Goal: Task Accomplishment & Management: Manage account settings

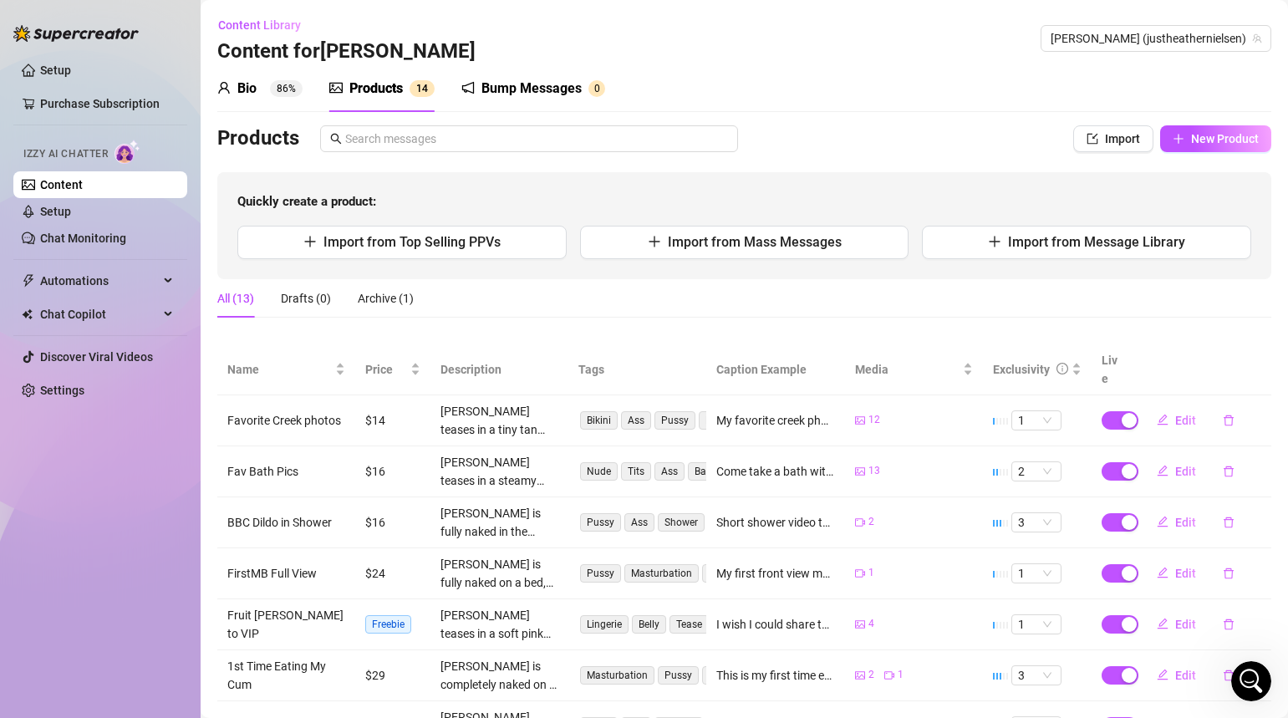
click at [120, 508] on div "Setup Purchase Subscription Izzy AI Chatter Content Setup Chat Monitoring Autom…" at bounding box center [100, 351] width 174 height 703
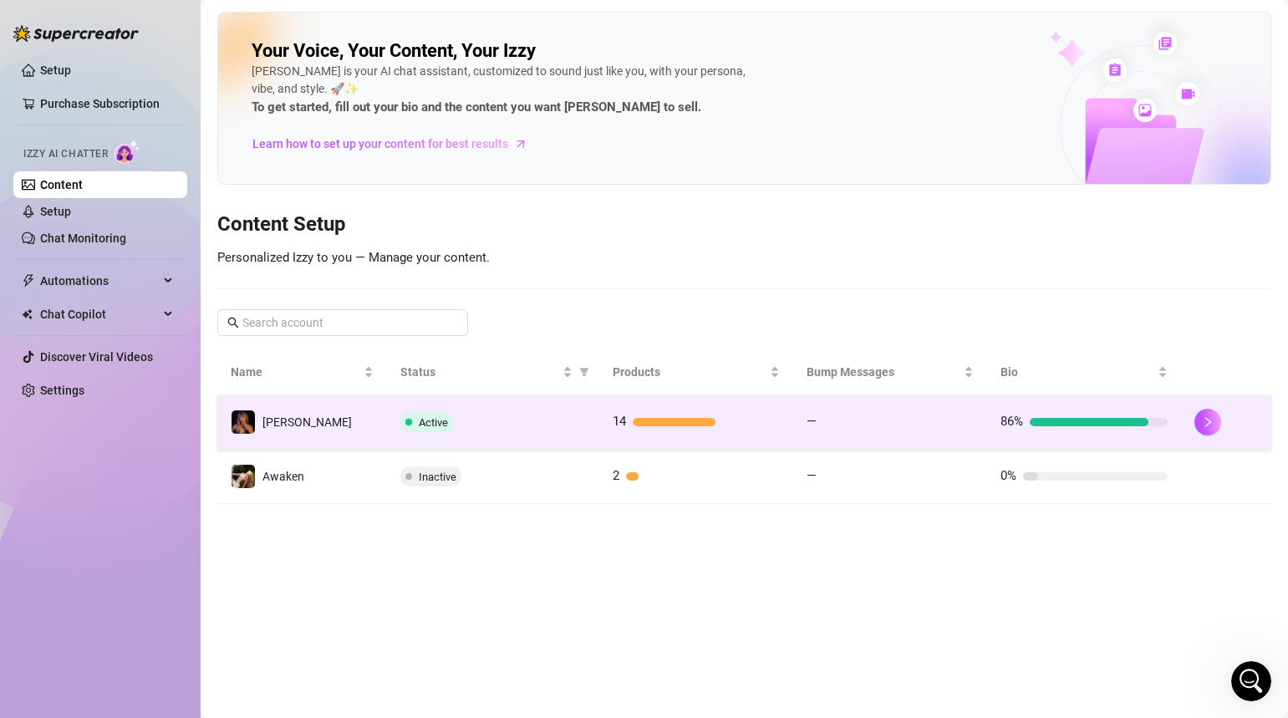
click at [523, 419] on div "Active" at bounding box center [493, 422] width 186 height 20
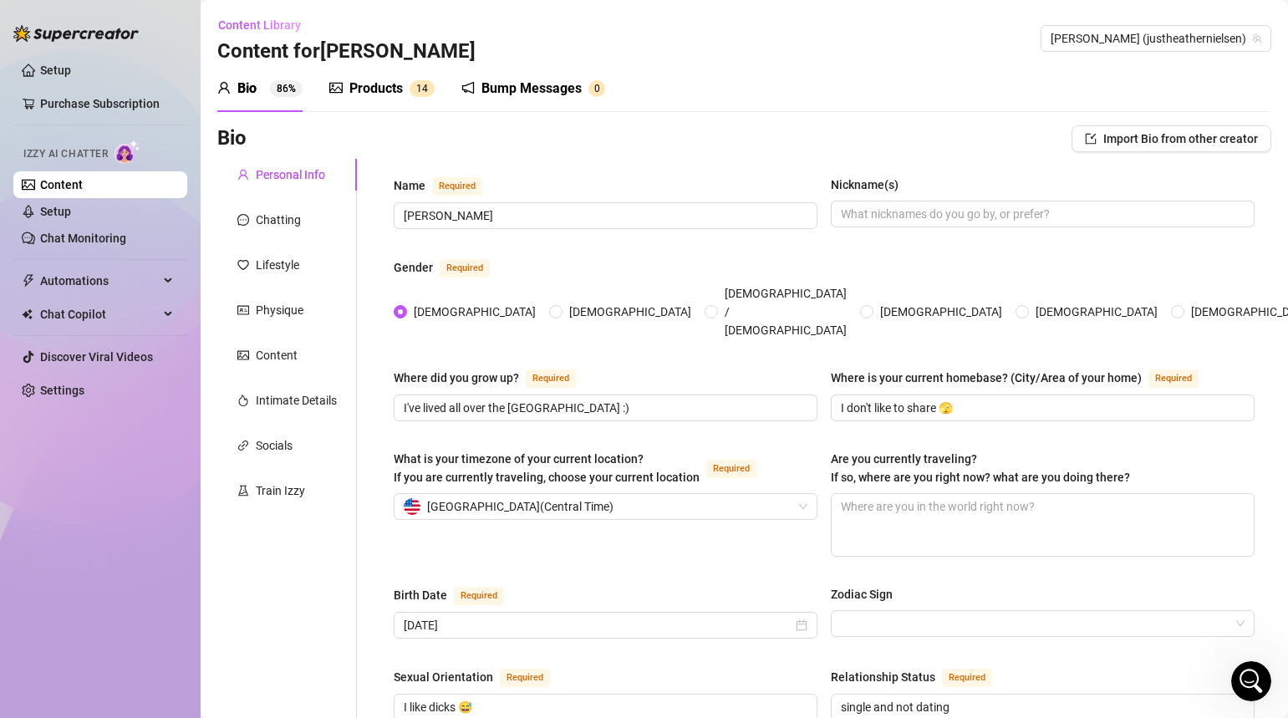
click at [366, 85] on div "Products" at bounding box center [376, 89] width 54 height 20
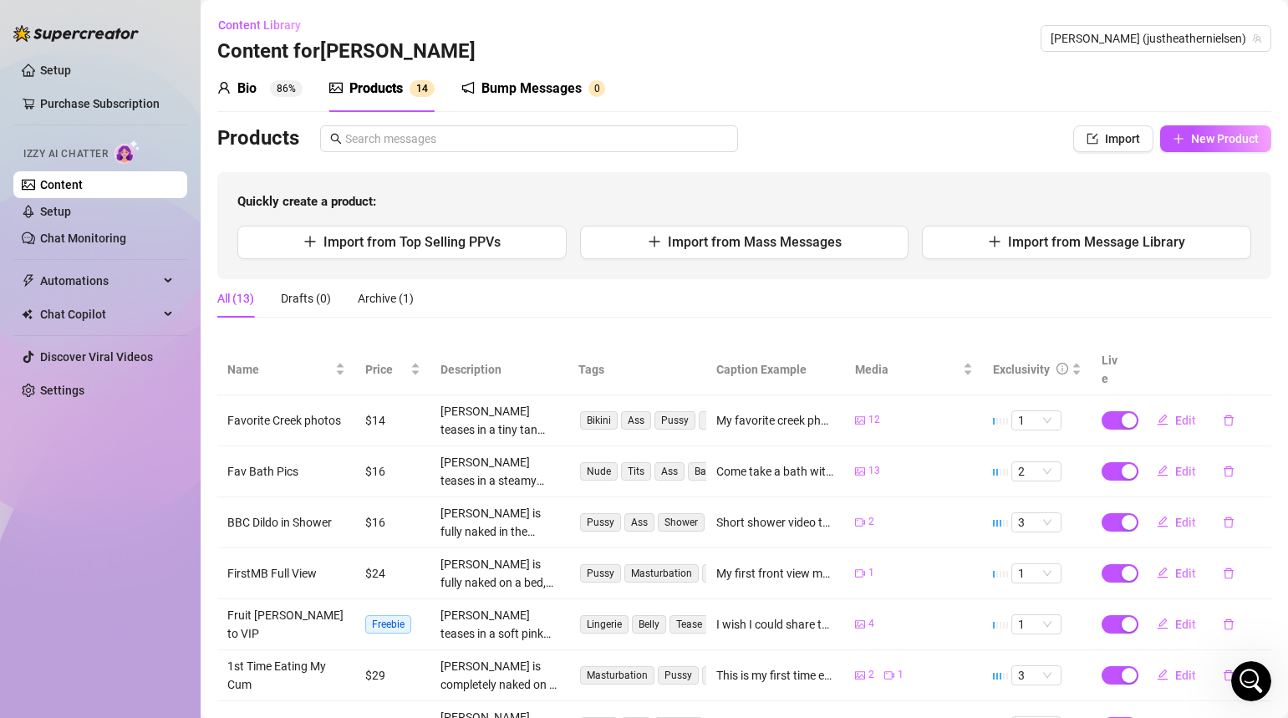
click at [86, 477] on div "Setup Purchase Subscription Izzy AI Chatter Content Setup Chat Monitoring Autom…" at bounding box center [100, 351] width 174 height 703
click at [406, 234] on span "Import from Top Selling PPVs" at bounding box center [412, 242] width 177 height 16
type textarea "Type your message here..."
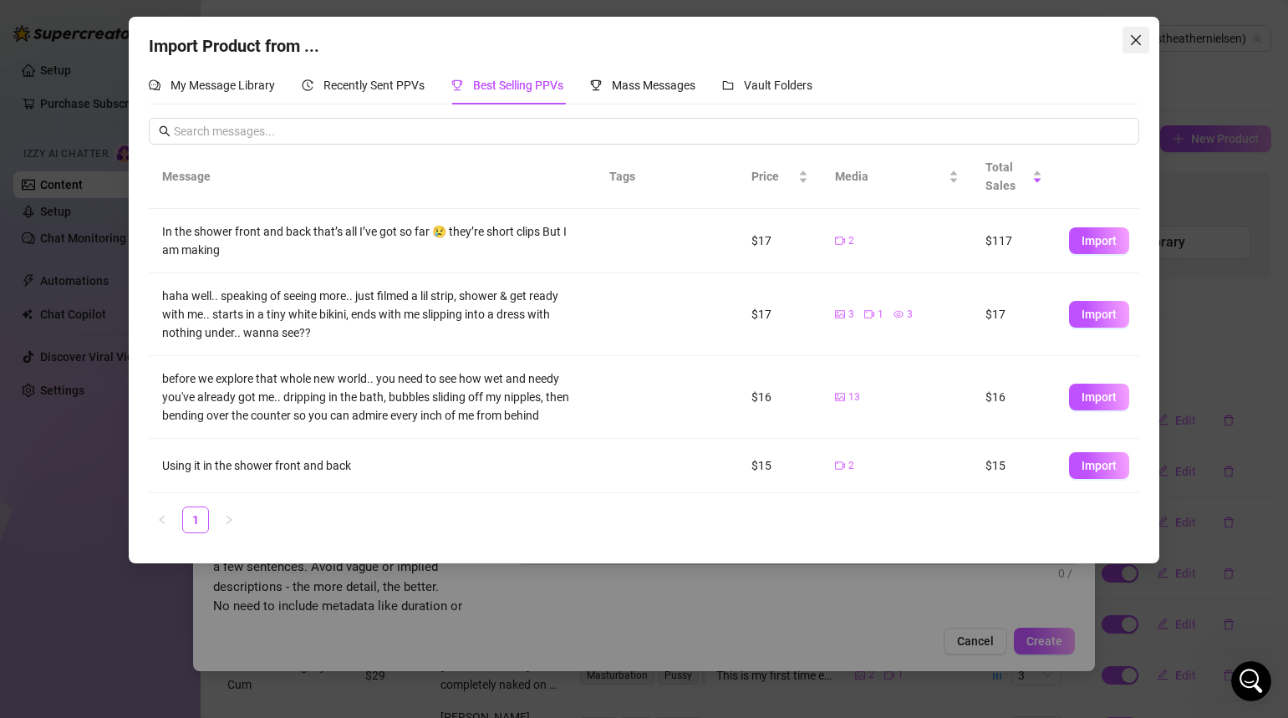
click at [1136, 43] on icon "close" at bounding box center [1136, 39] width 13 height 13
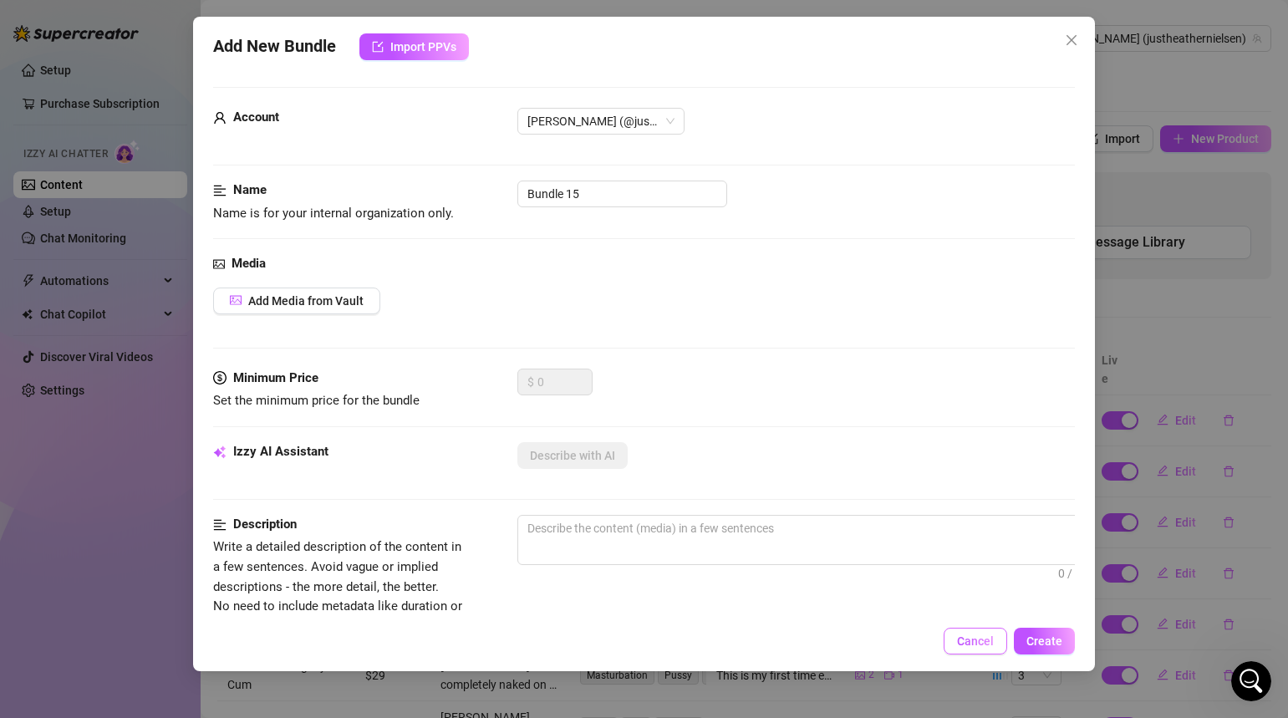
click at [978, 640] on span "Cancel" at bounding box center [975, 641] width 37 height 13
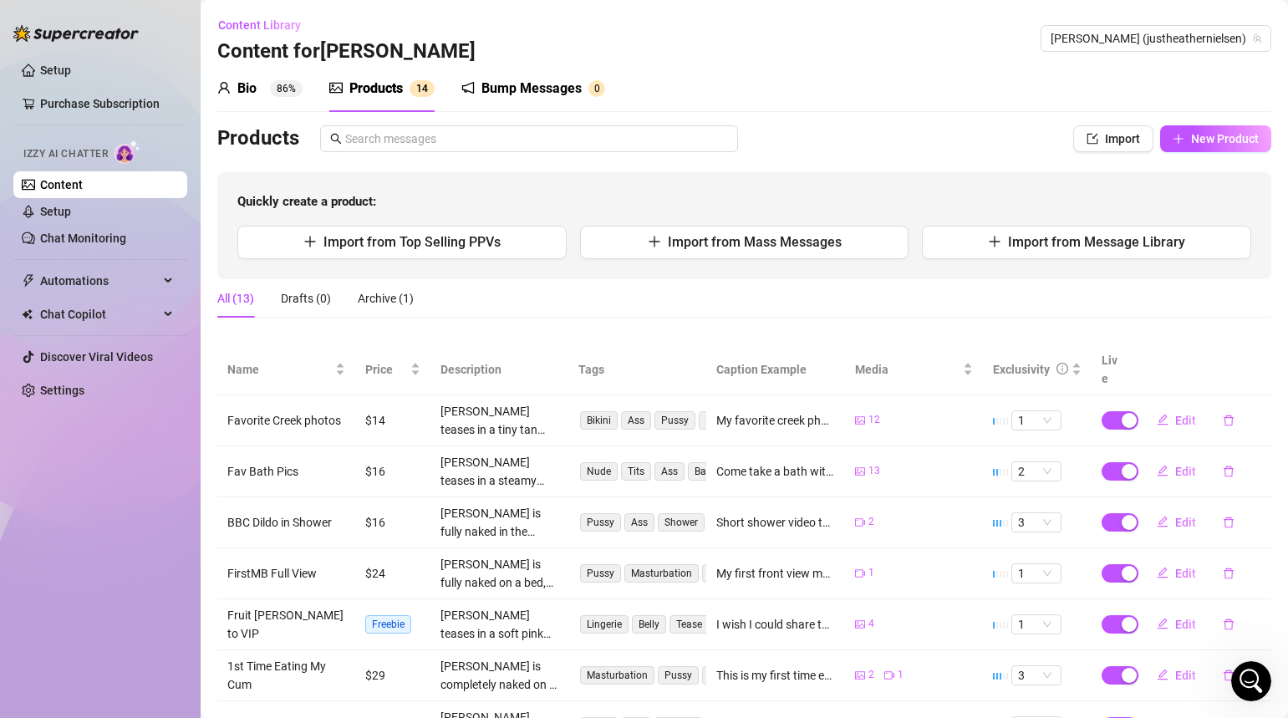
click at [741, 75] on div "Bio 86% Products 1 4 Bump Messages 0" at bounding box center [744, 88] width 1054 height 47
click at [120, 553] on div "Setup Purchase Subscription Izzy AI Chatter Content Setup Chat Monitoring Autom…" at bounding box center [100, 351] width 174 height 703
click at [69, 602] on div "Setup Purchase Subscription Izzy AI Chatter Content Setup Chat Monitoring Autom…" at bounding box center [100, 351] width 174 height 703
click at [94, 632] on div "Setup Purchase Subscription Izzy AI Chatter Content Setup Chat Monitoring Autom…" at bounding box center [100, 351] width 174 height 703
click at [79, 591] on div "Setup Purchase Subscription Izzy AI Chatter Content Setup Chat Monitoring Autom…" at bounding box center [100, 351] width 174 height 703
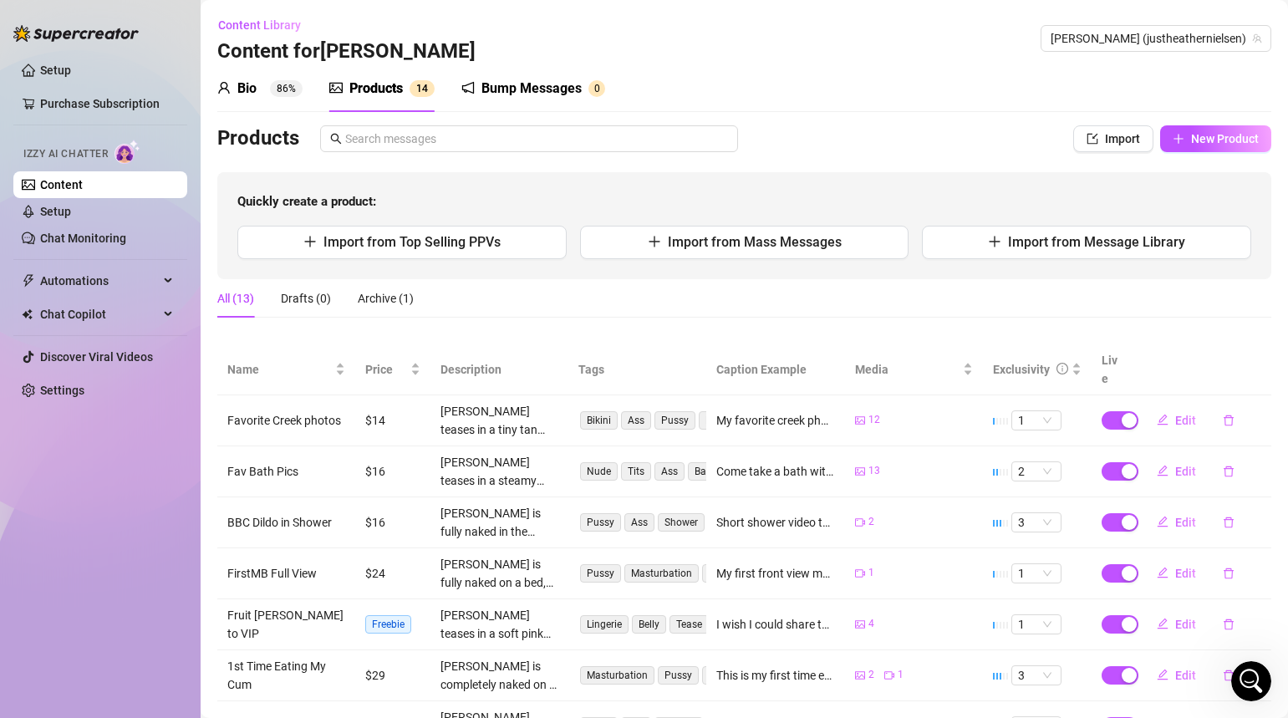
click at [668, 305] on div "All (13) Drafts (0) Archive (1)" at bounding box center [744, 298] width 1054 height 38
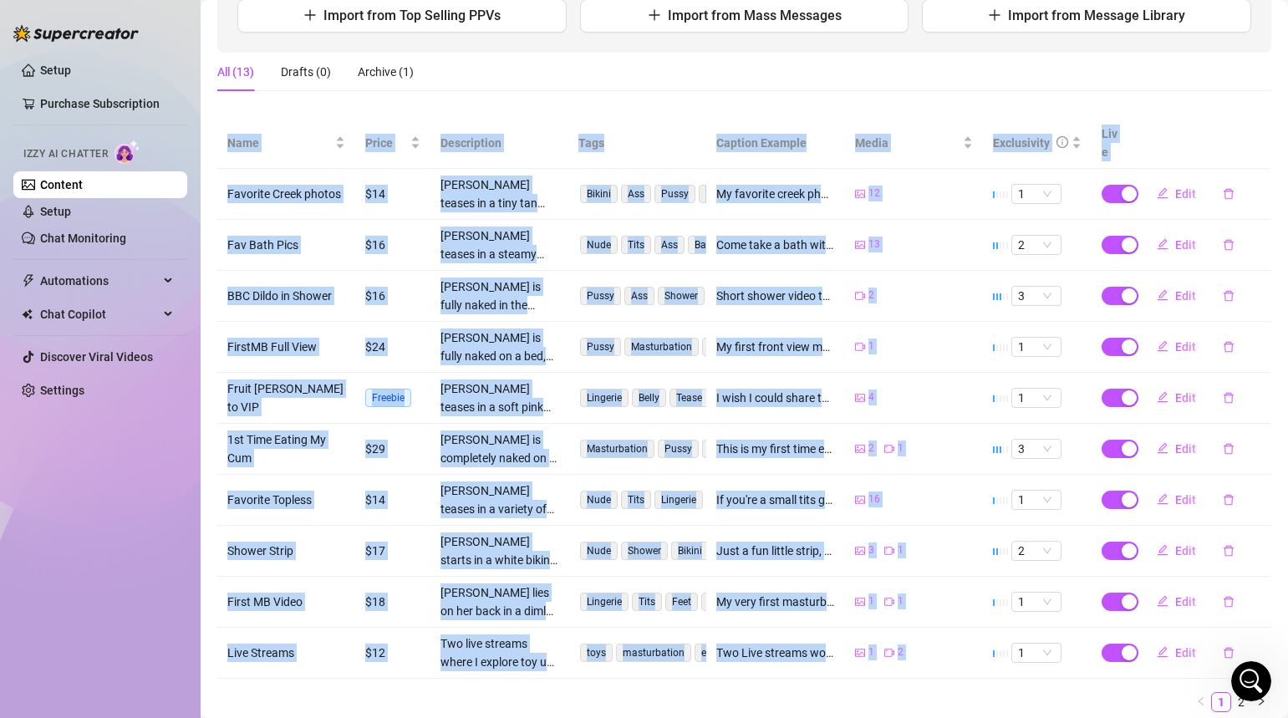
scroll to position [265, 0]
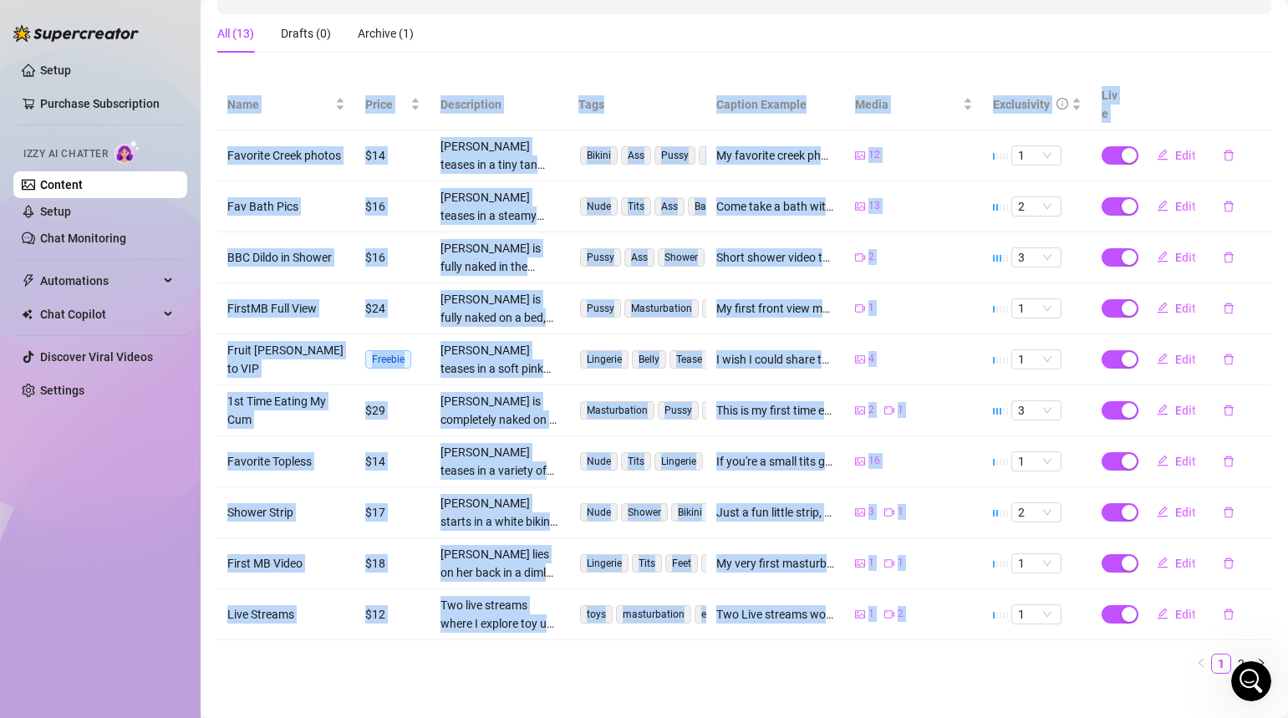
drag, startPoint x: 587, startPoint y: 314, endPoint x: 598, endPoint y: 745, distance: 431.6
click at [598, 717] on html "Setup Purchase Subscription Izzy AI Chatter Content Setup Chat Monitoring Autom…" at bounding box center [644, 359] width 1288 height 718
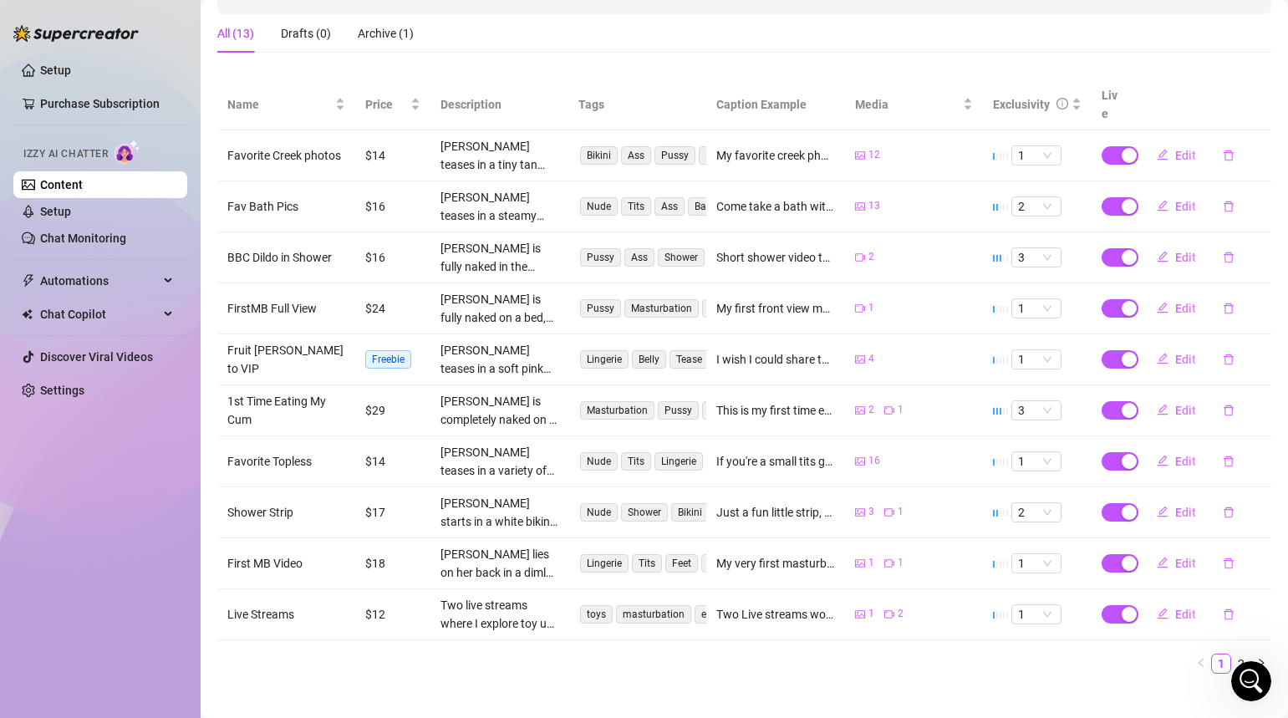
click at [525, 662] on div "Name Price Description Tags Caption Example Media Exclusivity Live Favorite Cre…" at bounding box center [744, 383] width 1054 height 608
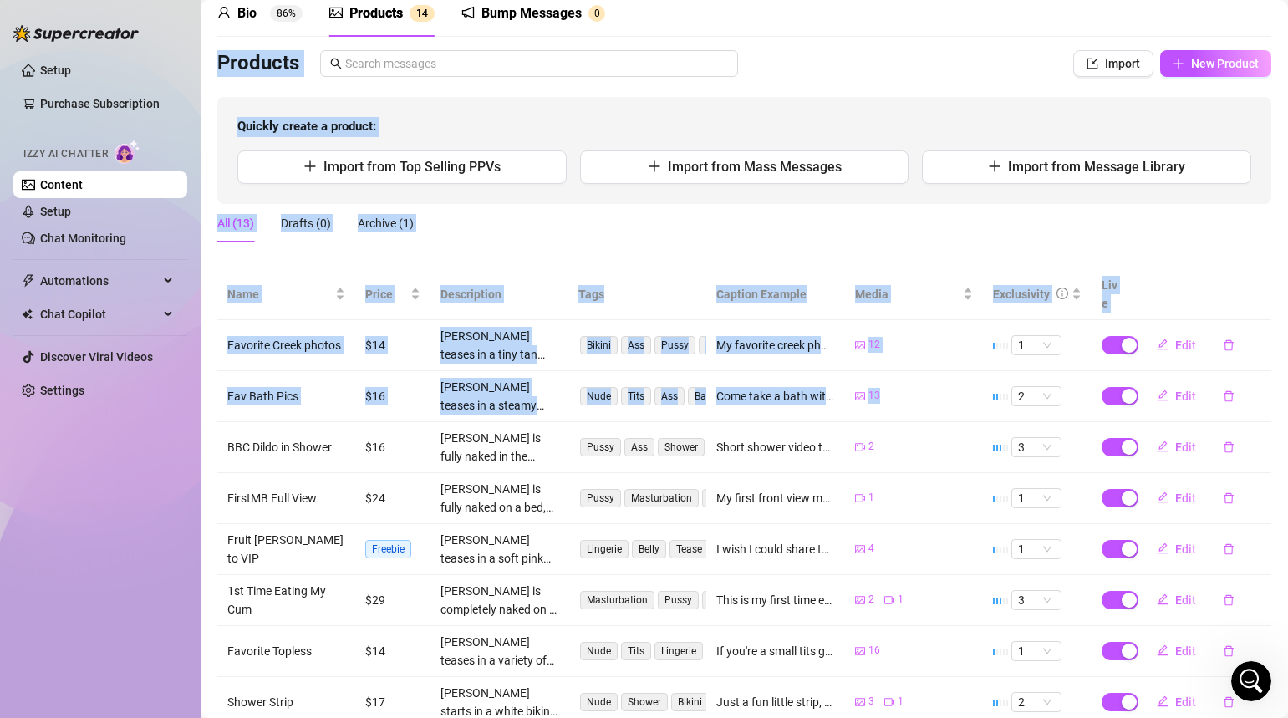
scroll to position [16, 0]
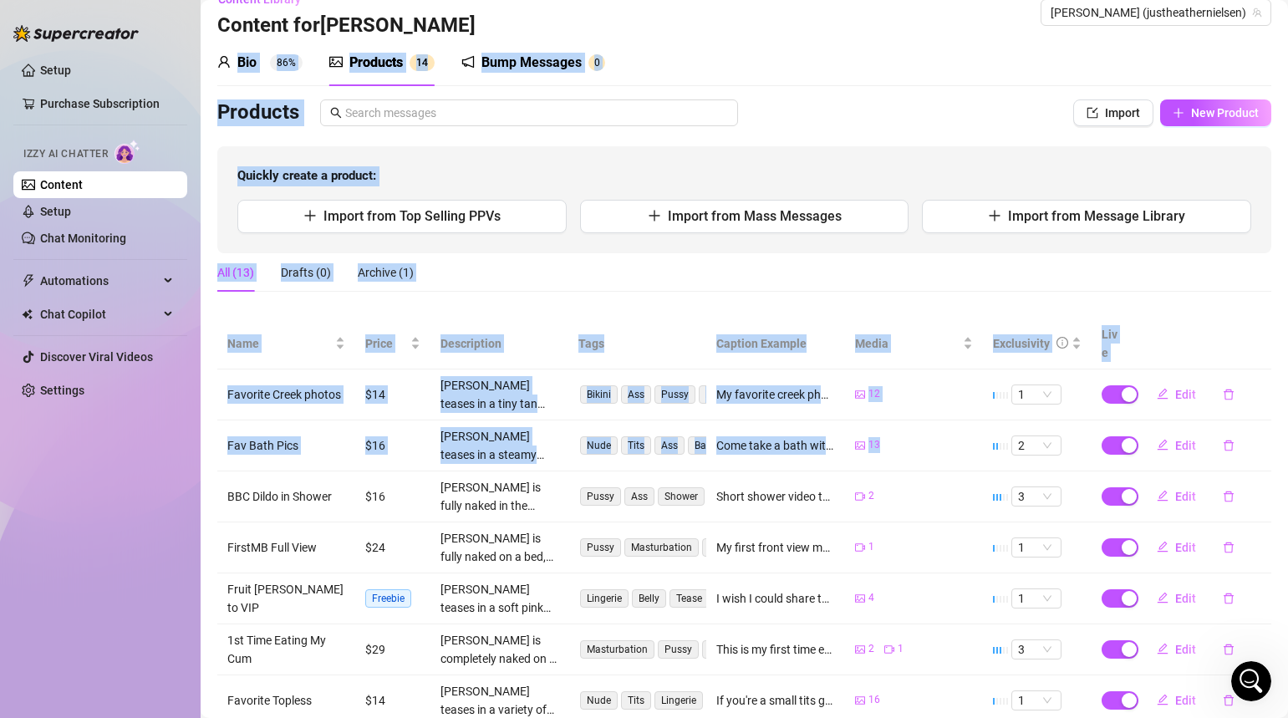
drag, startPoint x: 929, startPoint y: 186, endPoint x: 855, endPoint y: -6, distance: 205.9
click at [855, 0] on html "Setup Purchase Subscription Izzy AI Chatter Content Setup Chat Monitoring Autom…" at bounding box center [644, 359] width 1288 height 718
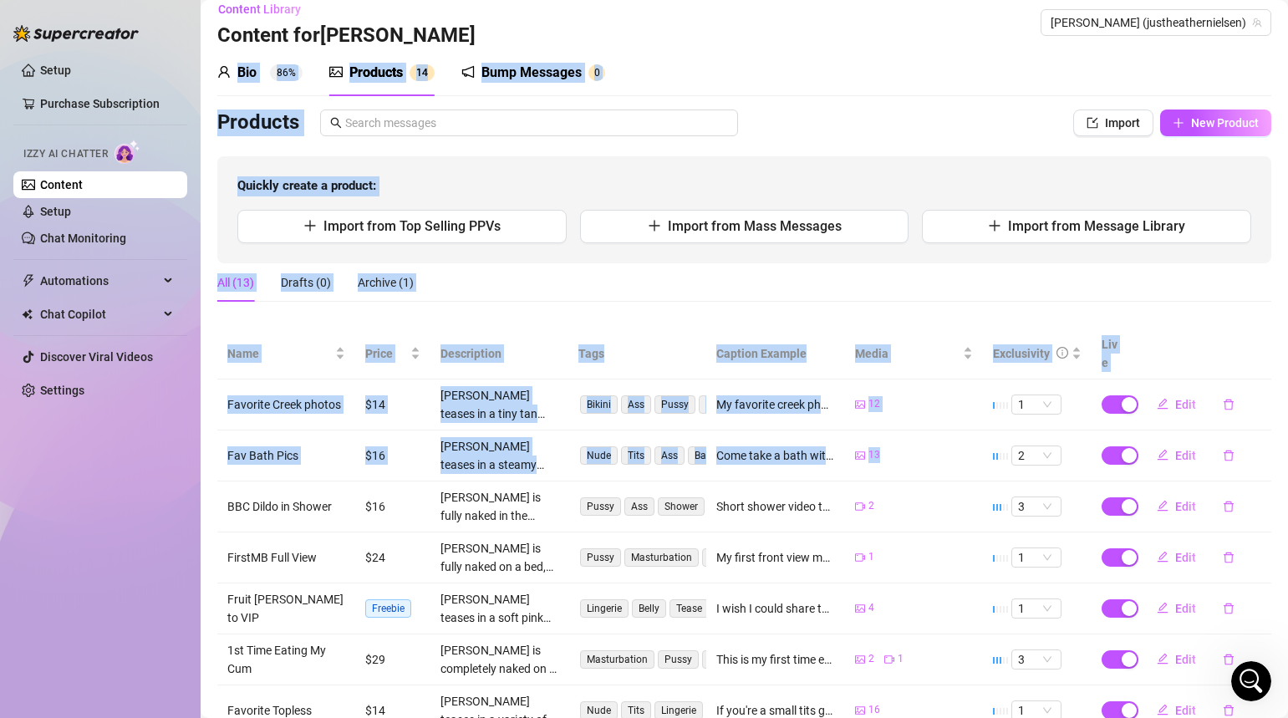
click at [775, 288] on div "All (13) Drafts (0) Archive (1)" at bounding box center [744, 282] width 1054 height 38
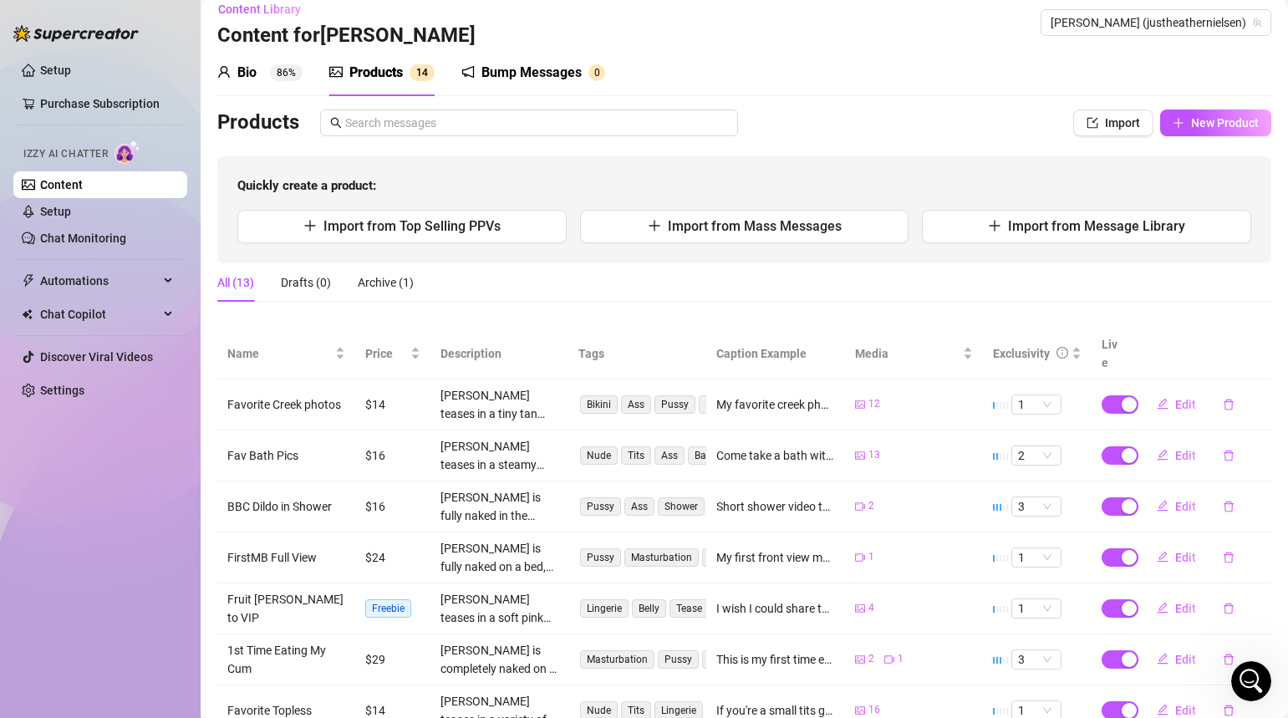
click at [870, 113] on div "Products" at bounding box center [611, 123] width 788 height 27
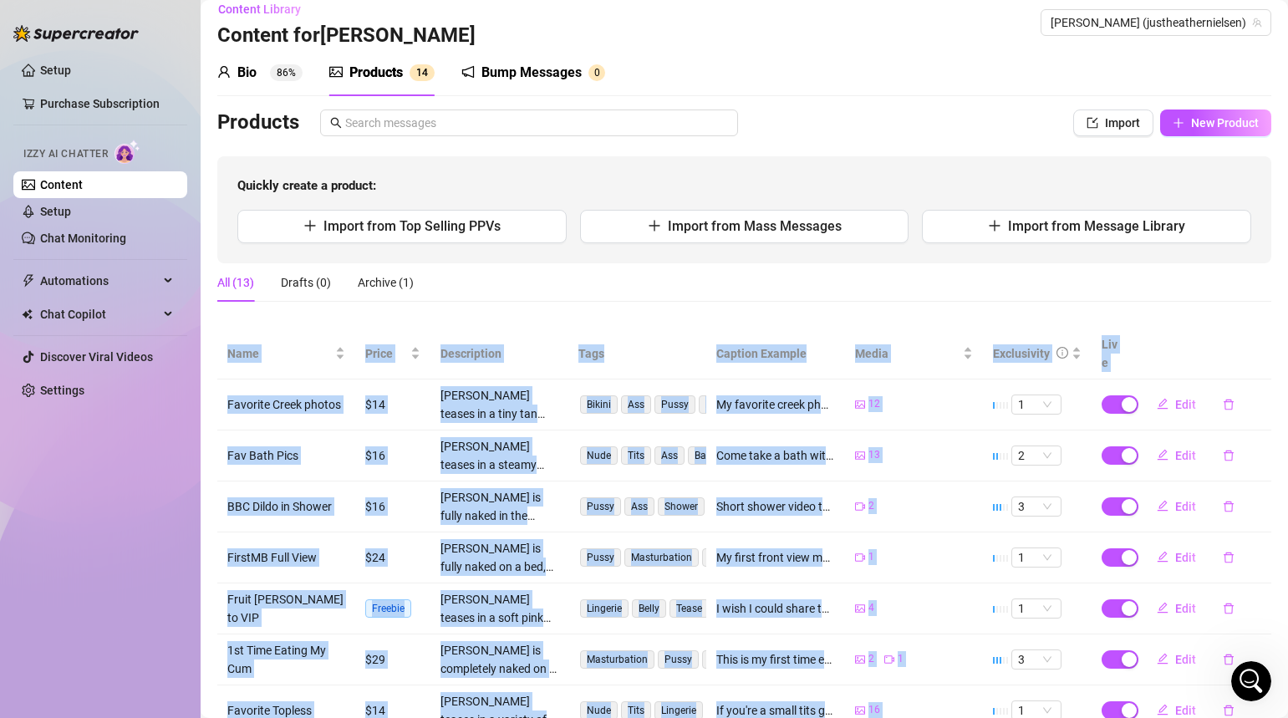
drag, startPoint x: 207, startPoint y: 620, endPoint x: 222, endPoint y: 753, distance: 134.7
click at [222, 717] on html "Setup Purchase Subscription Izzy AI Chatter Content Setup Chat Monitoring Autom…" at bounding box center [644, 359] width 1288 height 718
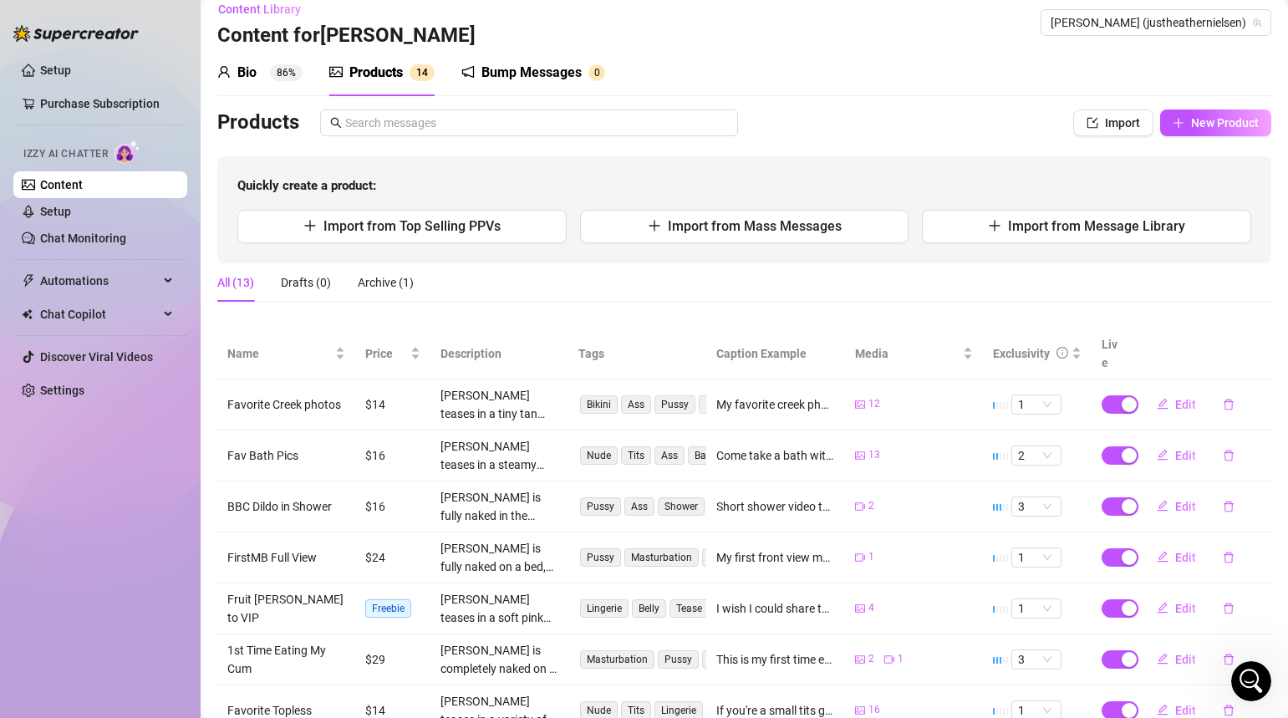
click at [151, 640] on div "Setup Purchase Subscription Izzy AI Chatter Content Setup Chat Monitoring Autom…" at bounding box center [100, 351] width 174 height 703
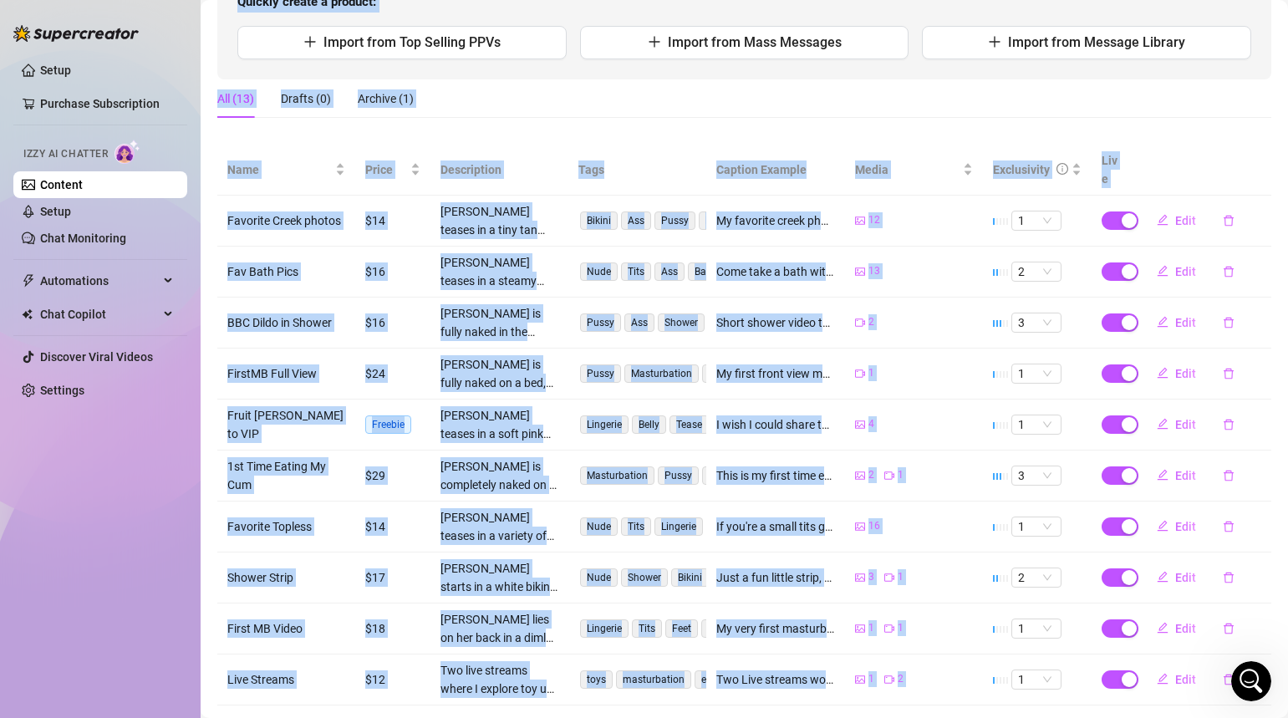
scroll to position [265, 0]
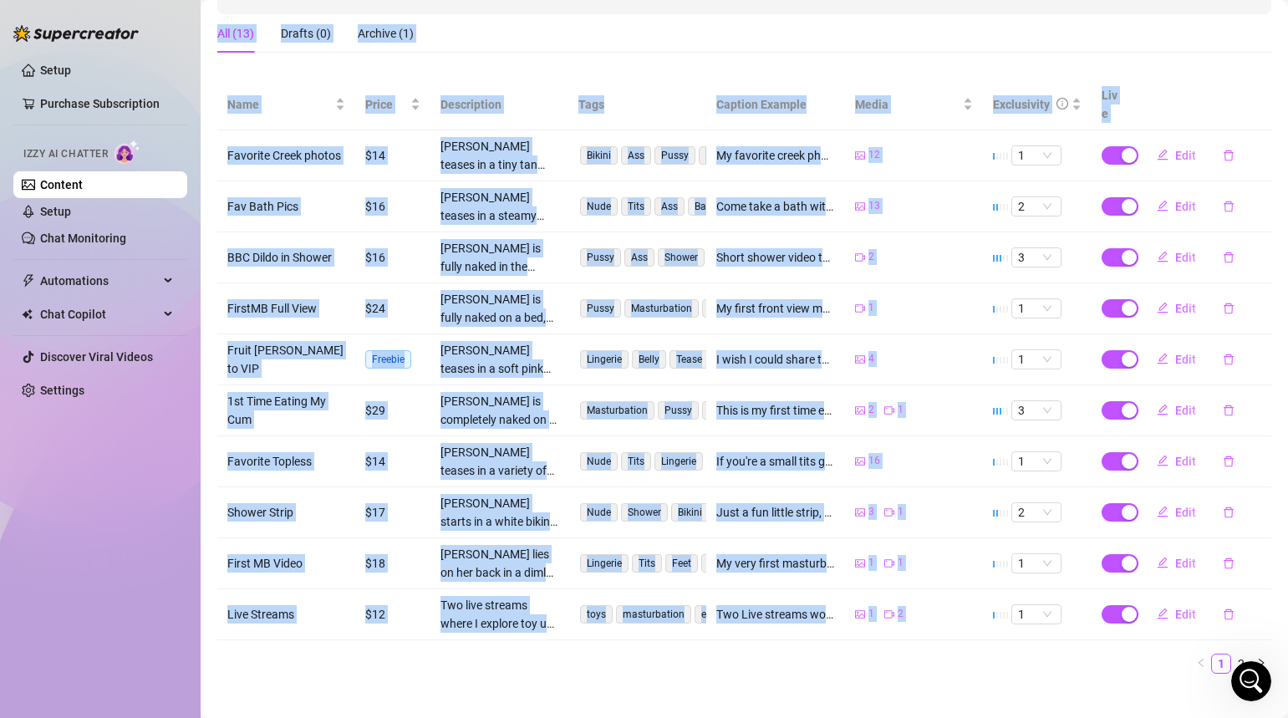
drag, startPoint x: 147, startPoint y: 622, endPoint x: 272, endPoint y: 726, distance: 162.1
click at [272, 717] on html "Setup Purchase Subscription Izzy AI Chatter Content Setup Chat Monitoring Autom…" at bounding box center [644, 359] width 1288 height 718
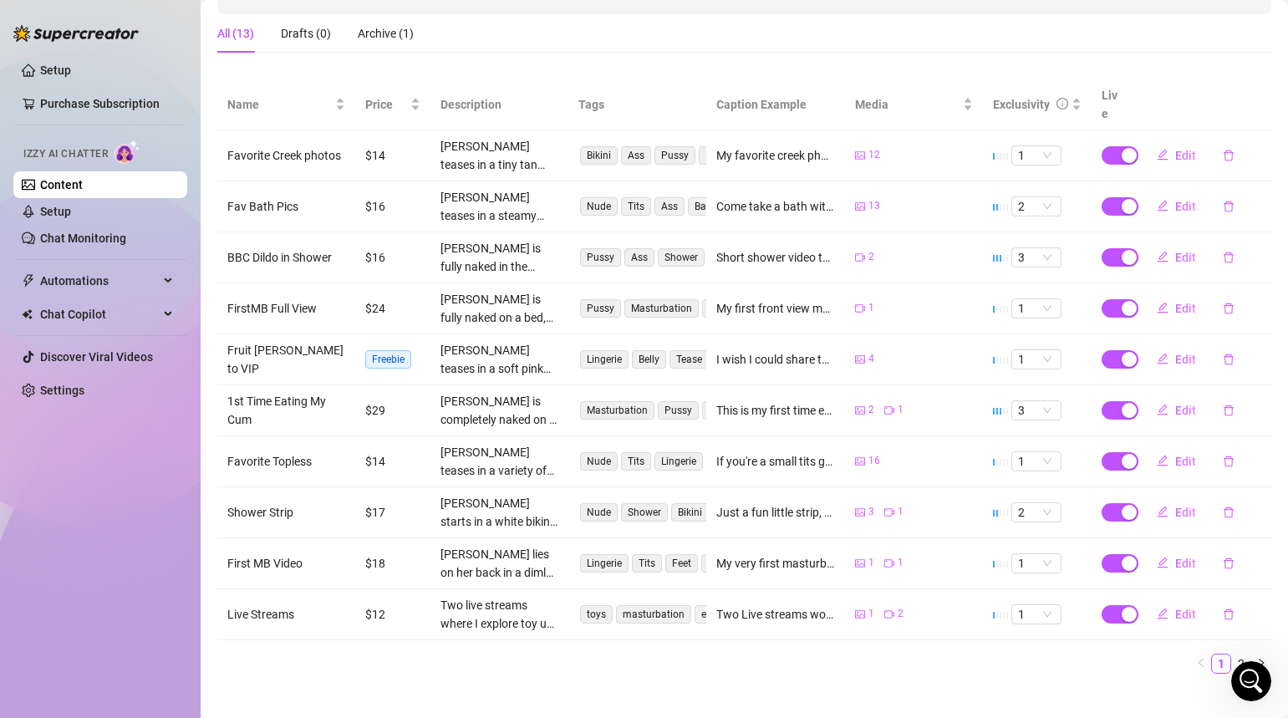
click at [70, 634] on div "Setup Purchase Subscription Izzy AI Chatter Content Setup Chat Monitoring Autom…" at bounding box center [100, 351] width 174 height 703
click at [349, 672] on main "Content Library Content for Heather Heather (justheathernielsen) Bio 86% Produc…" at bounding box center [745, 236] width 1088 height 1002
click at [1246, 655] on link "2" at bounding box center [1241, 664] width 18 height 18
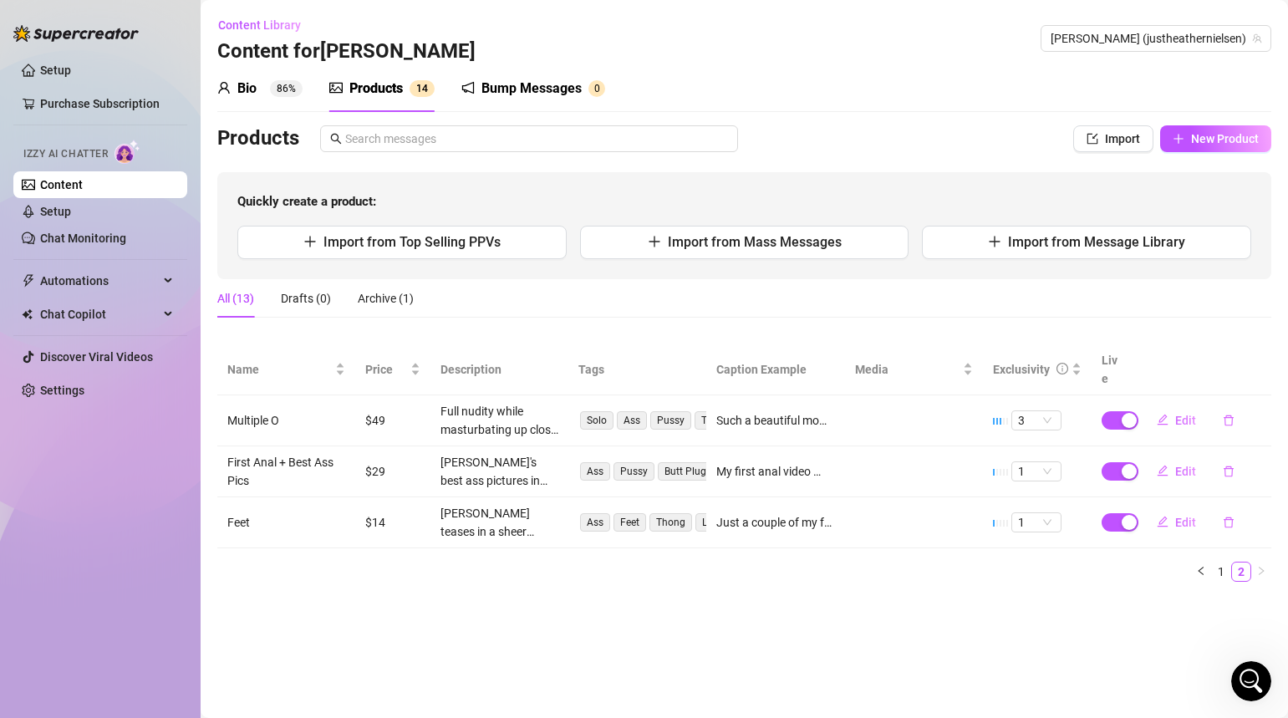
scroll to position [0, 0]
click at [1201, 567] on icon "left" at bounding box center [1200, 571] width 5 height 8
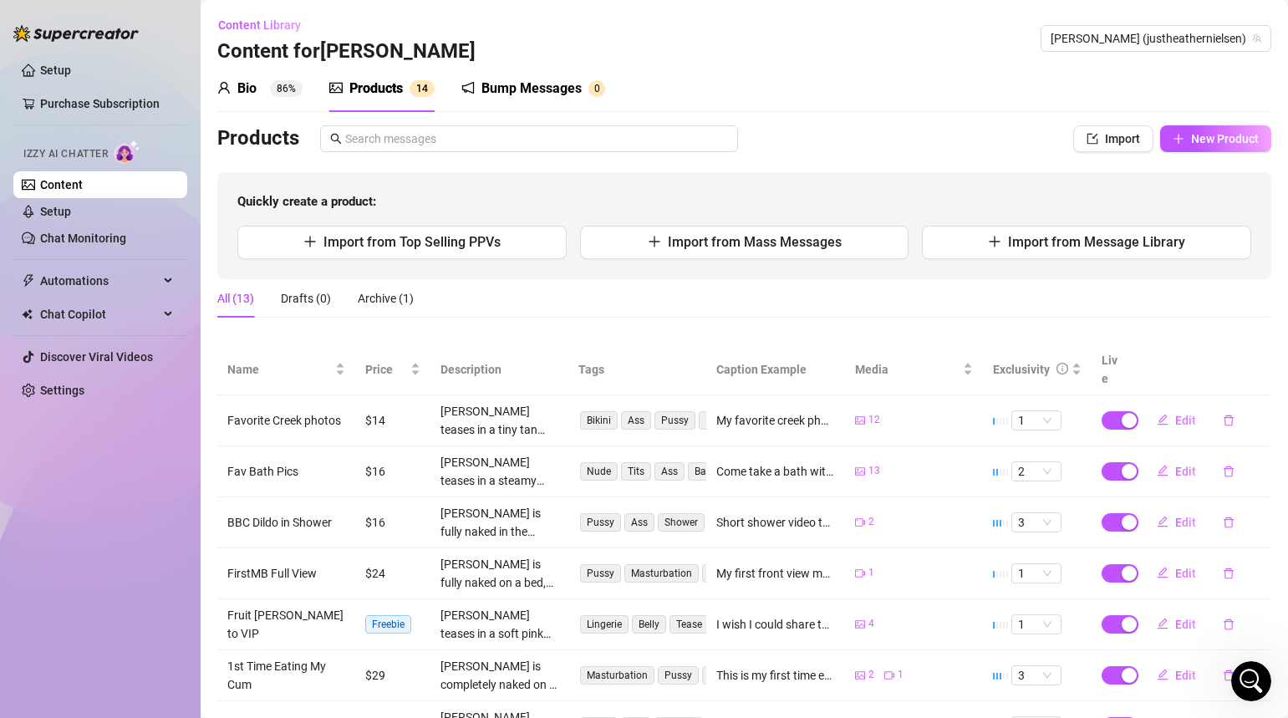
click at [70, 183] on link "Content" at bounding box center [61, 184] width 43 height 13
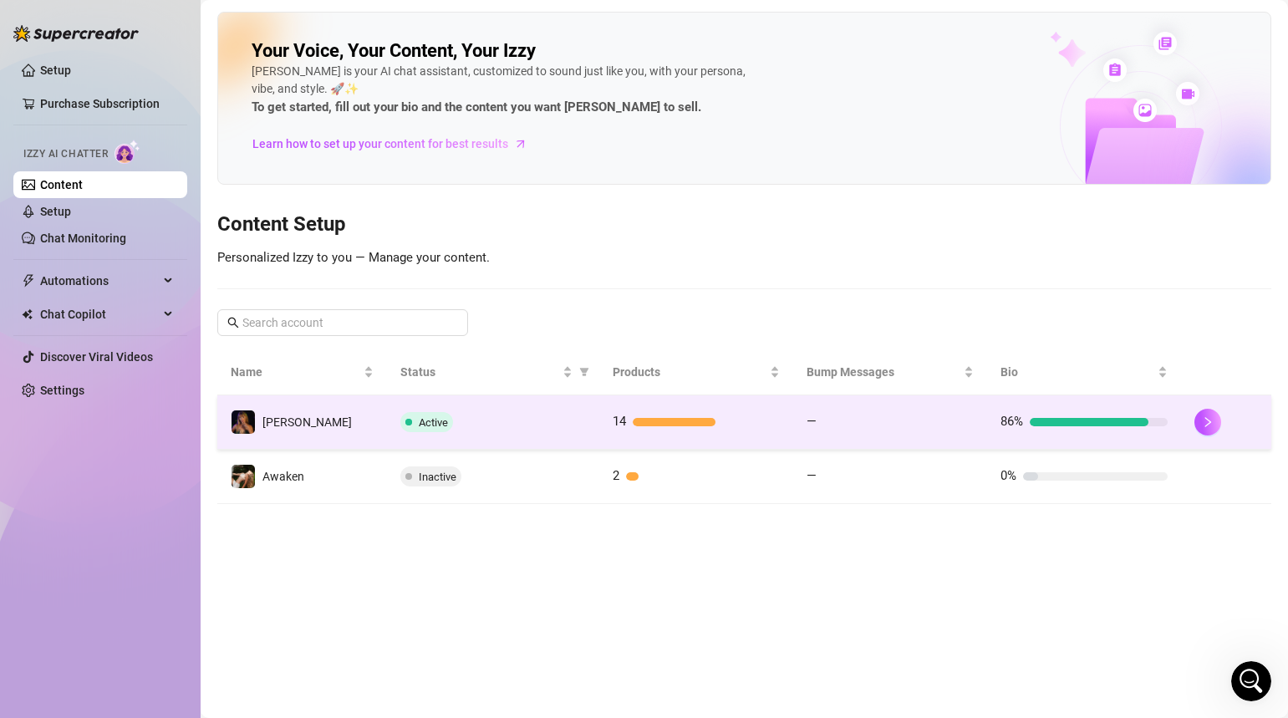
click at [419, 428] on span "Active" at bounding box center [426, 422] width 53 height 20
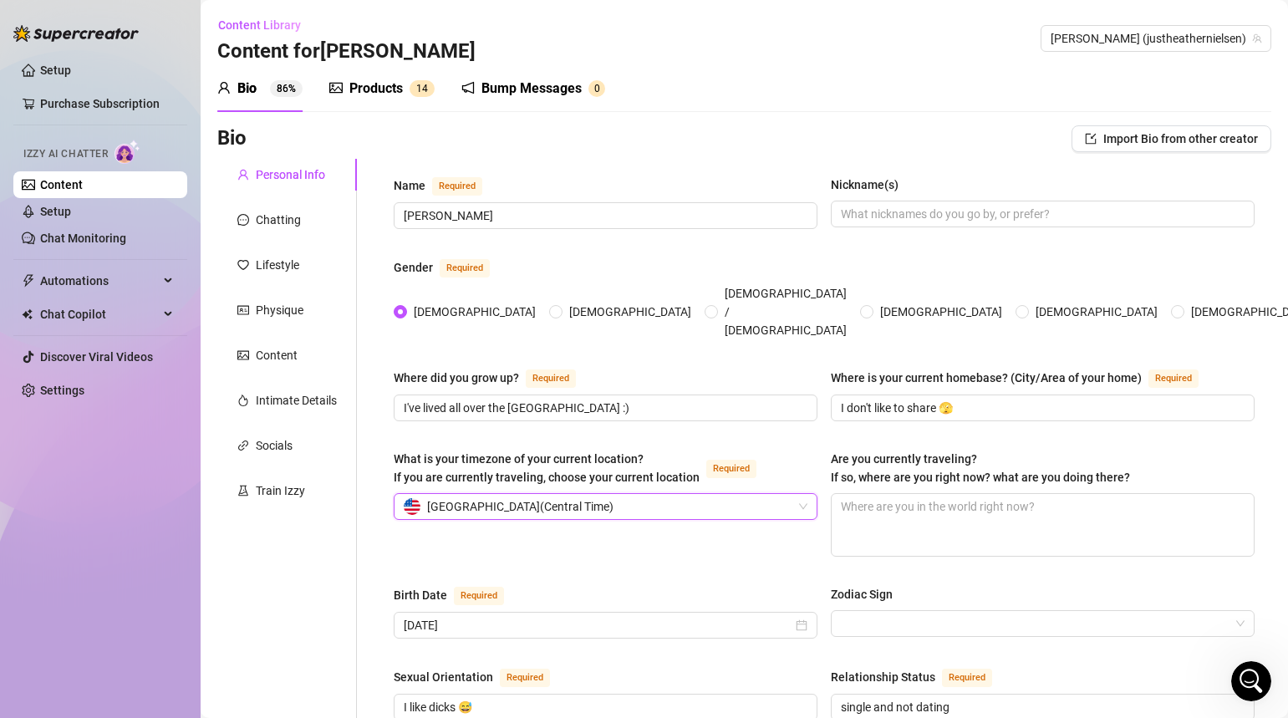
click at [46, 208] on link "Setup" at bounding box center [55, 211] width 31 height 13
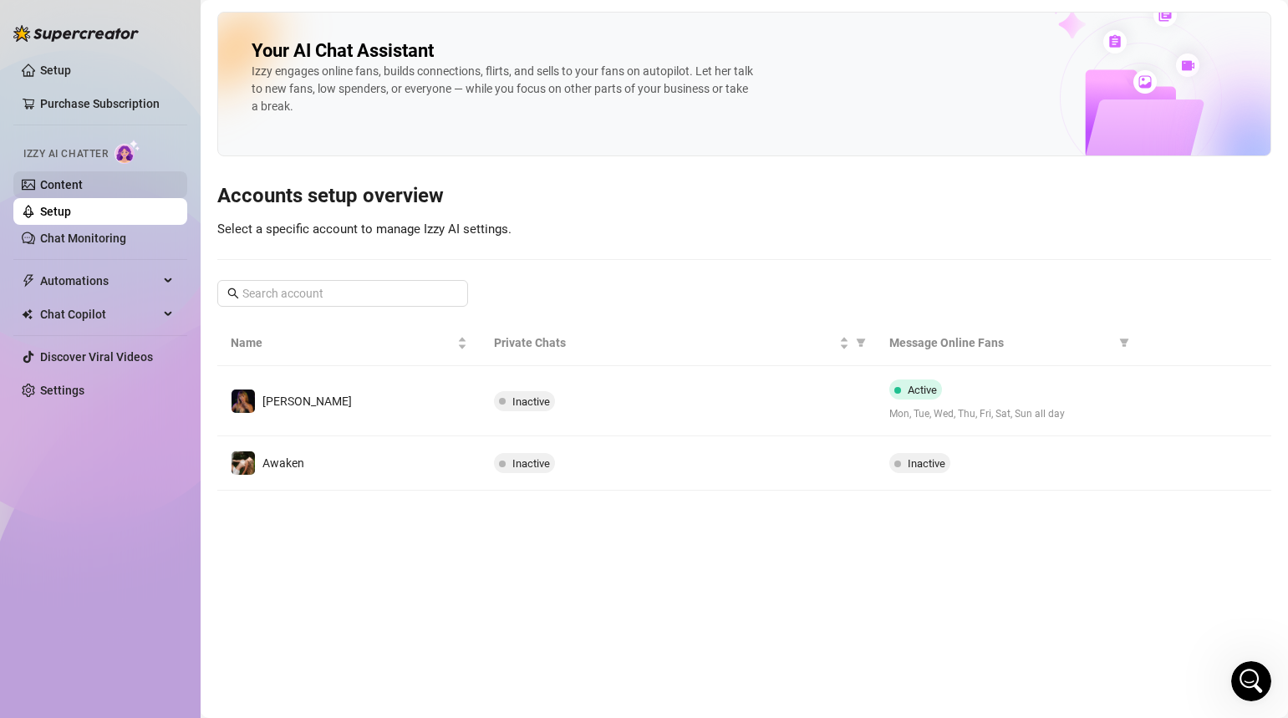
click at [54, 185] on link "Content" at bounding box center [61, 184] width 43 height 13
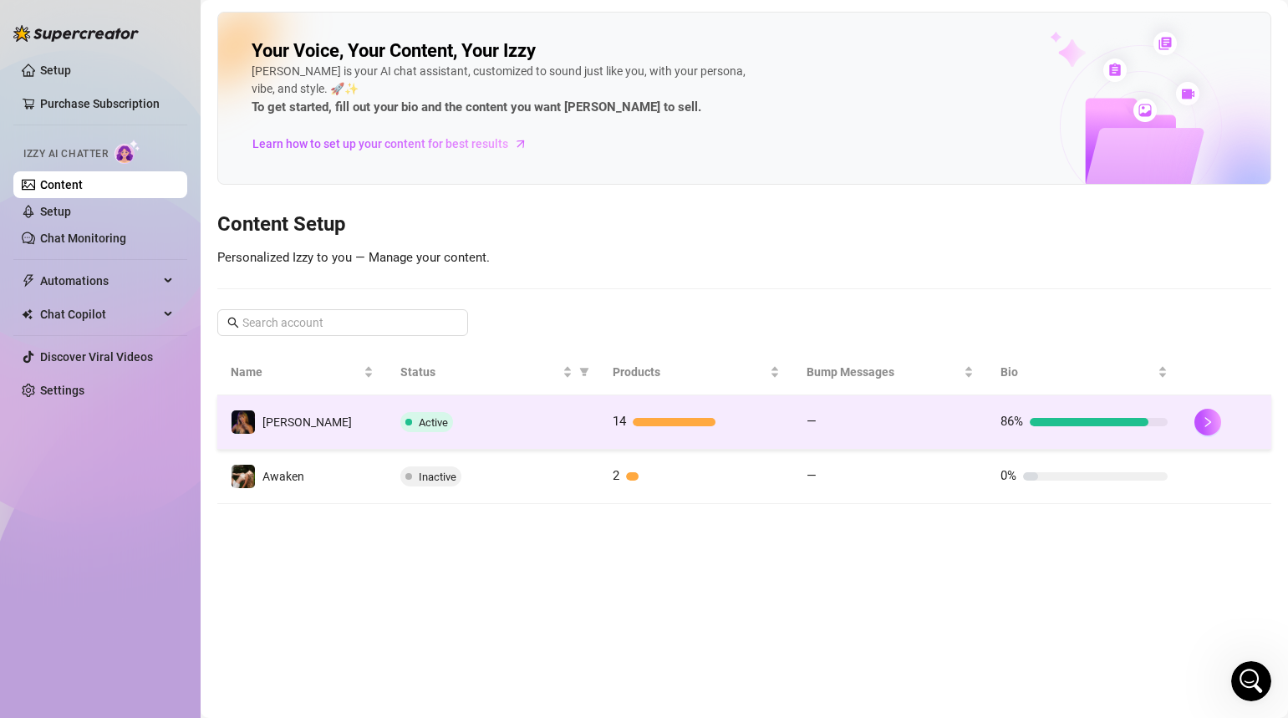
click at [513, 432] on td "Active" at bounding box center [493, 422] width 213 height 54
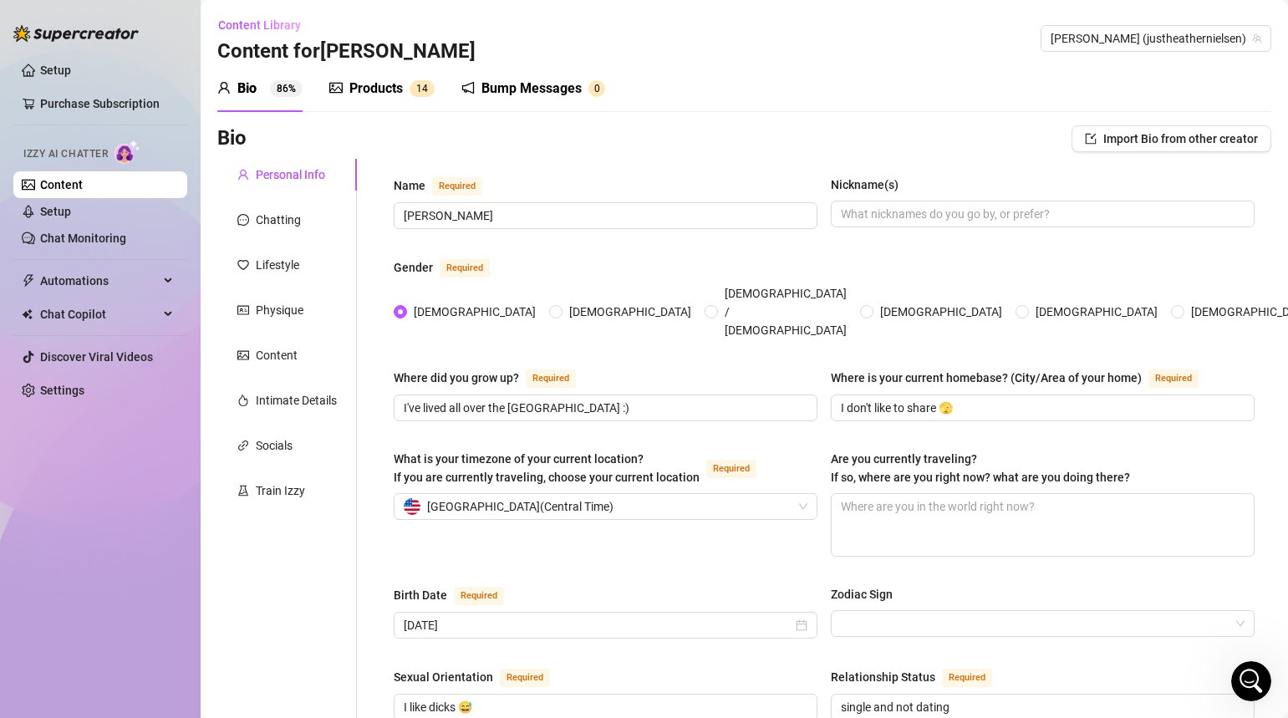
click at [71, 186] on link "Content" at bounding box center [61, 184] width 43 height 13
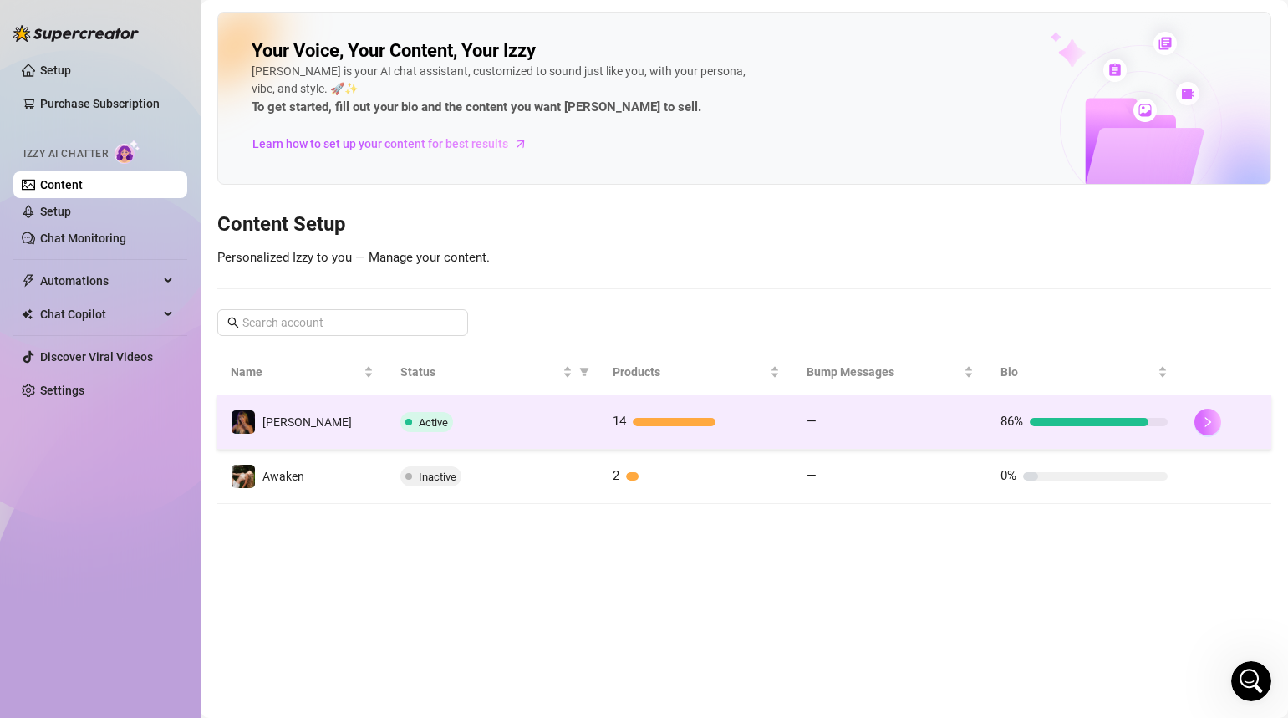
click at [1217, 422] on button "button" at bounding box center [1208, 422] width 27 height 27
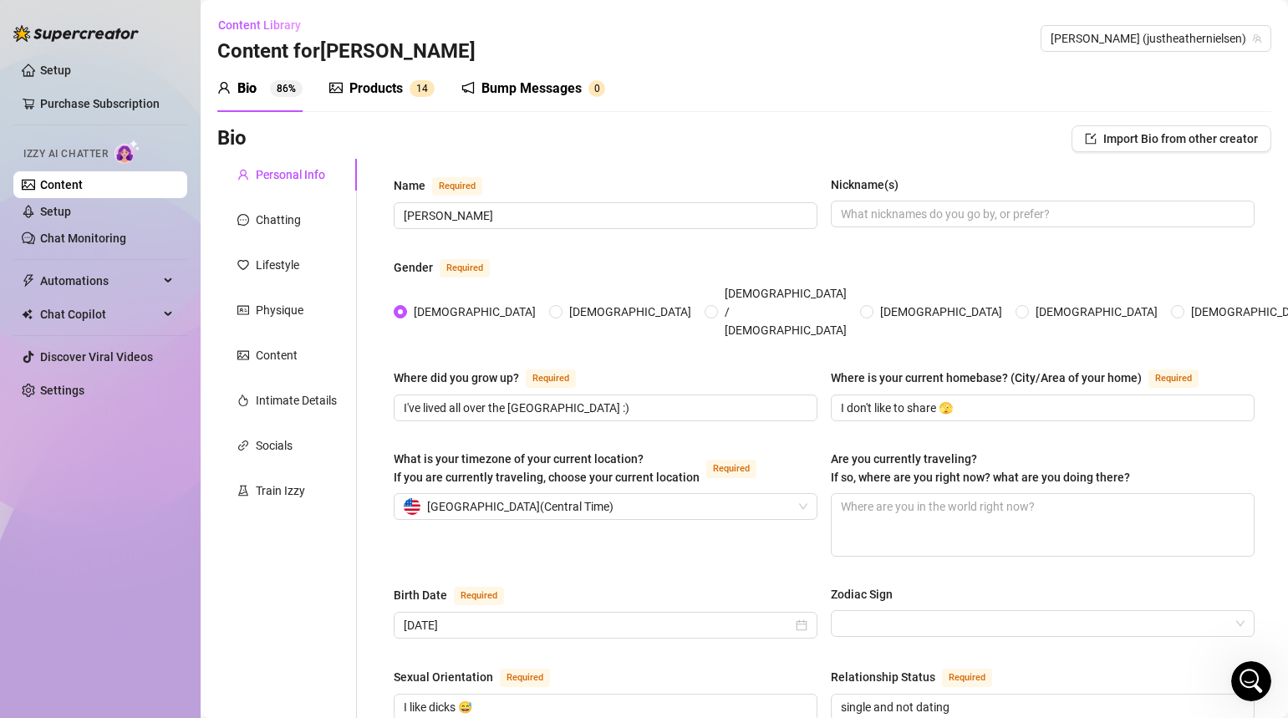
click at [61, 191] on link "Content" at bounding box center [61, 184] width 43 height 13
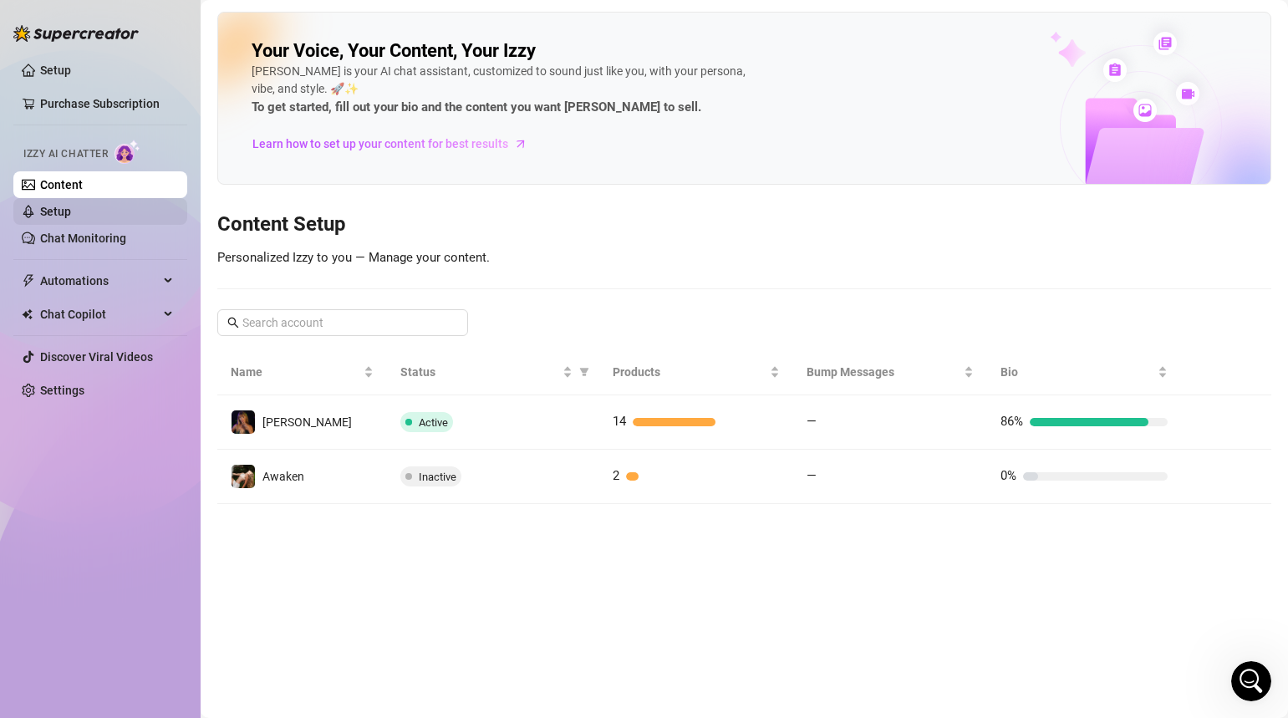
click at [71, 211] on link "Setup" at bounding box center [55, 211] width 31 height 13
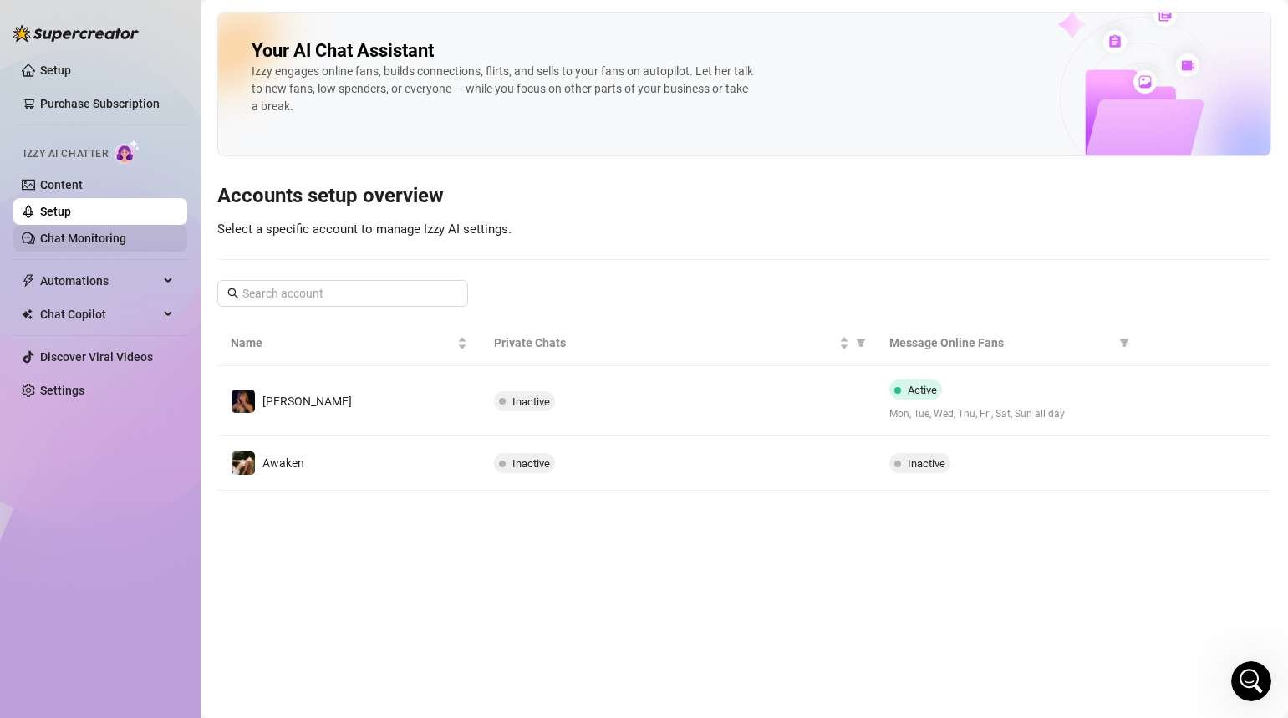
click at [98, 240] on link "Chat Monitoring" at bounding box center [83, 238] width 86 height 13
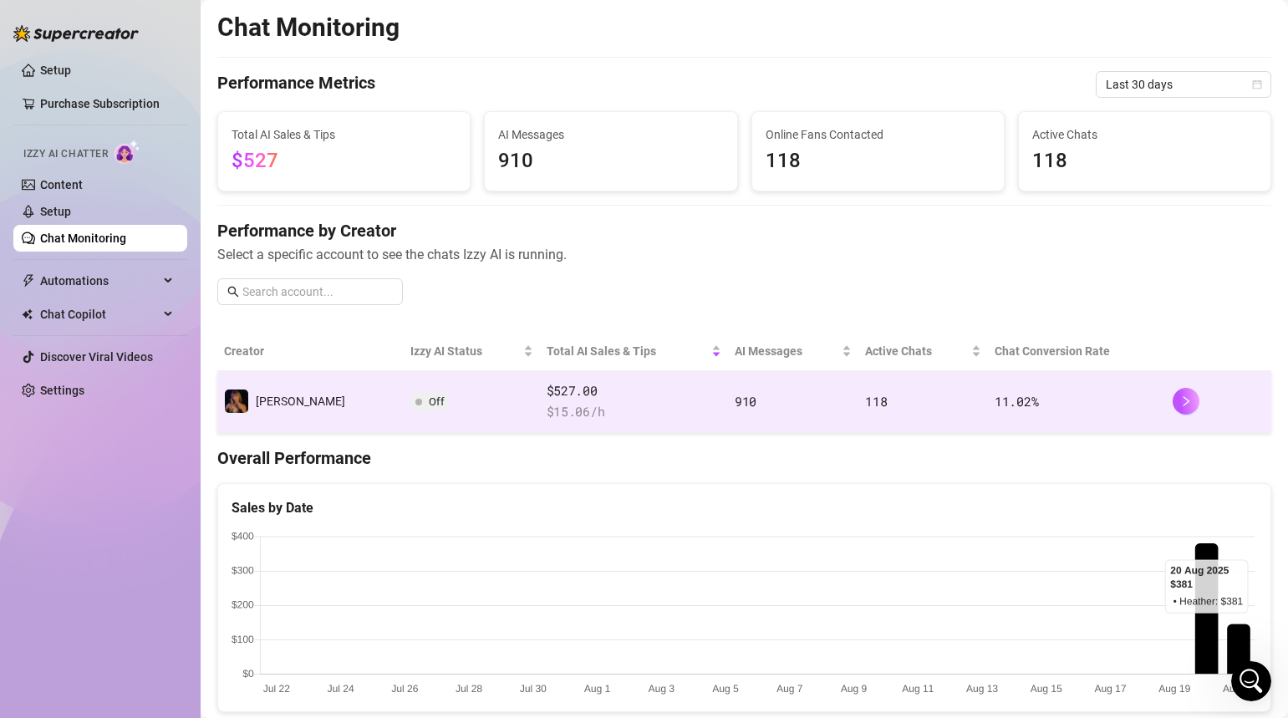
click at [1014, 401] on span "11.02 %" at bounding box center [1016, 401] width 43 height 17
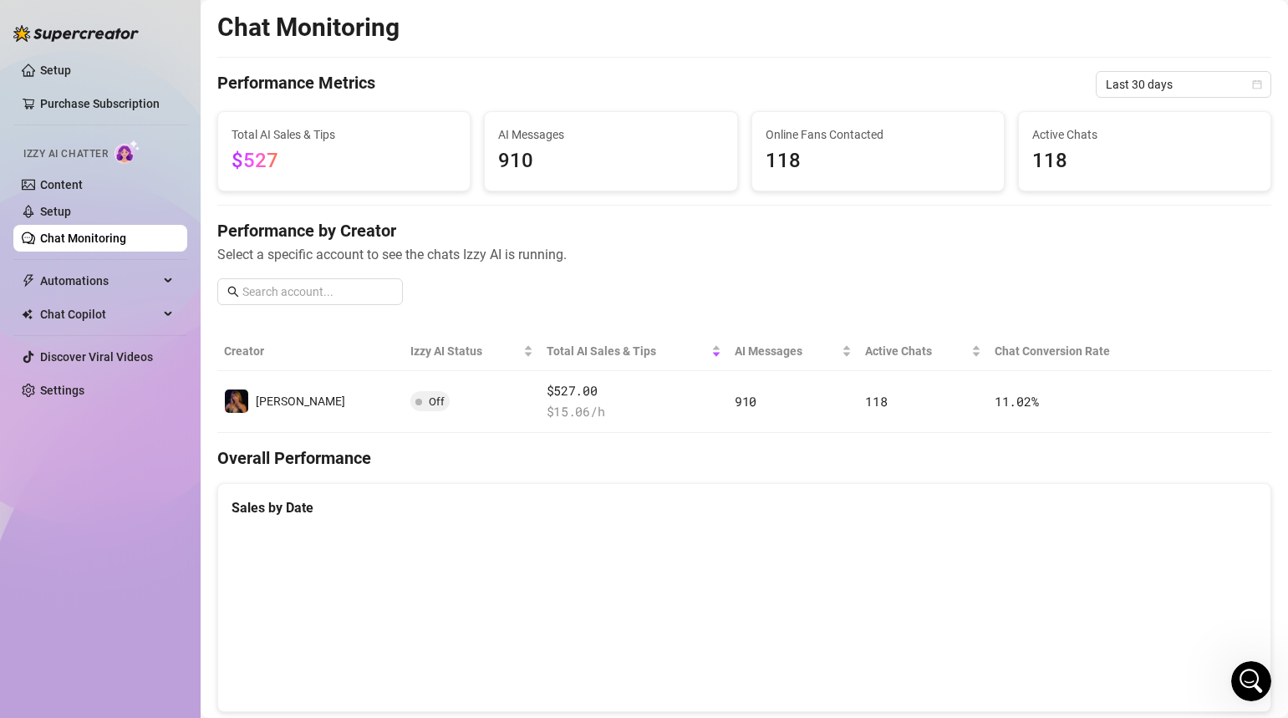
click at [1280, 505] on main "Chat Monitoring Performance Metrics Last 30 days Total AI Sales & Tips $527 AI …" at bounding box center [745, 716] width 1088 height 1433
click at [1283, 464] on main "Chat Monitoring Performance Metrics Last 30 days Total AI Sales & Tips $527 AI …" at bounding box center [745, 716] width 1088 height 1433
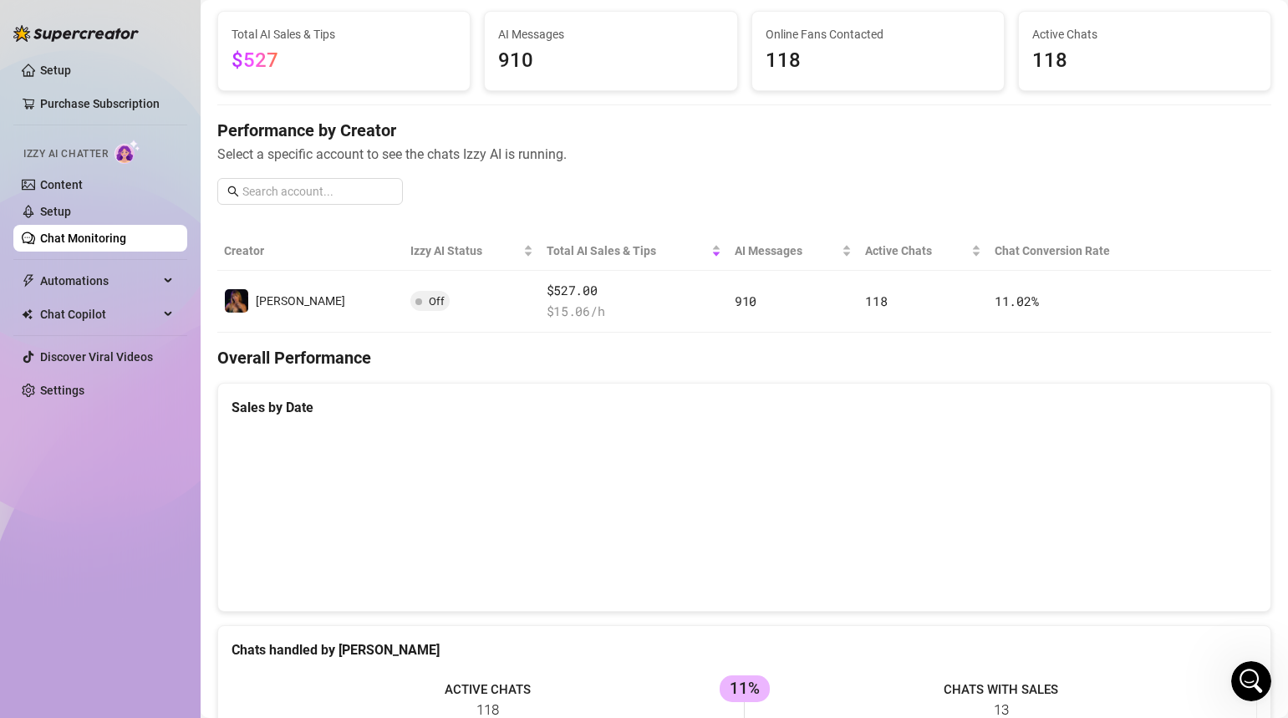
scroll to position [134, 0]
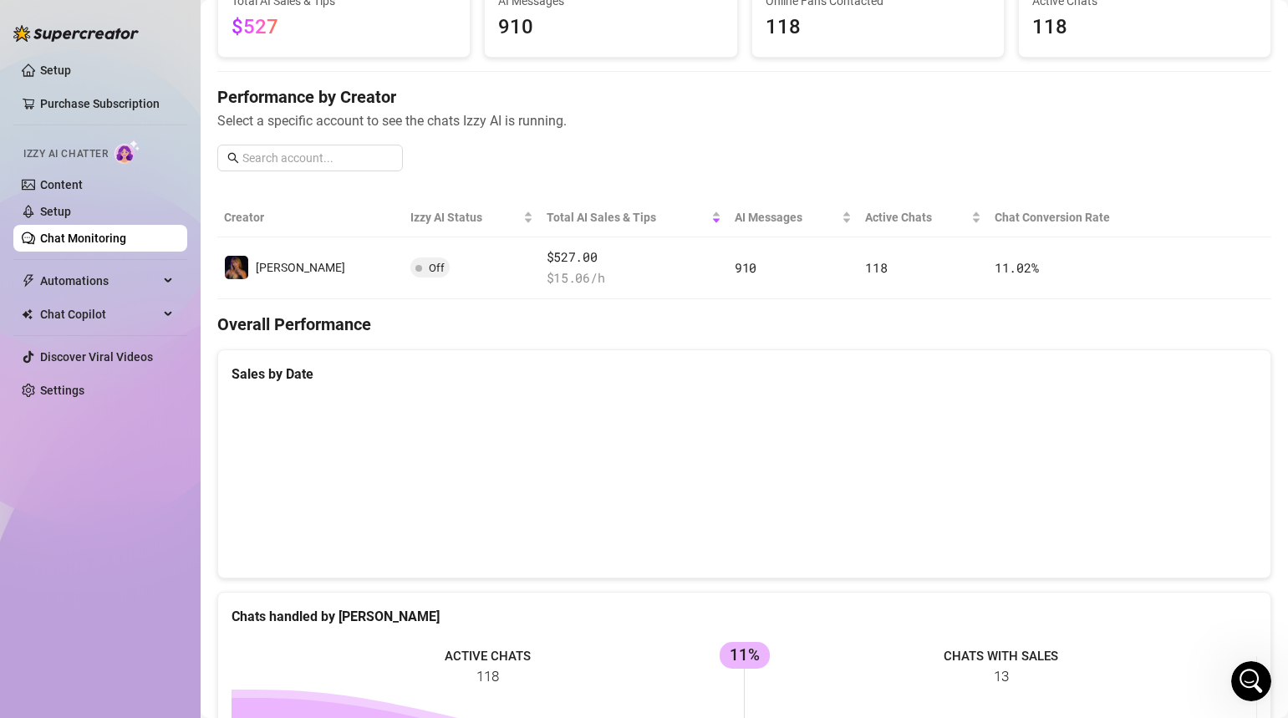
click at [1281, 388] on main "Chat Monitoring Performance Metrics Last 30 days Total AI Sales & Tips $527 AI …" at bounding box center [745, 582] width 1088 height 1433
click at [1281, 385] on main "Chat Monitoring Performance Metrics Last 30 days Total AI Sales & Tips $527 AI …" at bounding box center [745, 582] width 1088 height 1433
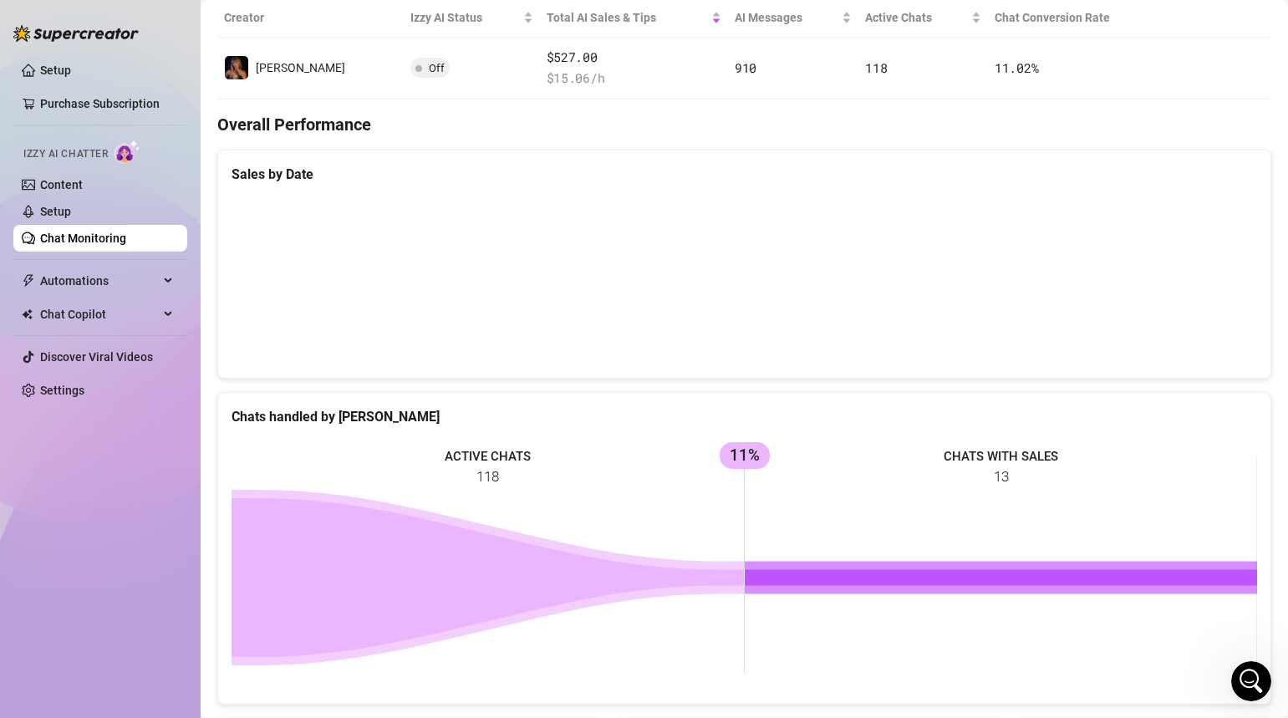
scroll to position [334, 0]
drag, startPoint x: 1283, startPoint y: 451, endPoint x: 1277, endPoint y: 542, distance: 90.5
click at [1280, 543] on main "Chat Monitoring Performance Metrics Last 30 days Total AI Sales & Tips $527 AI …" at bounding box center [745, 382] width 1088 height 1433
click at [1282, 28] on main "Chat Monitoring Performance Metrics Last 30 days Total AI Sales & Tips $527 AI …" at bounding box center [745, 382] width 1088 height 1433
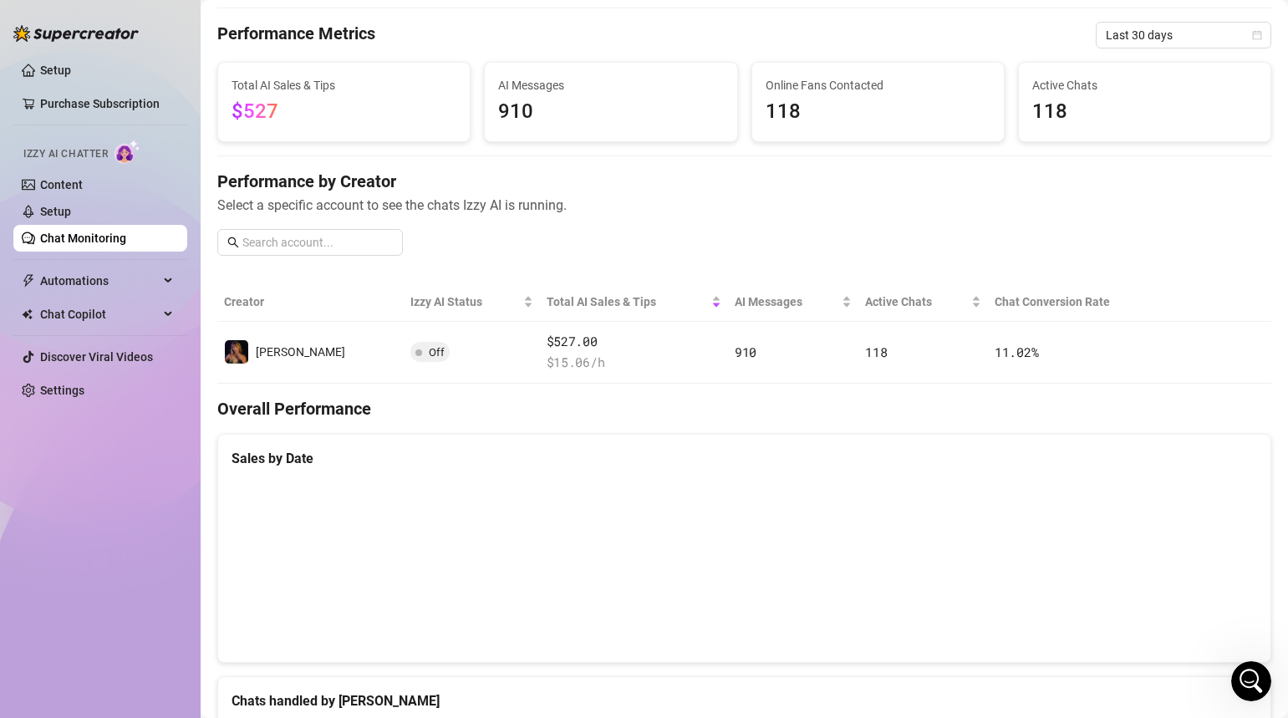
scroll to position [43, 0]
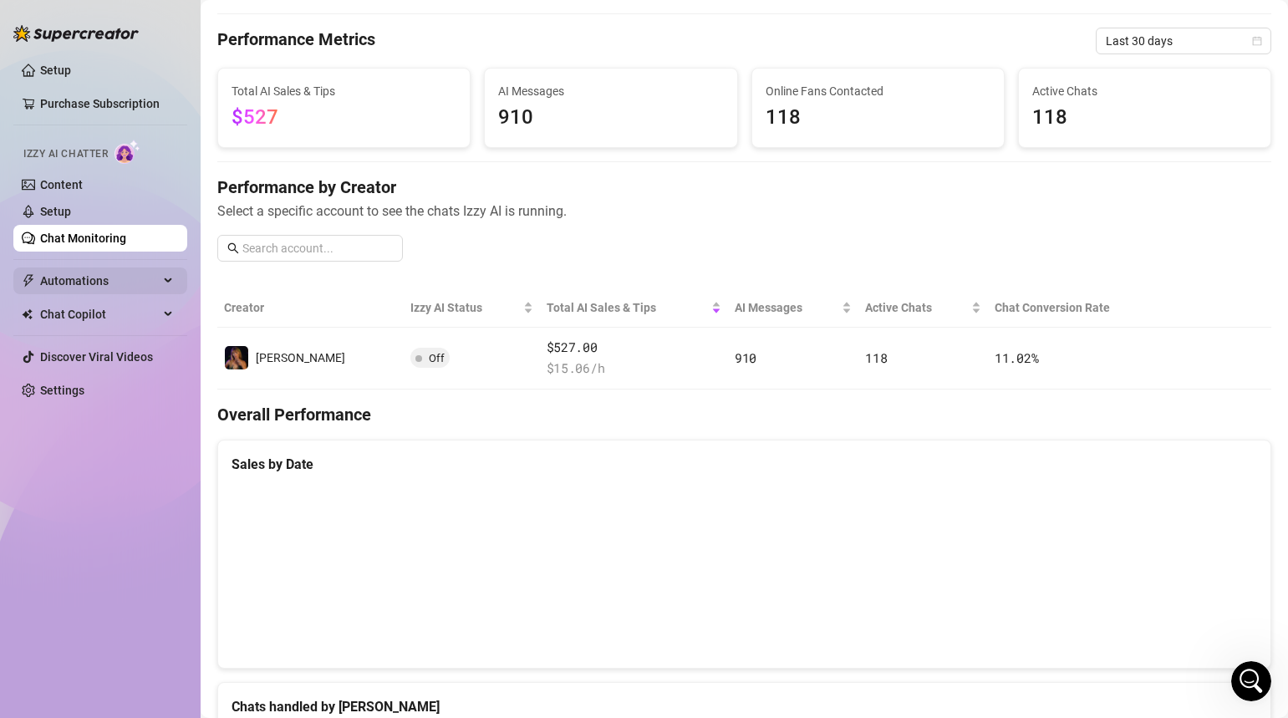
click at [81, 280] on span "Automations" at bounding box center [99, 281] width 119 height 27
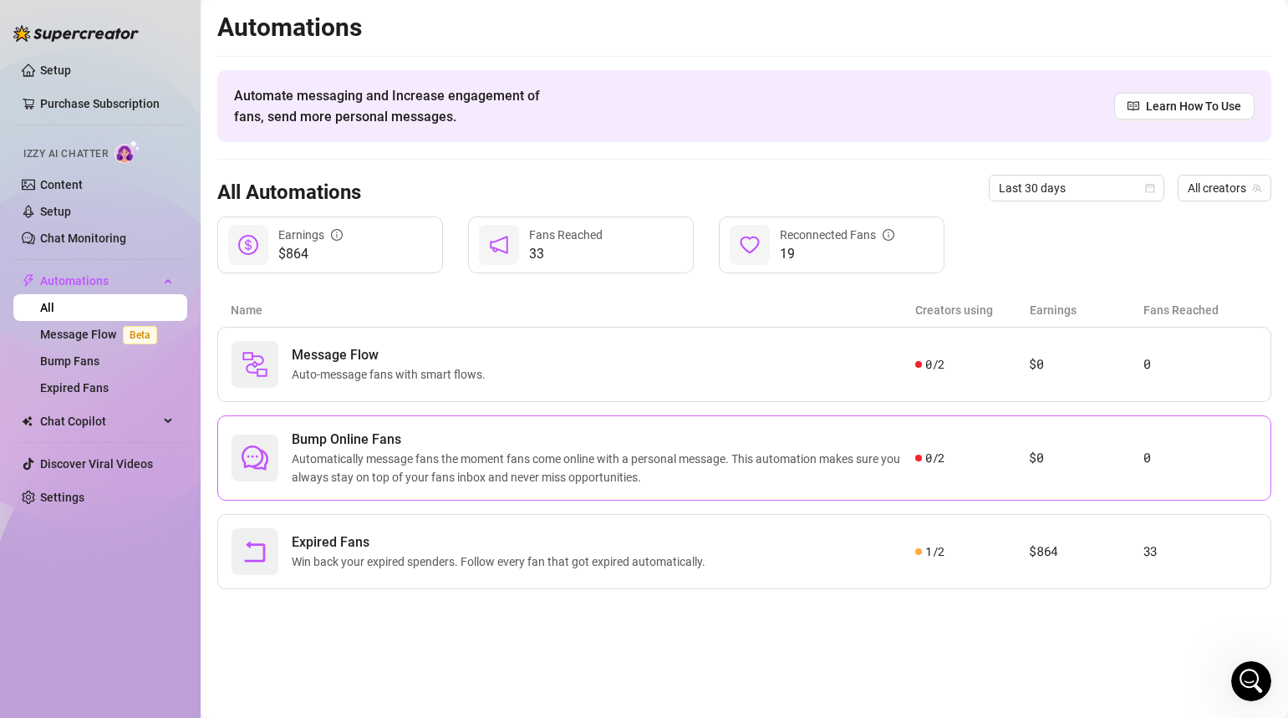
click at [592, 454] on span "Automatically message fans the moment fans come online with a personal message.…" at bounding box center [604, 468] width 624 height 37
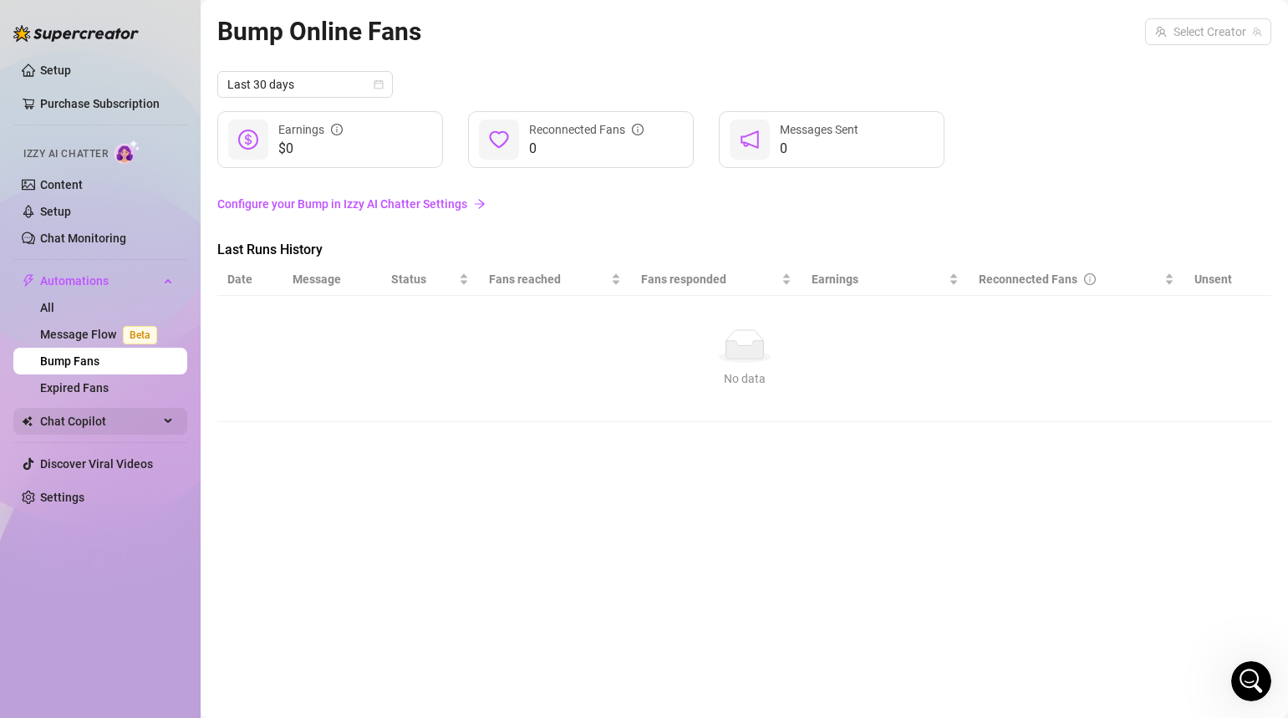
click at [105, 417] on span "Chat Copilot" at bounding box center [99, 421] width 119 height 27
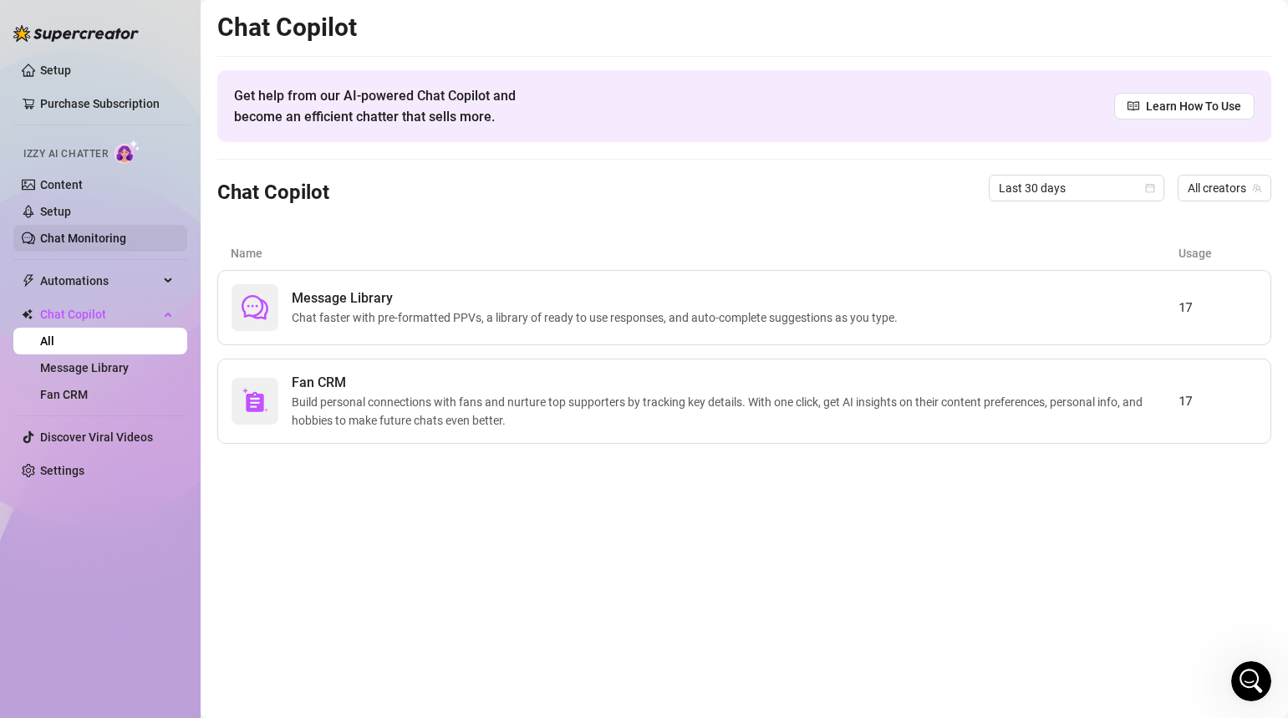
click at [94, 241] on link "Chat Monitoring" at bounding box center [83, 238] width 86 height 13
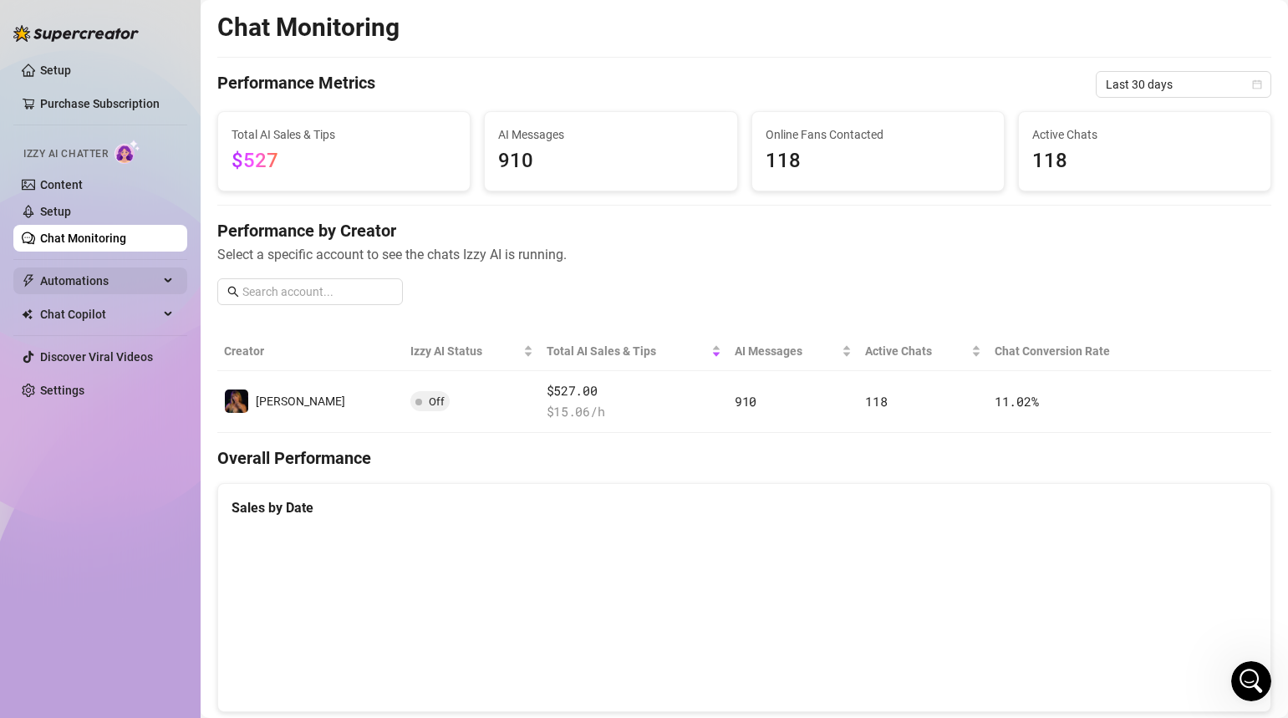
click at [109, 273] on span "Automations" at bounding box center [99, 281] width 119 height 27
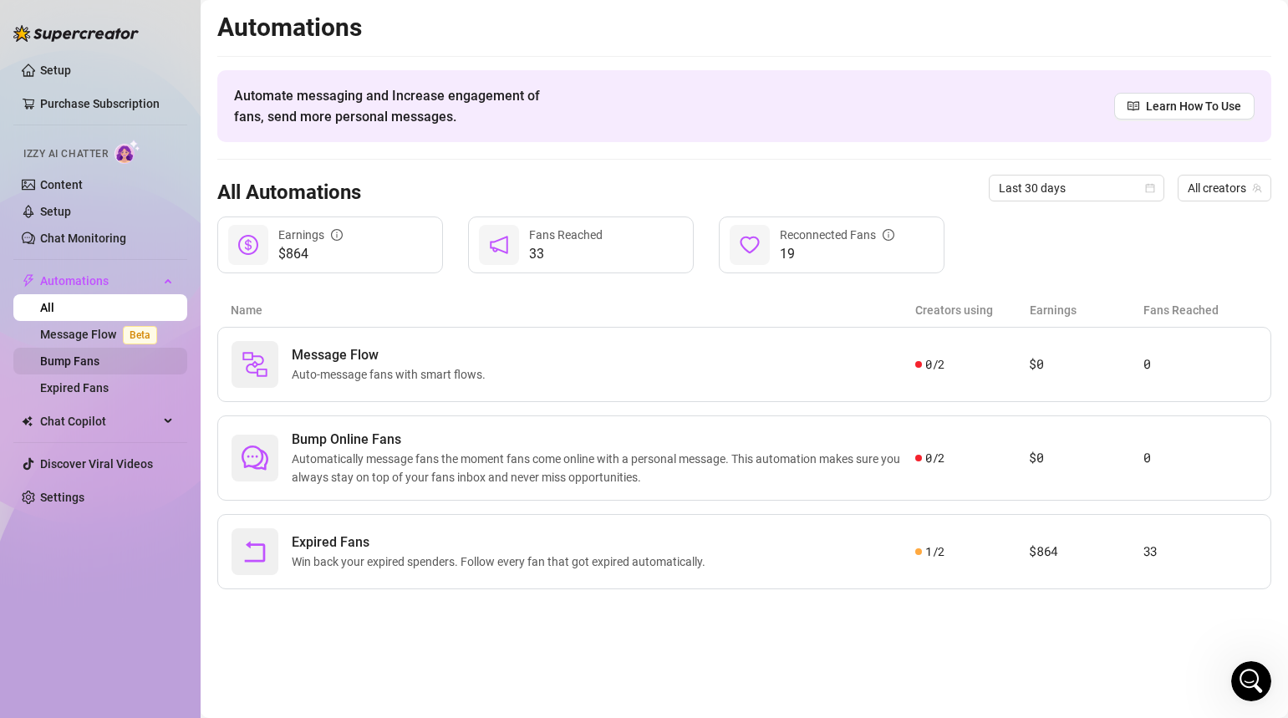
click at [92, 365] on link "Bump Fans" at bounding box center [69, 361] width 59 height 13
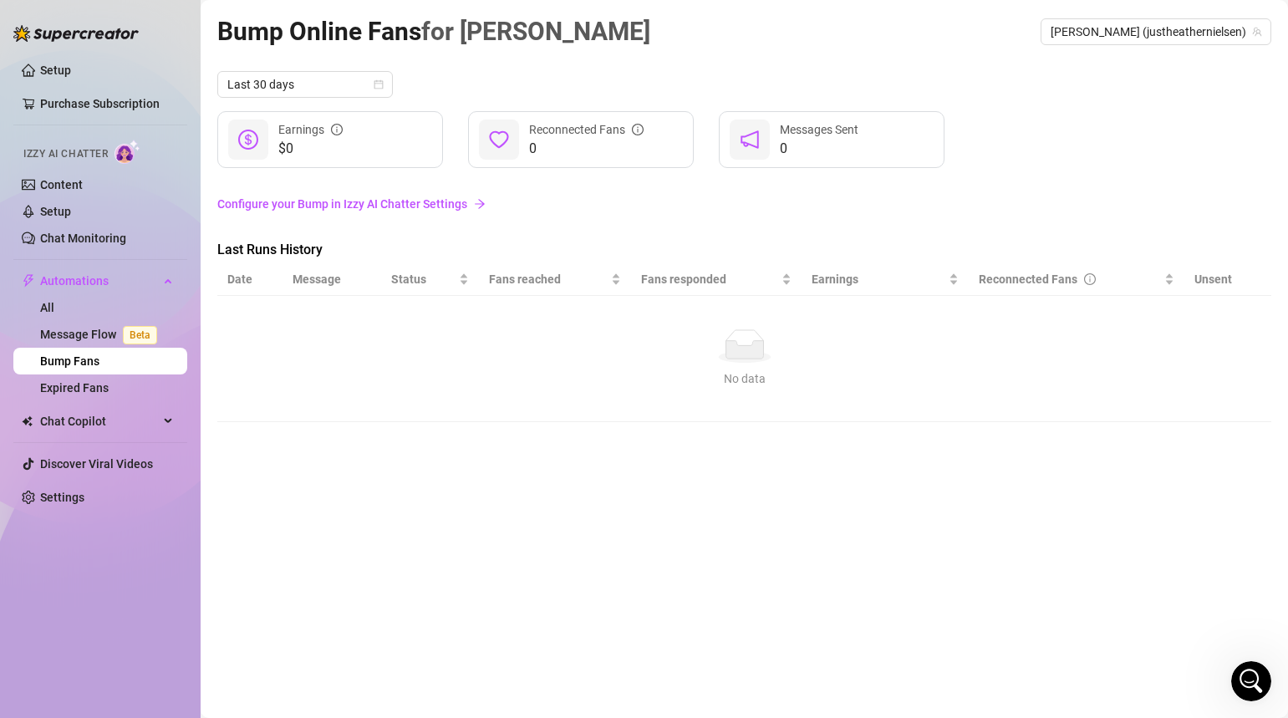
click at [408, 576] on div "Bump Online Fans for Heather Heather (justheathernielsen) Last 30 days $0 Earni…" at bounding box center [744, 340] width 1054 height 656
click at [94, 392] on link "Expired Fans" at bounding box center [74, 387] width 69 height 13
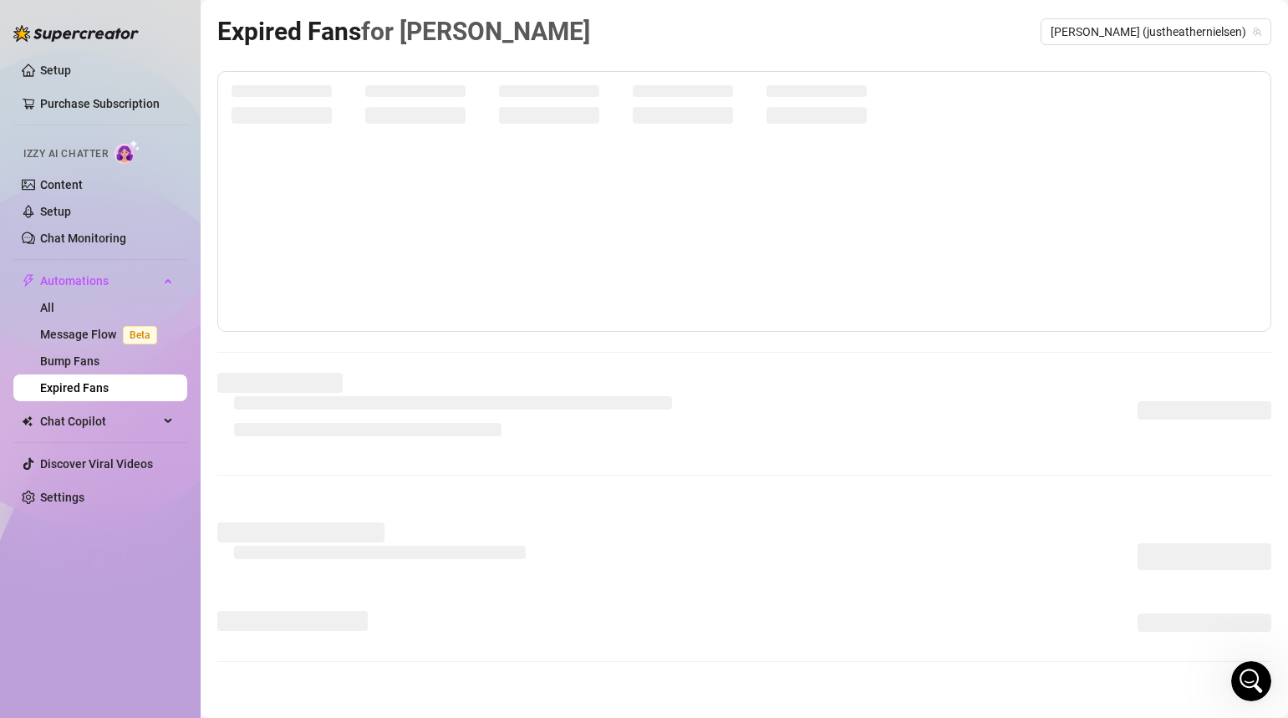
click at [105, 558] on div "Setup Purchase Subscription Izzy AI Chatter Content Setup Chat Monitoring Autom…" at bounding box center [100, 351] width 174 height 703
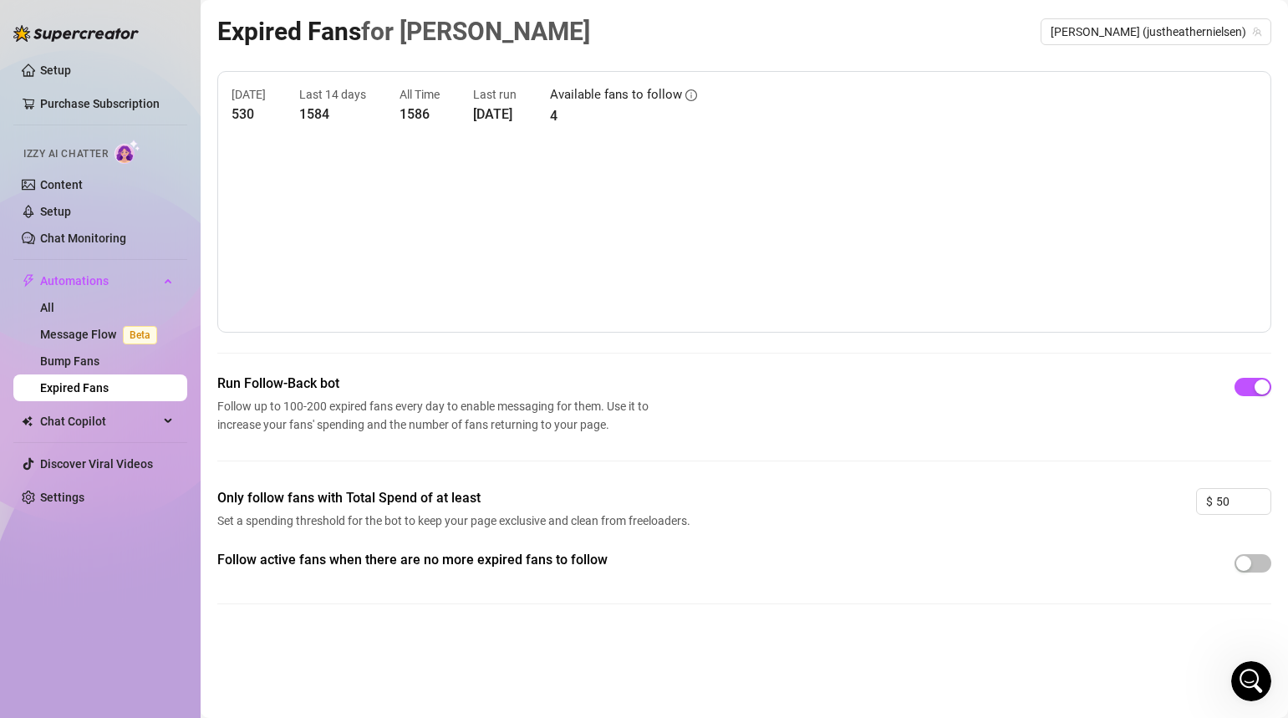
click at [99, 613] on div "Setup Purchase Subscription Izzy AI Chatter Content Setup Chat Monitoring Autom…" at bounding box center [100, 351] width 174 height 703
click at [276, 659] on div "Expired Fans for Heather Heather (justheathernielsen) Today 530 Last 14 days 15…" at bounding box center [744, 340] width 1054 height 656
click at [332, 621] on div "Follow active fans when there are no more expired fans to follow" at bounding box center [744, 590] width 1054 height 81
click at [66, 593] on div "Setup Purchase Subscription Izzy AI Chatter Content Setup Chat Monitoring Autom…" at bounding box center [100, 351] width 174 height 703
click at [74, 335] on link "Message Flow Beta" at bounding box center [102, 334] width 124 height 13
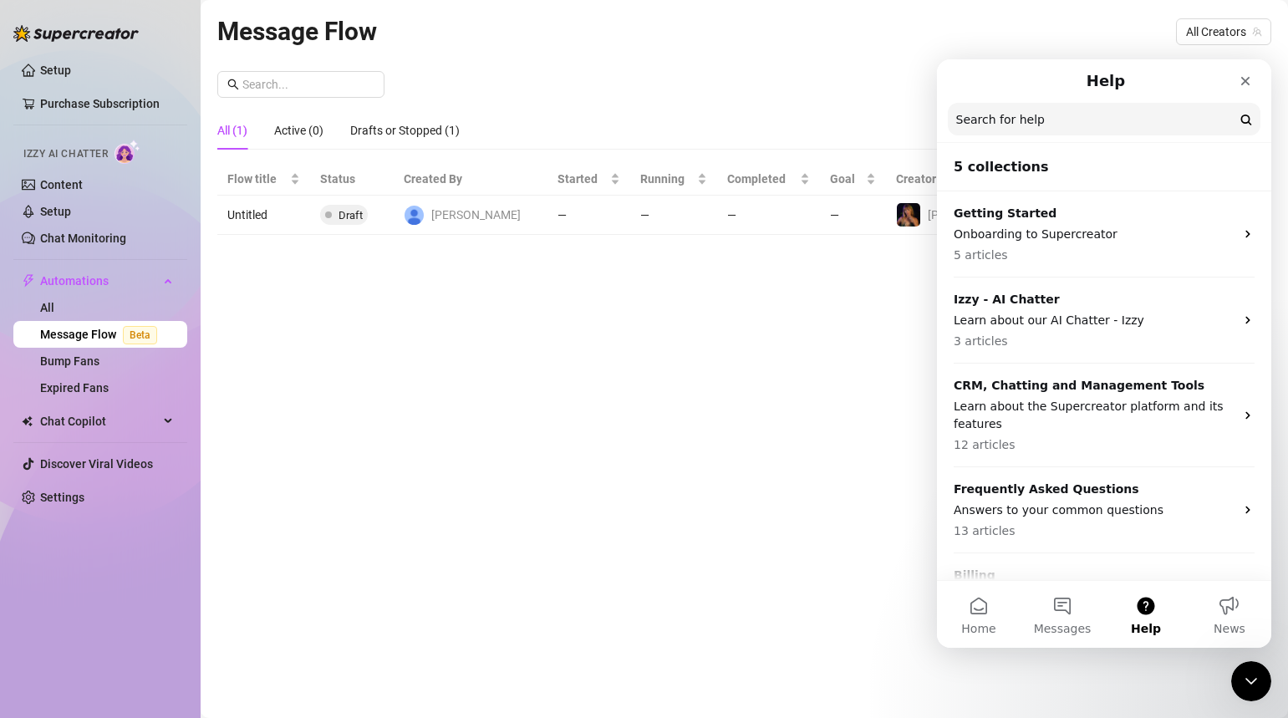
click at [1027, 120] on input "Search for help" at bounding box center [1104, 119] width 313 height 33
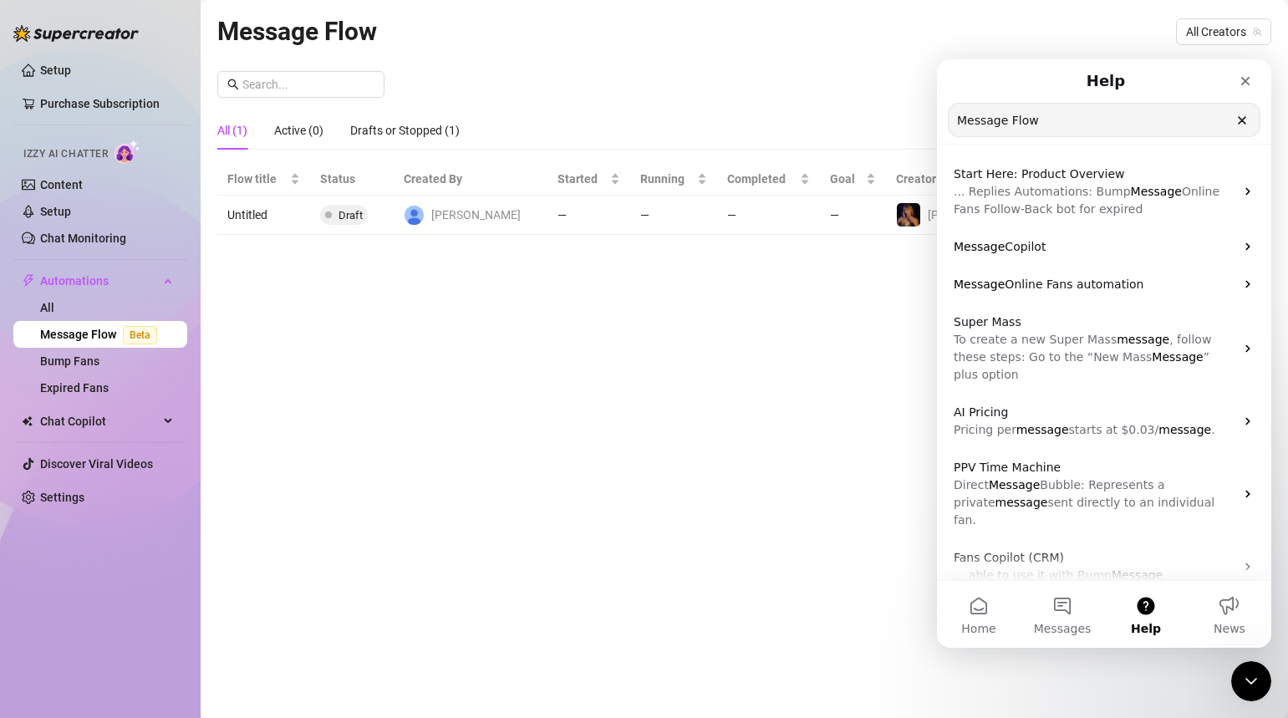
drag, startPoint x: 1040, startPoint y: 121, endPoint x: 951, endPoint y: 119, distance: 88.7
click at [951, 120] on input "Message Flow" at bounding box center [1104, 120] width 311 height 33
type input "Automation"
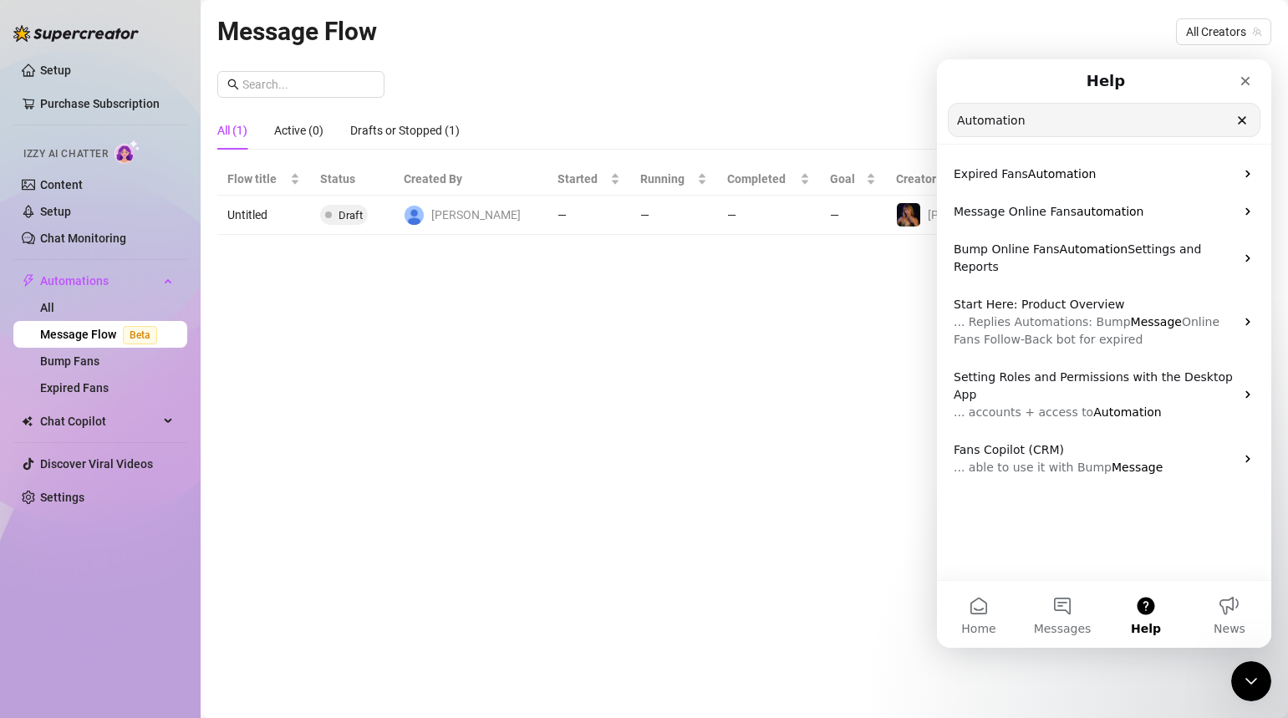
click at [106, 334] on link "Message Flow Beta" at bounding box center [102, 334] width 124 height 13
click at [1249, 75] on icon "Close" at bounding box center [1245, 80] width 13 height 13
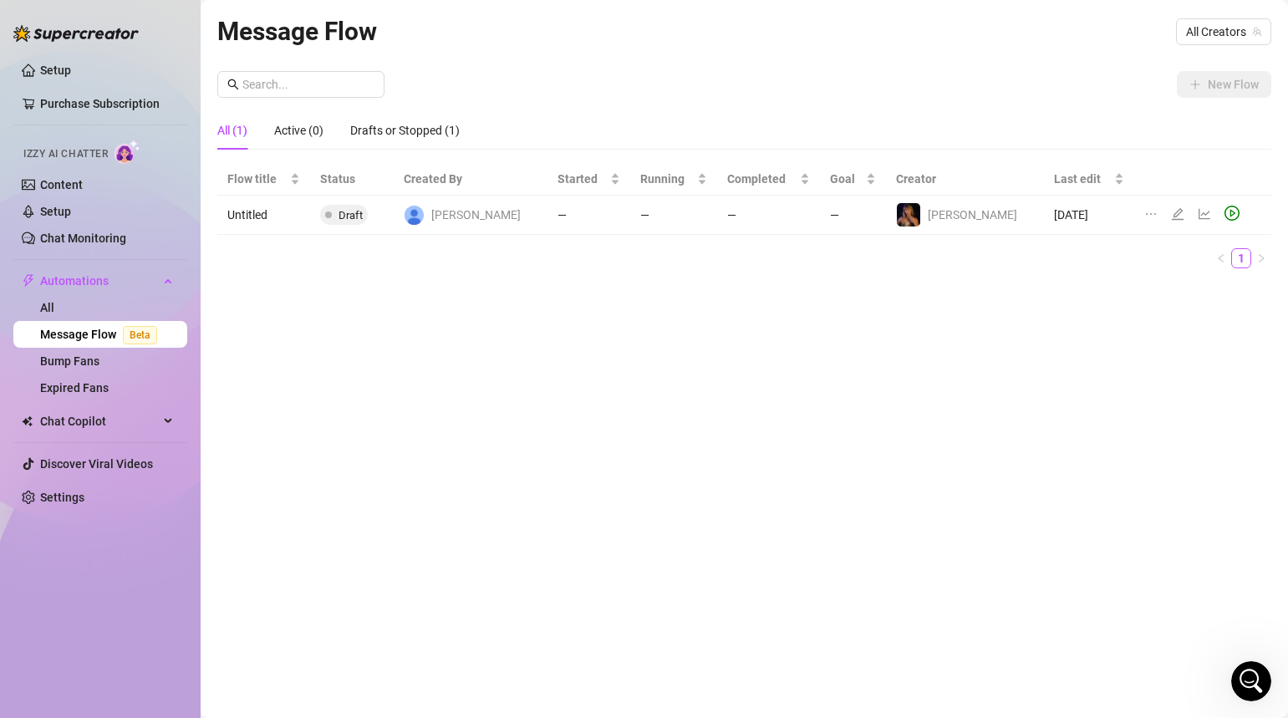
click at [257, 216] on td "Untitled" at bounding box center [263, 215] width 93 height 39
click at [1198, 214] on icon "line-chart" at bounding box center [1204, 213] width 13 height 13
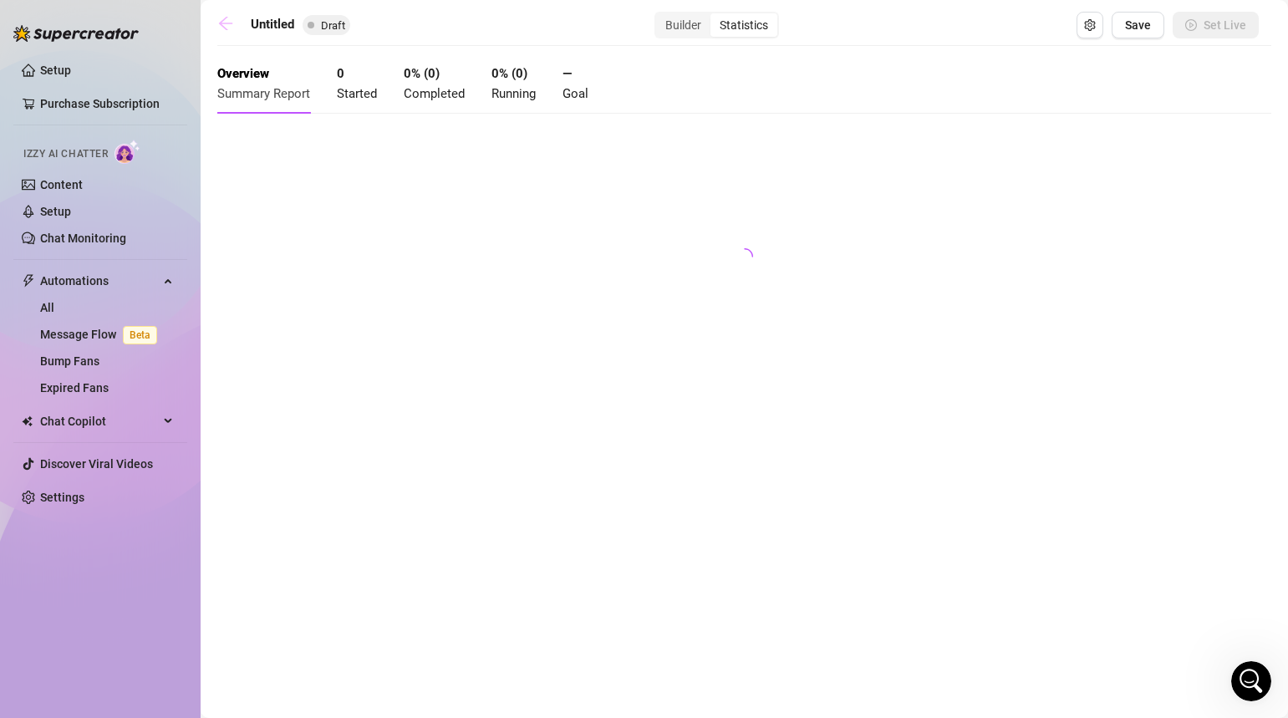
click at [222, 23] on icon "arrow-left" at bounding box center [225, 23] width 13 height 13
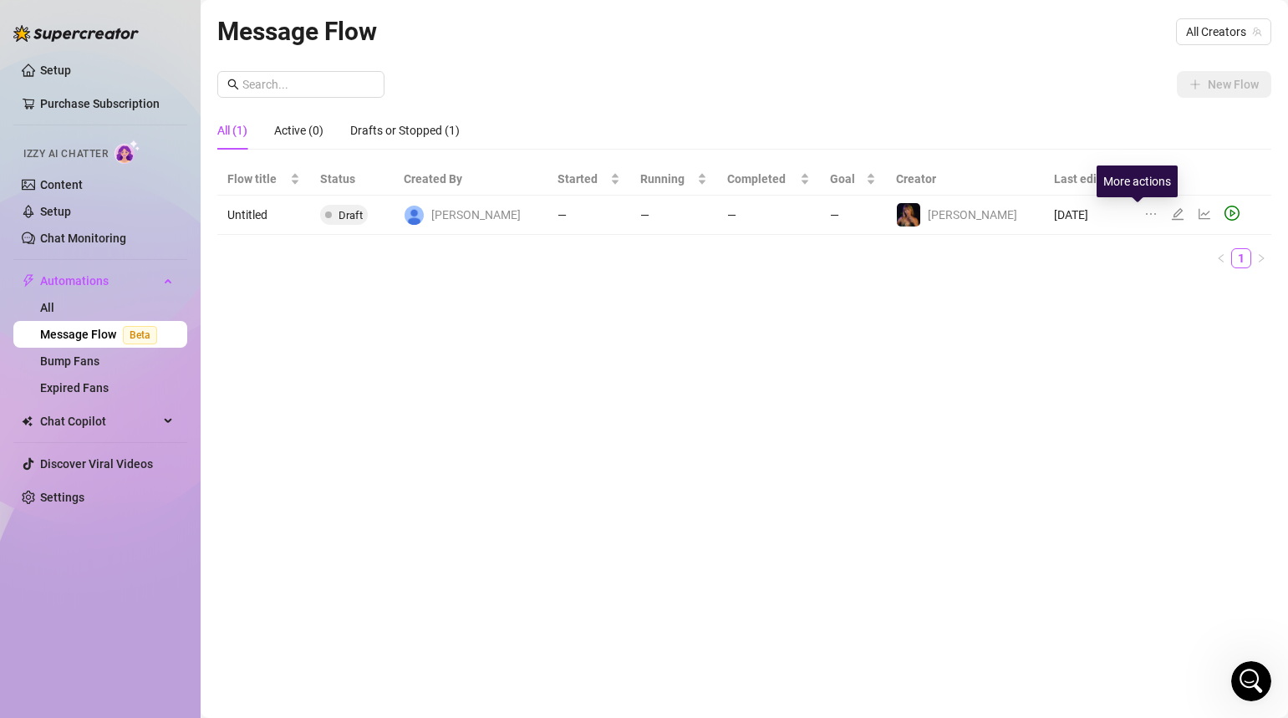
click at [1145, 211] on icon "ellipsis" at bounding box center [1151, 213] width 13 height 13
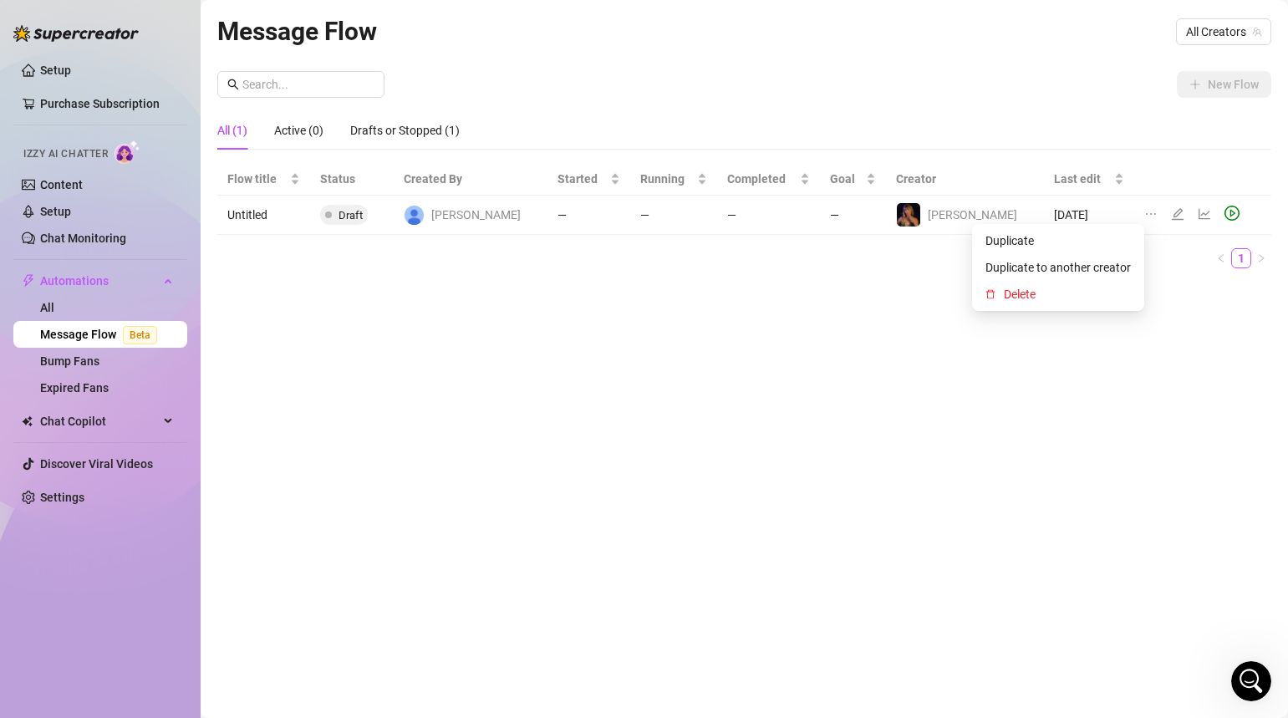
click at [1081, 527] on div "Message Flow All Creators New Flow All (1) Active (0) Drafts or Stopped (1) Flo…" at bounding box center [744, 340] width 1054 height 656
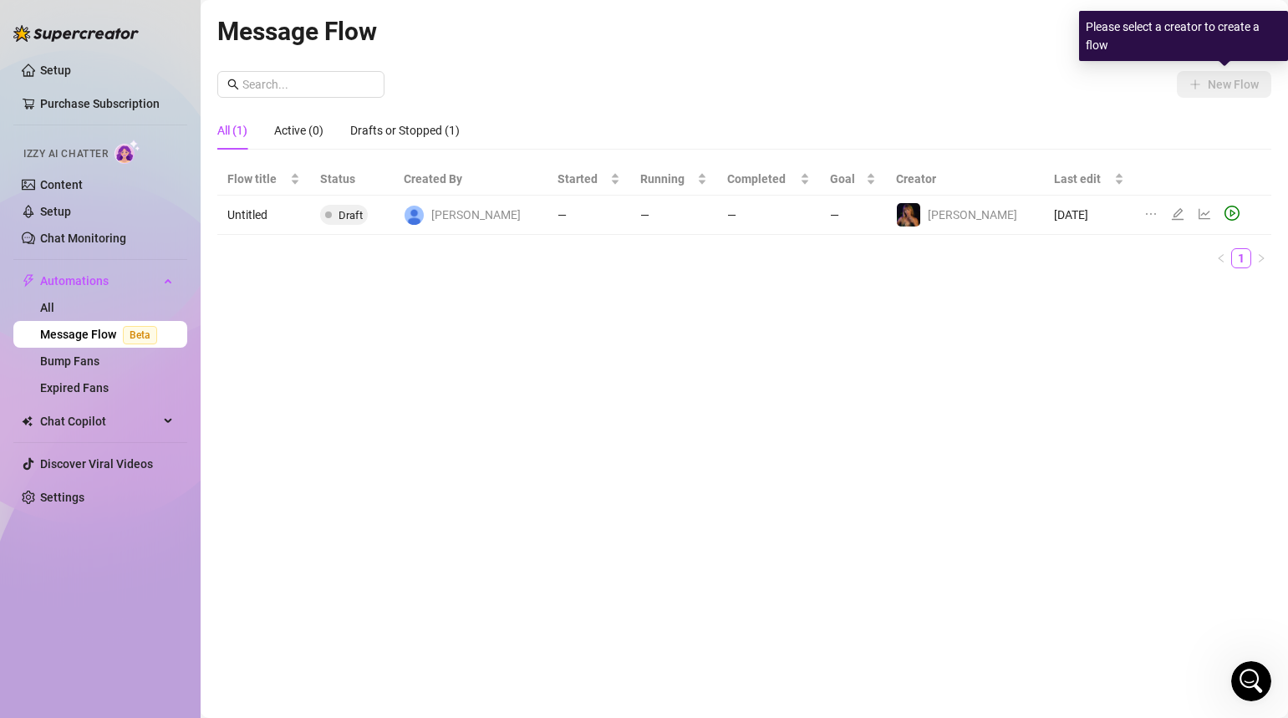
click at [1059, 105] on div "New Flow All (1) Active (0) Drafts or Stopped (1) Flow title Status Created By …" at bounding box center [744, 176] width 1054 height 211
click at [1201, 33] on div "Please select a creator to create a flow" at bounding box center [1183, 36] width 209 height 50
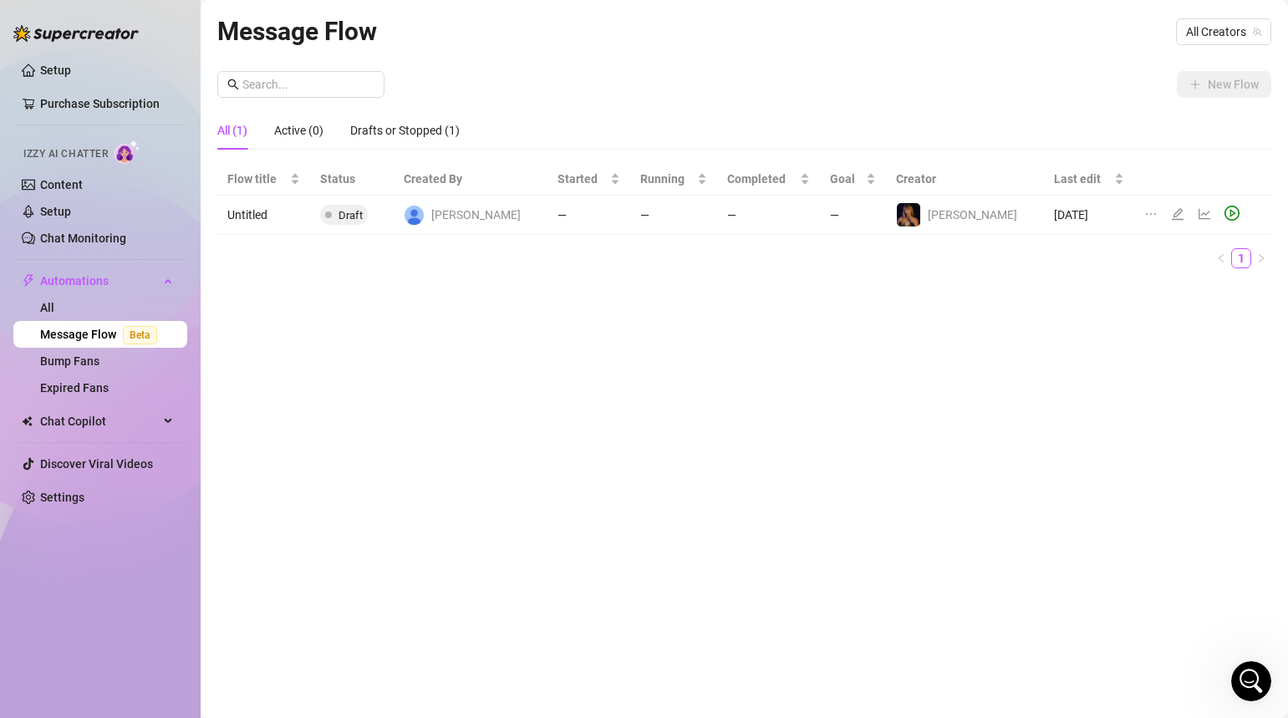
click at [1059, 71] on div "New Flow" at bounding box center [744, 84] width 1054 height 27
click at [1205, 28] on span "All Creators" at bounding box center [1223, 31] width 75 height 25
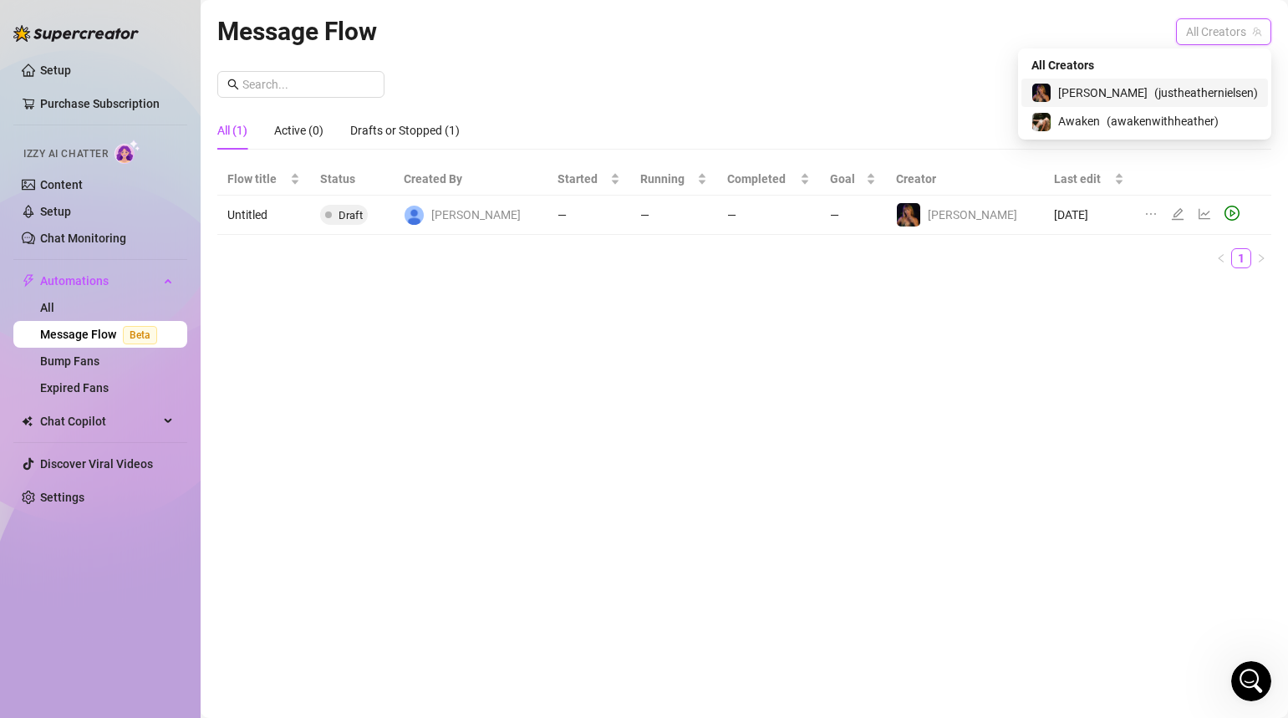
click at [1130, 98] on span "[PERSON_NAME]" at bounding box center [1103, 93] width 89 height 18
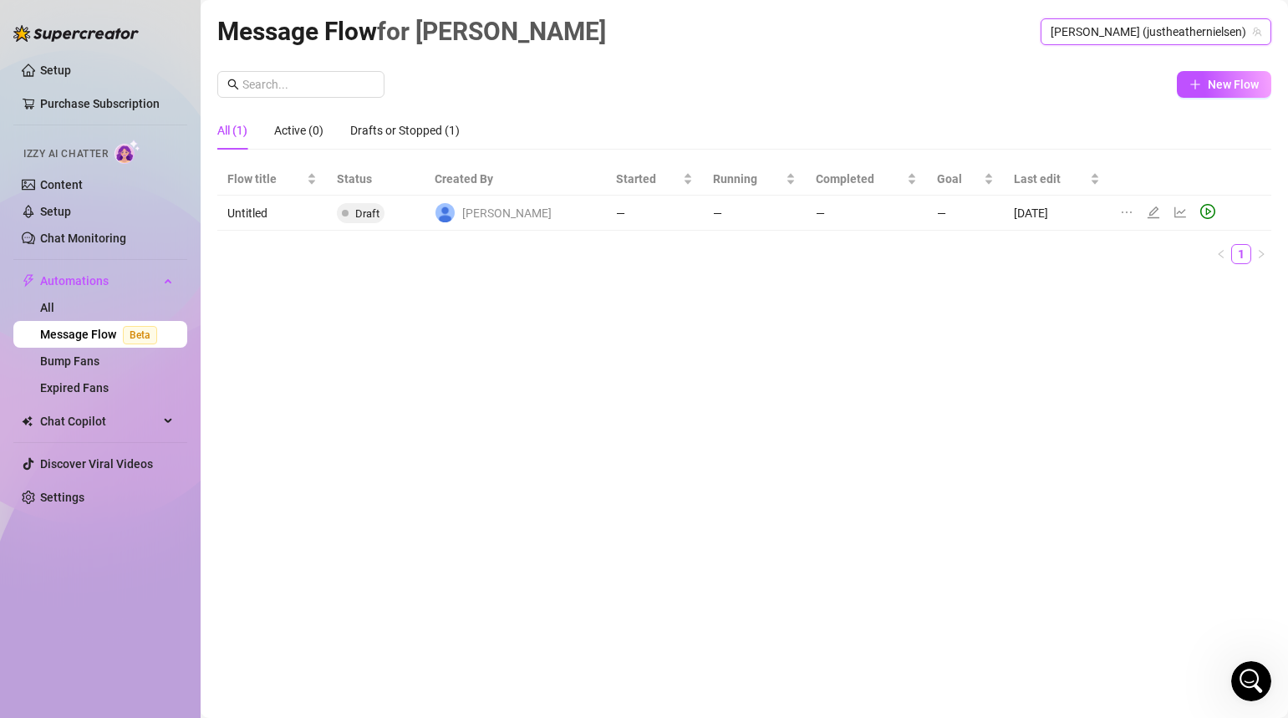
click at [905, 87] on div "New Flow" at bounding box center [744, 84] width 1054 height 27
click at [1120, 213] on icon "ellipsis" at bounding box center [1126, 212] width 13 height 13
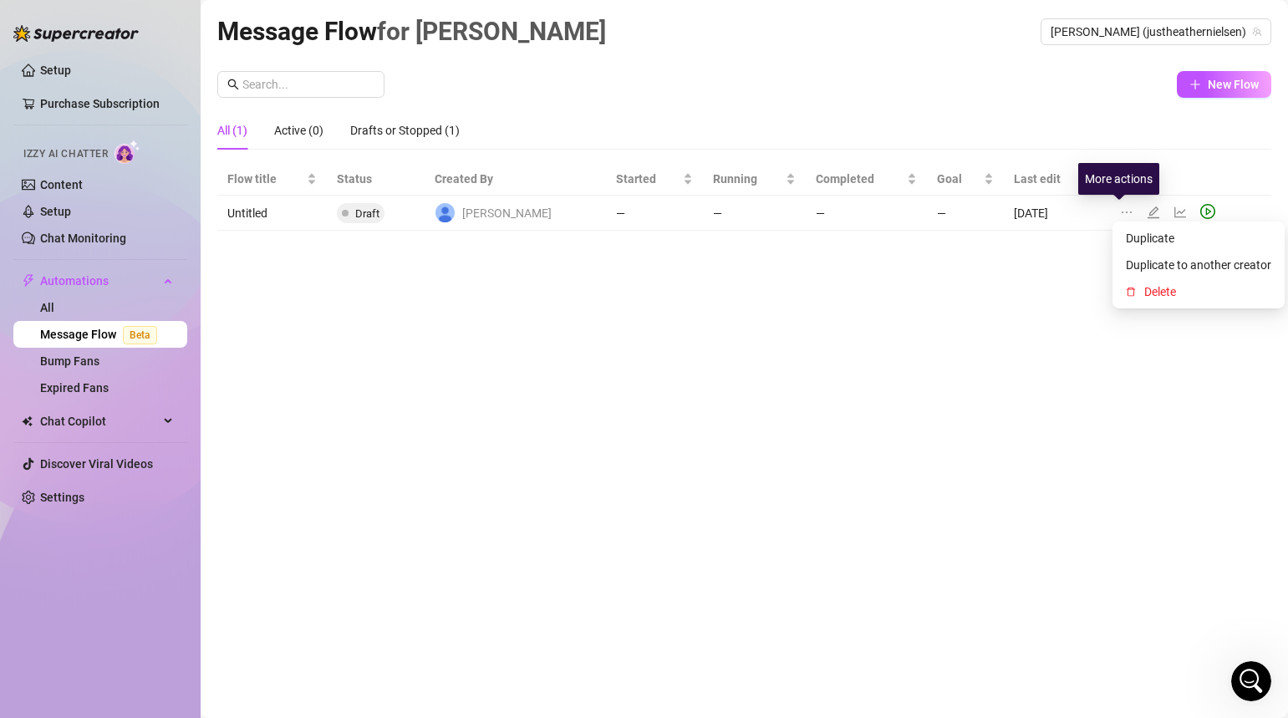
click at [965, 397] on div "Message Flow for Heather Heather (justheathernielsen) New Flow All (1) Active (…" at bounding box center [744, 340] width 1054 height 656
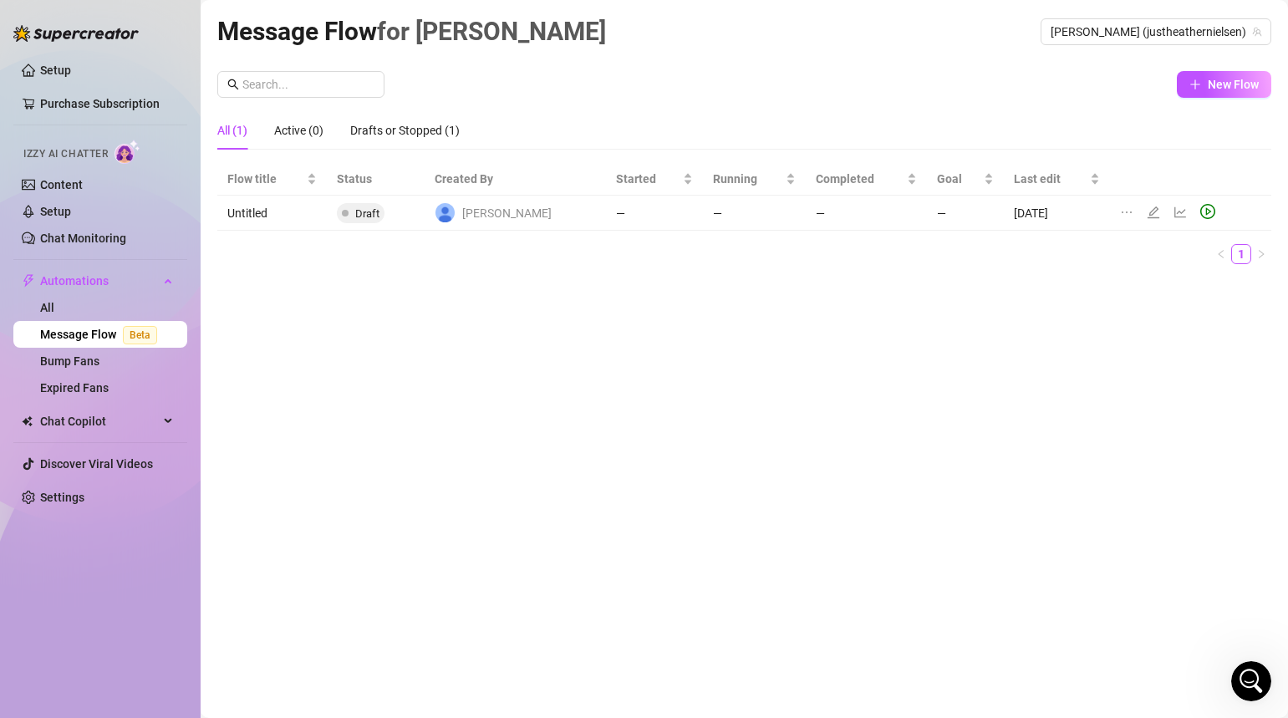
click at [265, 212] on td "Untitled" at bounding box center [272, 213] width 110 height 35
click at [1000, 110] on div "New Flow All (1) Active (0) Drafts or Stopped (1) Flow title Status Created By …" at bounding box center [744, 174] width 1054 height 207
click at [1175, 216] on icon "line-chart" at bounding box center [1181, 212] width 12 height 11
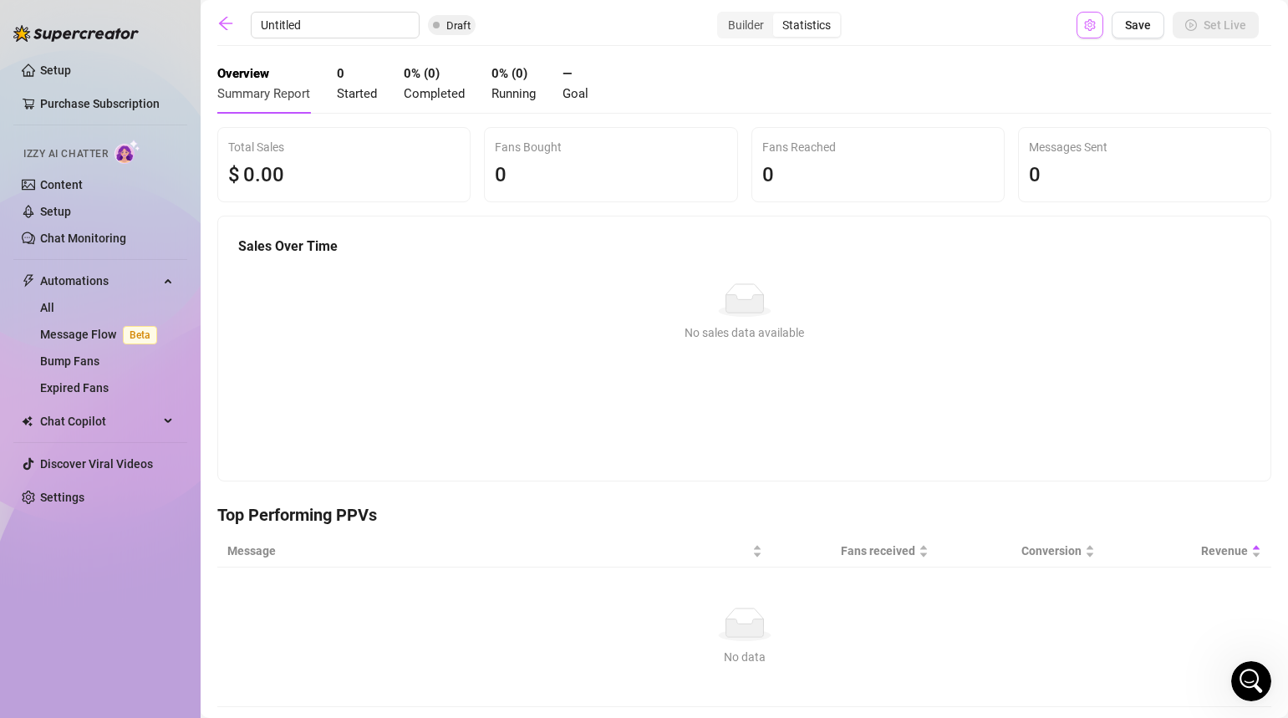
click at [1089, 28] on icon "setting" at bounding box center [1090, 25] width 12 height 12
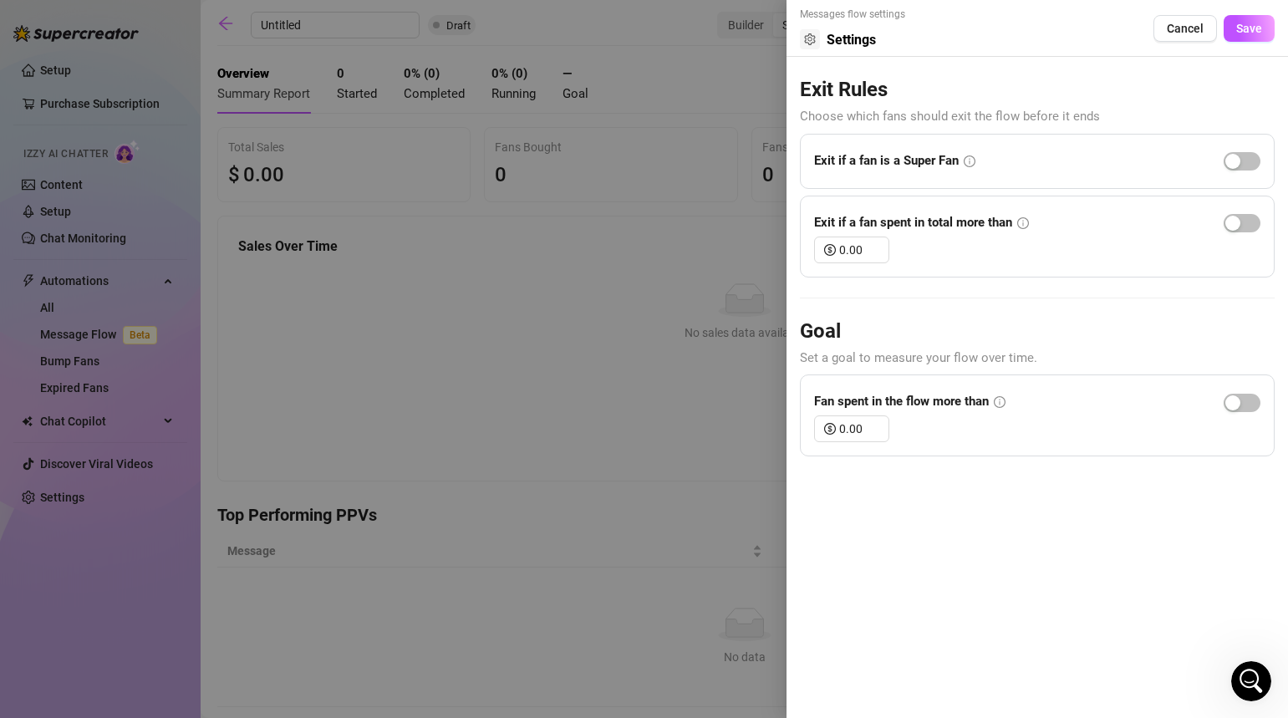
click at [130, 573] on div at bounding box center [644, 359] width 1288 height 718
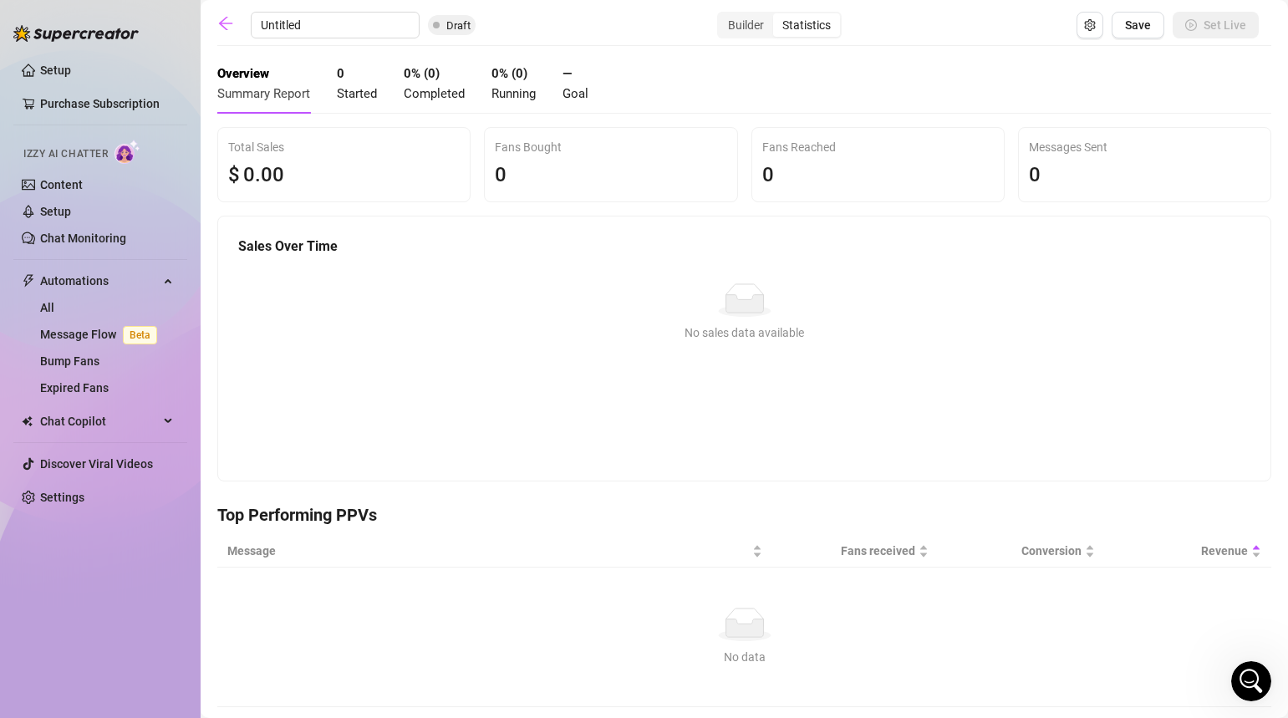
click at [685, 79] on div "Overview Summary Report 0 Started 0 % ( 0 ) Completed 0 % ( 0 ) Running — Goal" at bounding box center [744, 83] width 1054 height 59
click at [1094, 26] on icon "setting" at bounding box center [1090, 25] width 12 height 12
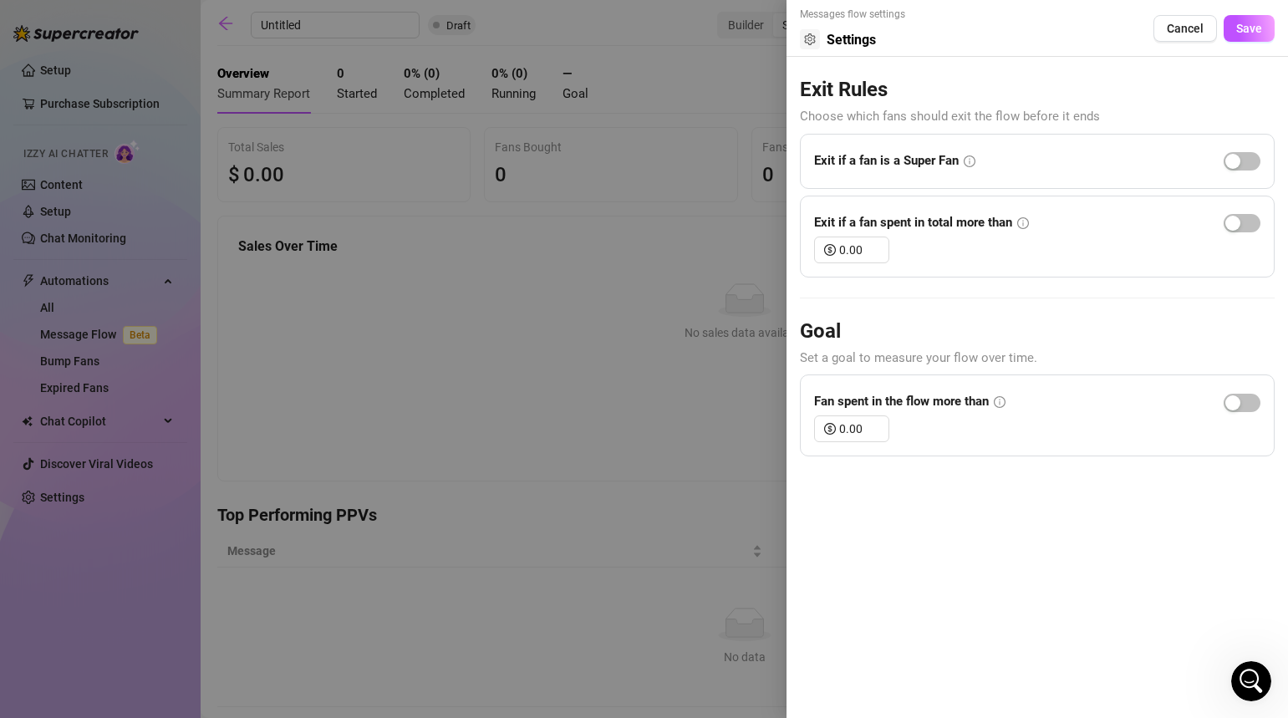
click at [918, 554] on div "Messages flow settings Settings Cancel Save Exit Rules Choose which fans should…" at bounding box center [1038, 359] width 502 height 718
click at [623, 497] on div at bounding box center [644, 359] width 1288 height 718
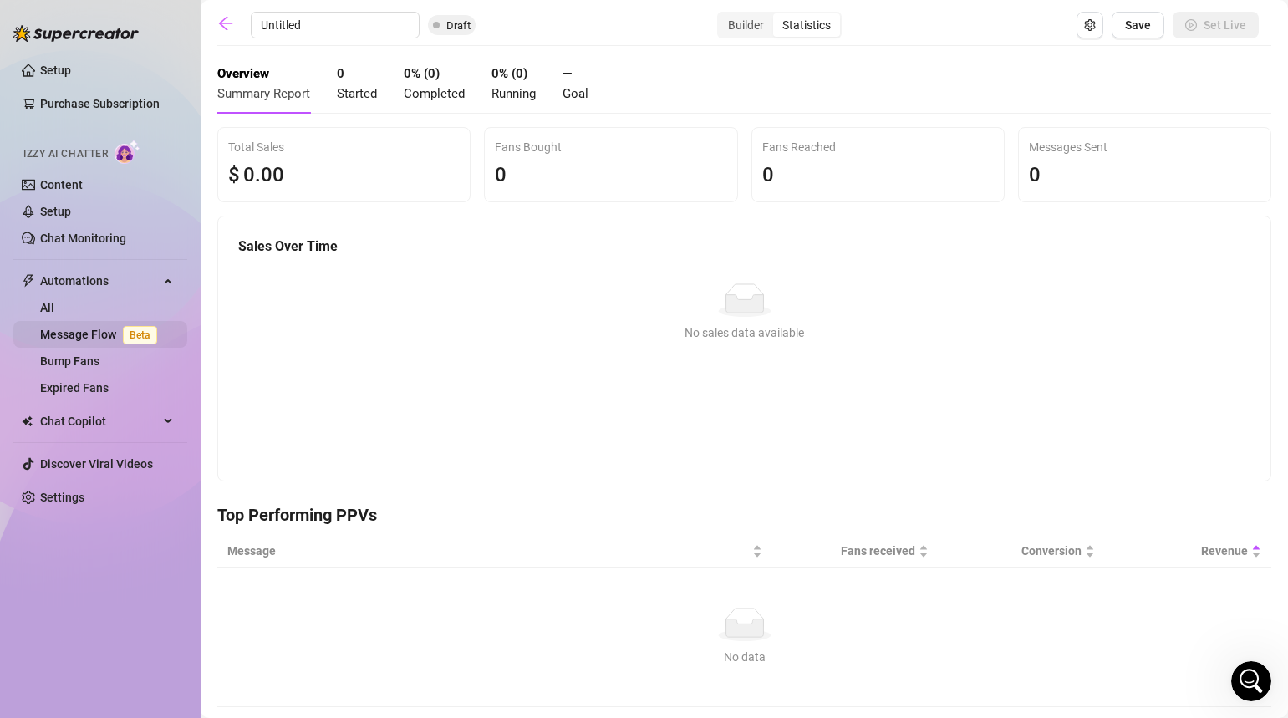
click at [85, 337] on link "Message Flow Beta" at bounding box center [102, 334] width 124 height 13
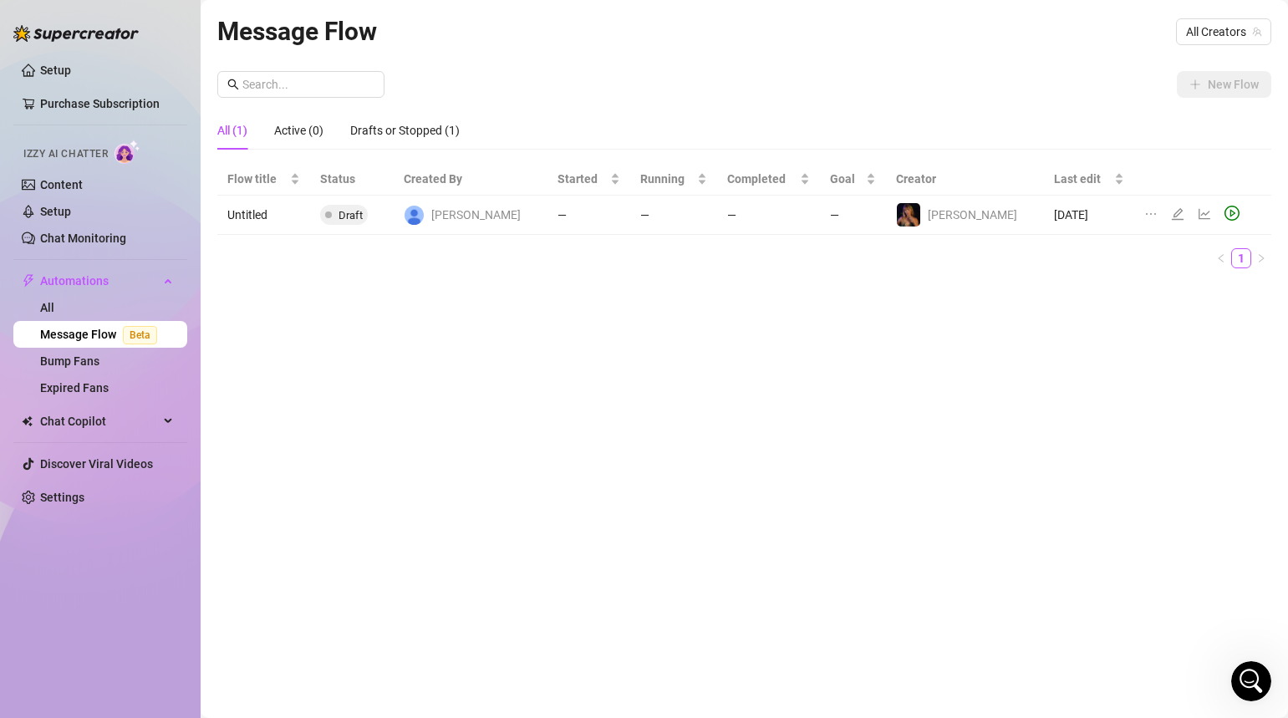
click at [230, 216] on td "Untitled" at bounding box center [263, 215] width 93 height 39
click at [1187, 34] on span "All Creators" at bounding box center [1223, 31] width 75 height 25
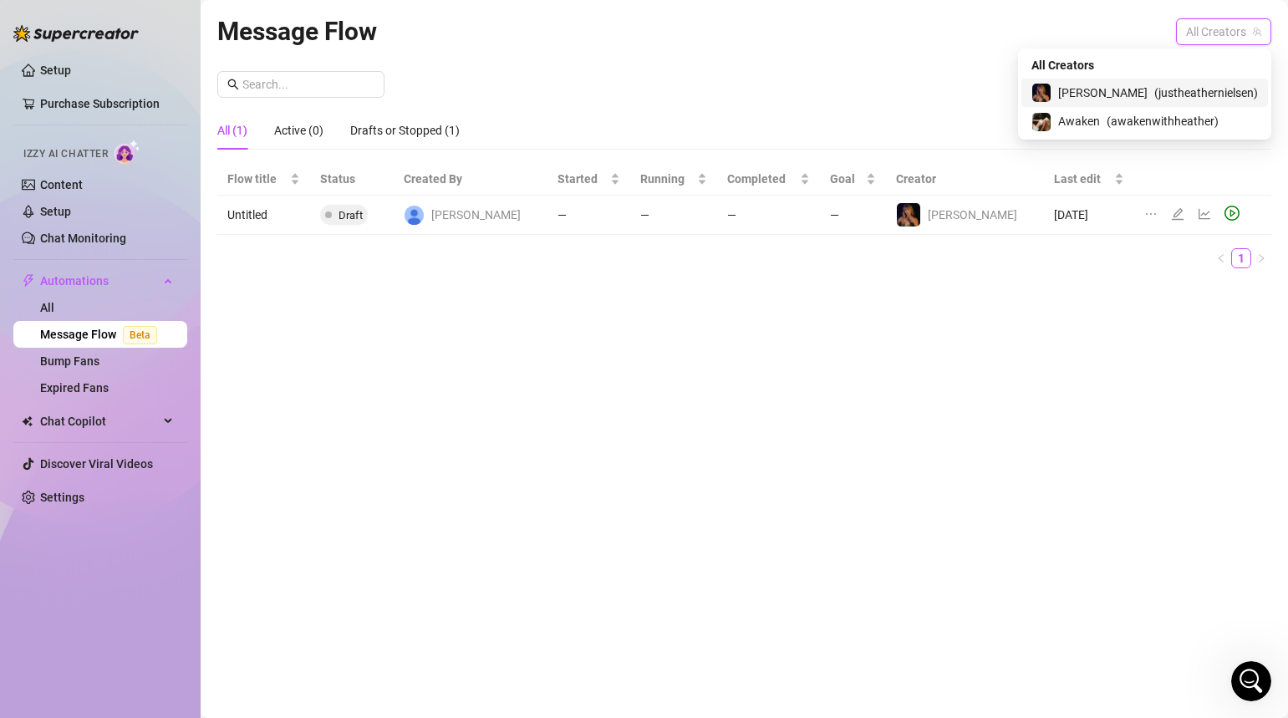
click at [1120, 90] on span "[PERSON_NAME]" at bounding box center [1103, 93] width 89 height 18
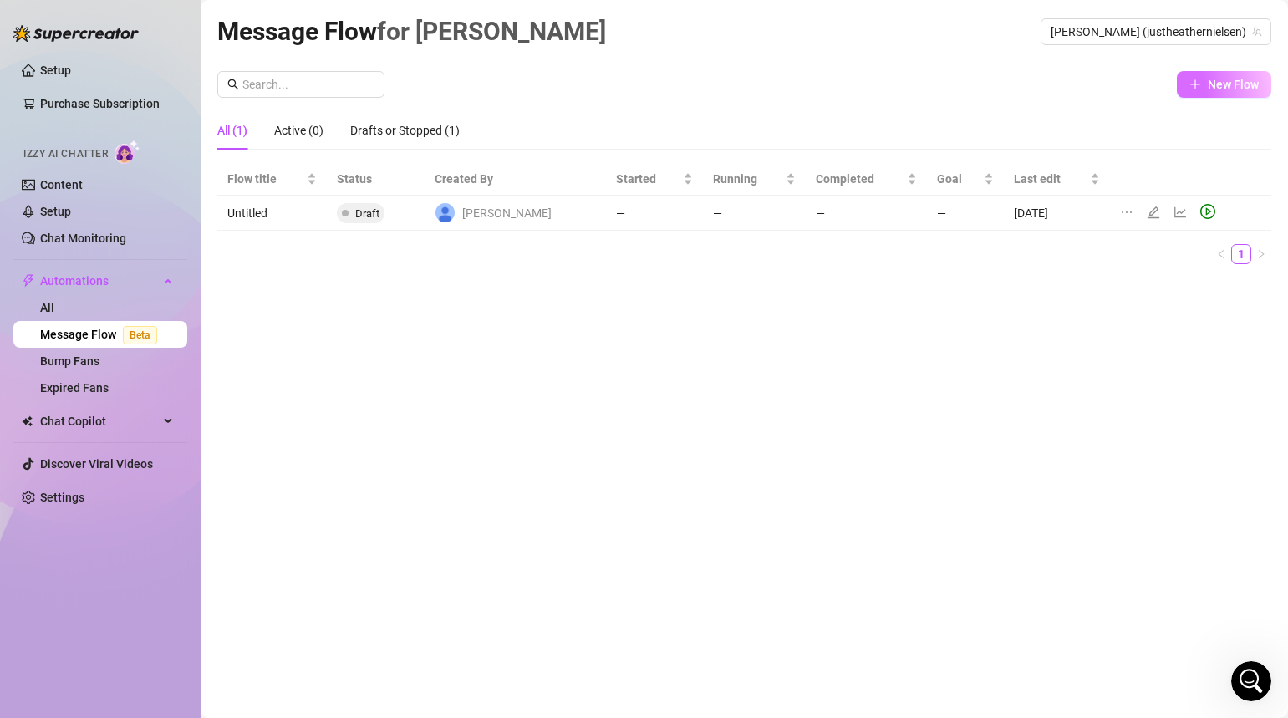
click at [1197, 85] on icon "plus" at bounding box center [1196, 85] width 12 height 12
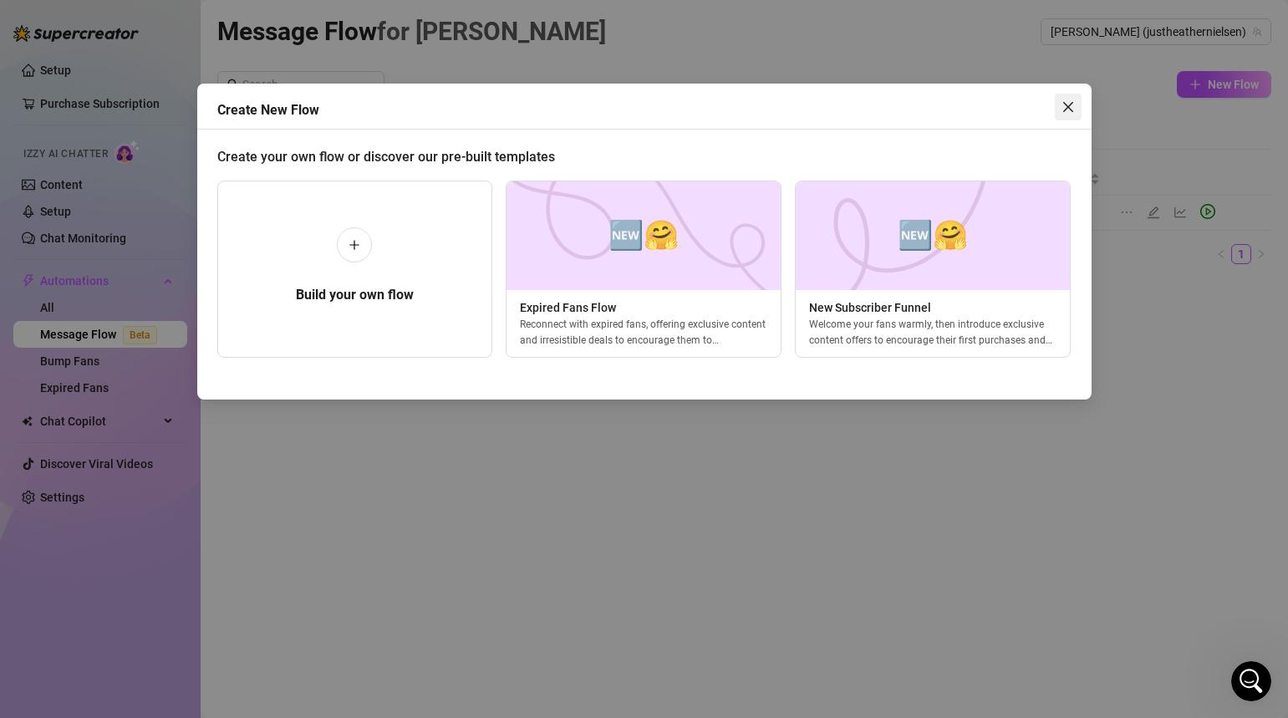
click at [1069, 105] on icon "close" at bounding box center [1068, 106] width 13 height 13
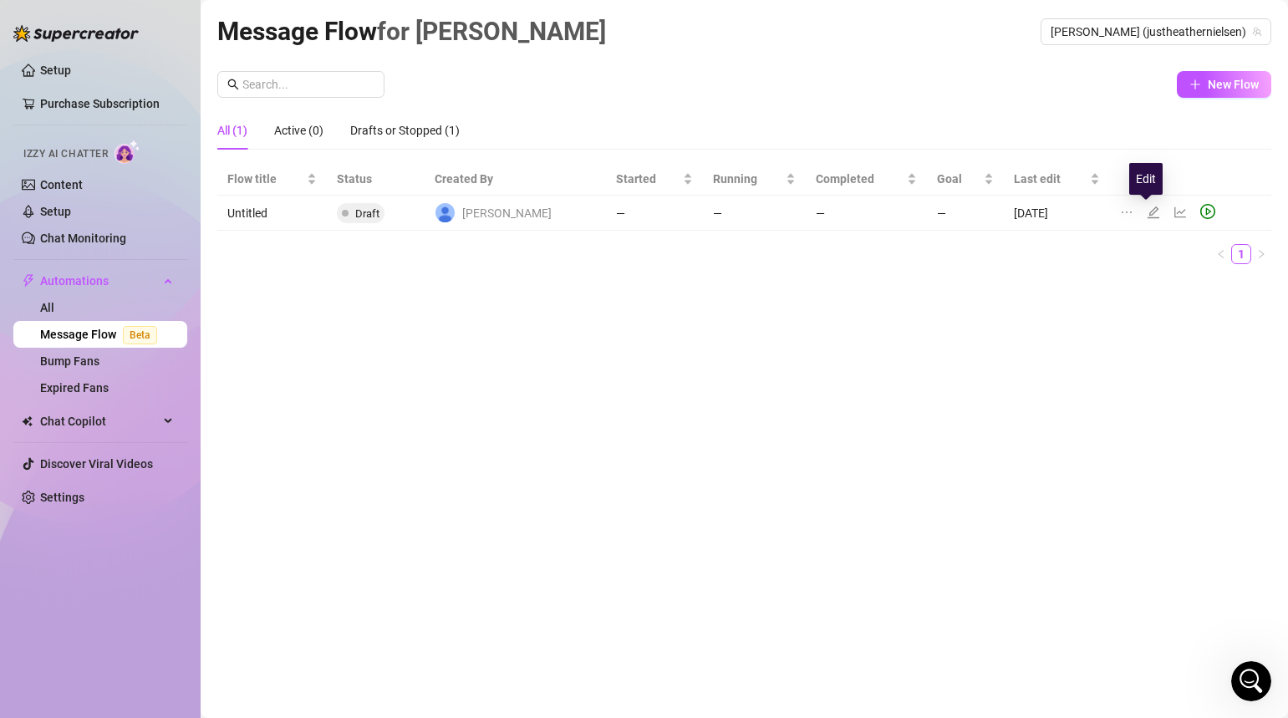
click at [1148, 213] on icon "edit" at bounding box center [1154, 212] width 12 height 12
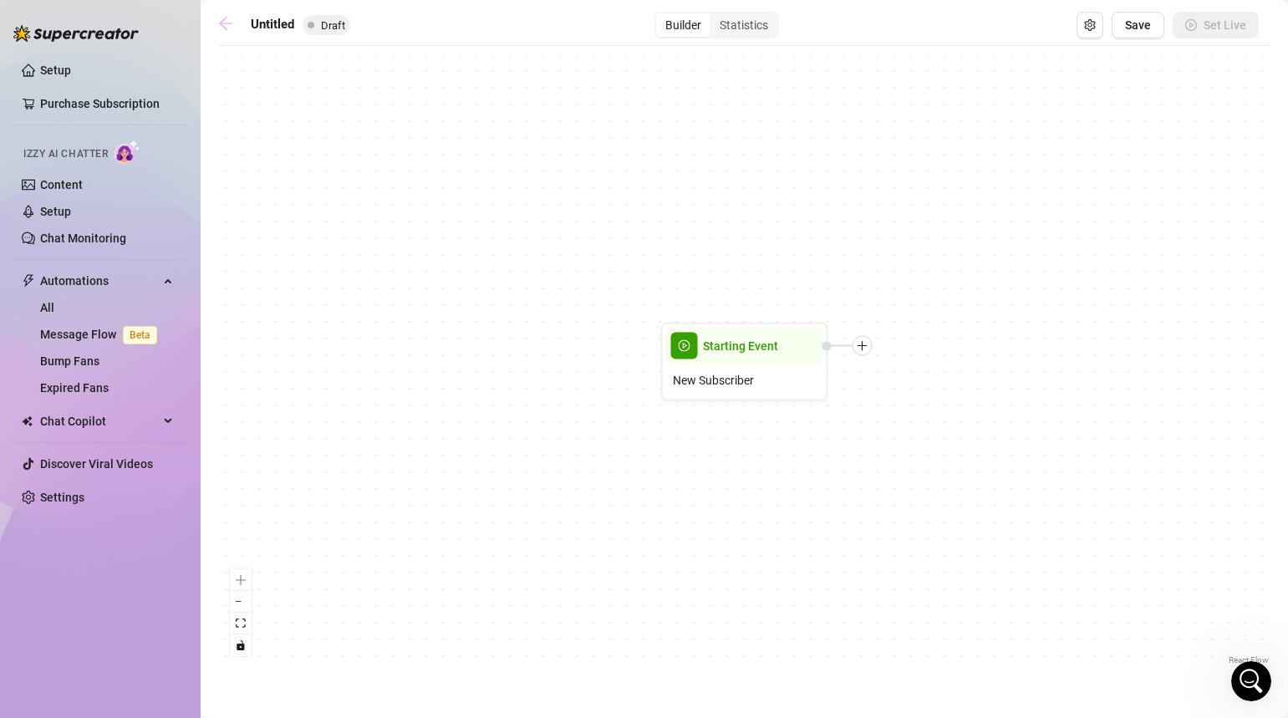
click at [222, 23] on icon "arrow-left" at bounding box center [225, 23] width 13 height 13
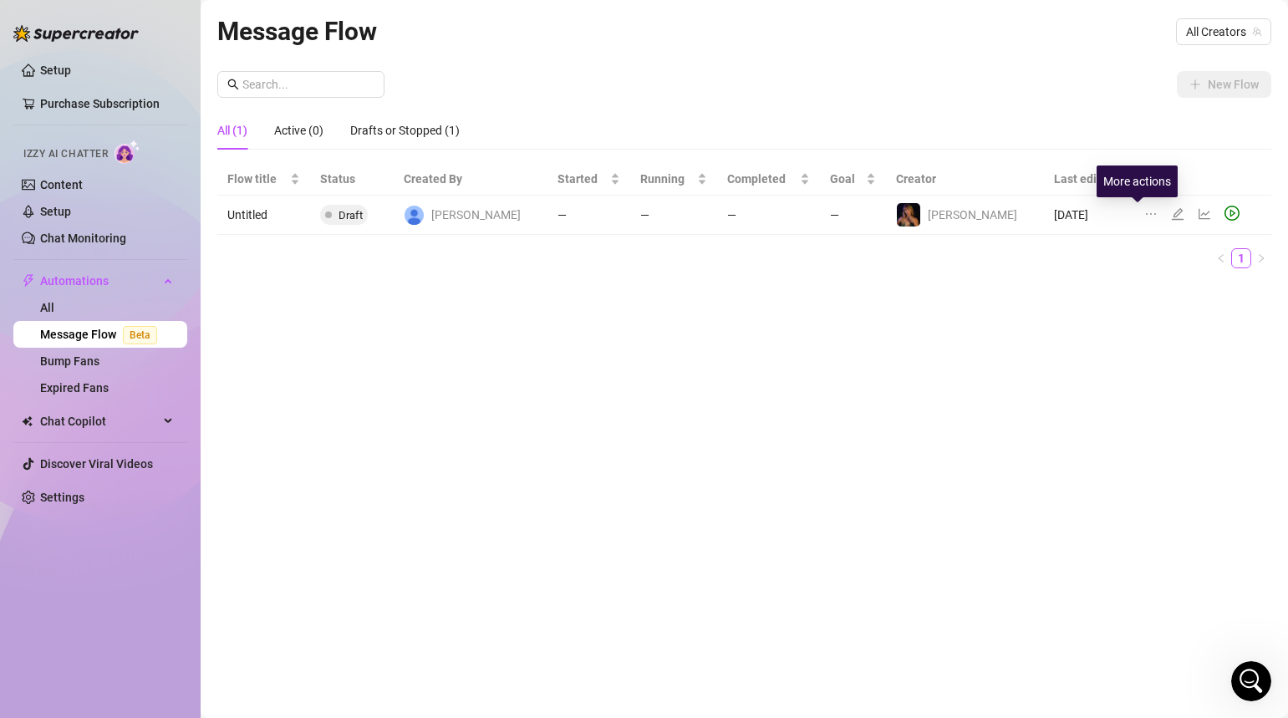
click at [1146, 213] on icon "ellipsis" at bounding box center [1151, 214] width 10 height 2
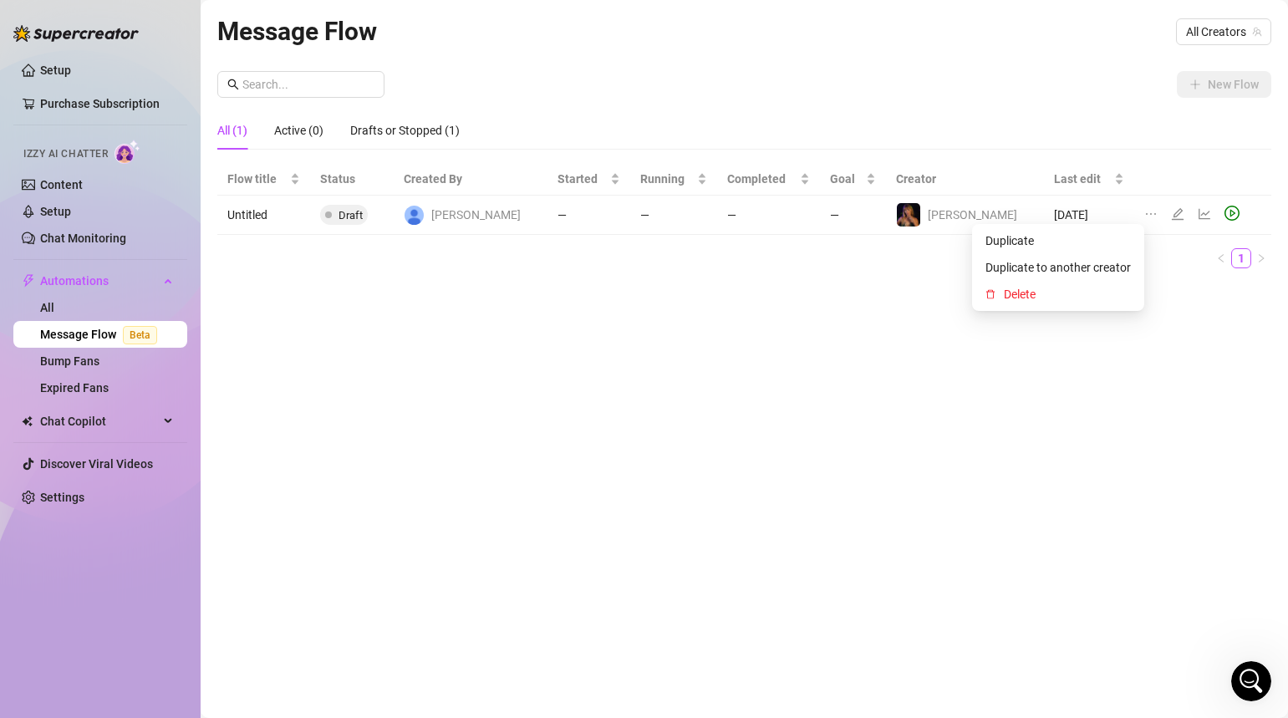
click at [823, 401] on div "Message Flow All Creators New Flow All (1) Active (0) Drafts or Stopped (1) Flo…" at bounding box center [744, 340] width 1054 height 656
click at [1104, 213] on td "[DATE]" at bounding box center [1089, 215] width 90 height 39
click at [1074, 215] on td "[DATE]" at bounding box center [1089, 215] width 90 height 39
click at [1172, 216] on div at bounding box center [1181, 215] width 20 height 18
click at [1171, 213] on icon "edit" at bounding box center [1177, 213] width 13 height 13
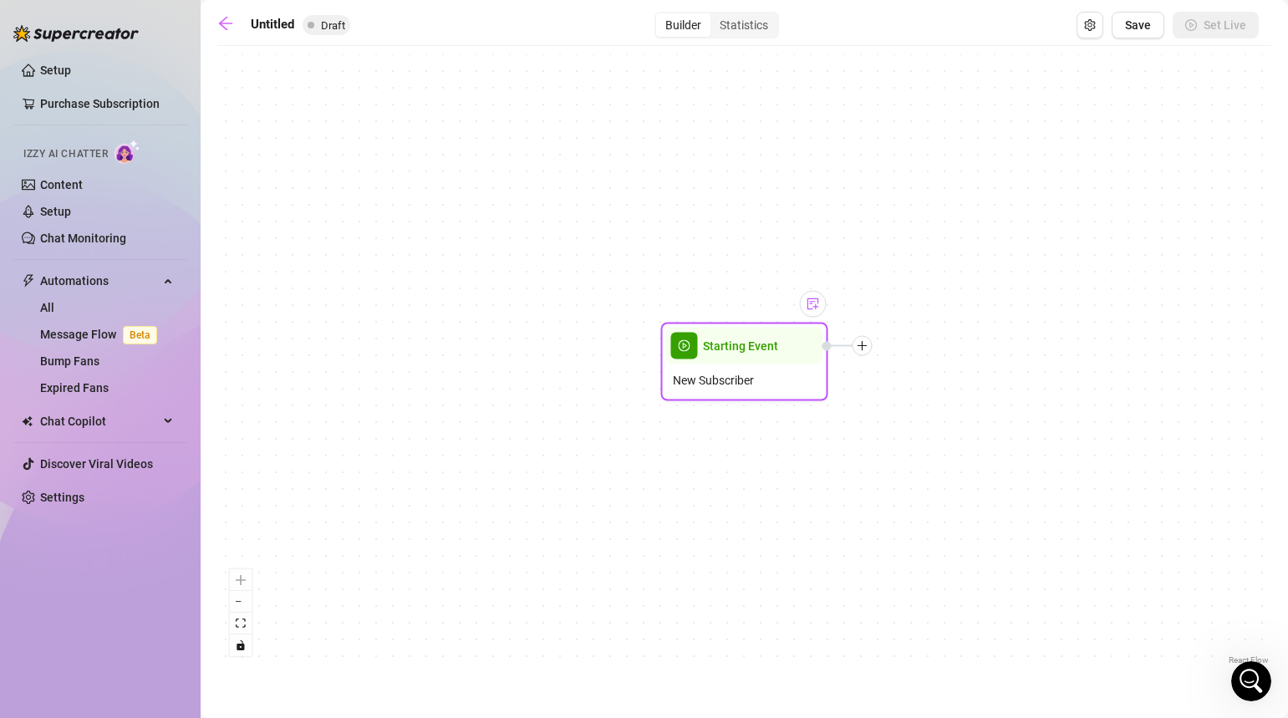
click at [814, 302] on img at bounding box center [813, 304] width 13 height 13
click at [864, 351] on icon "plus" at bounding box center [863, 346] width 12 height 12
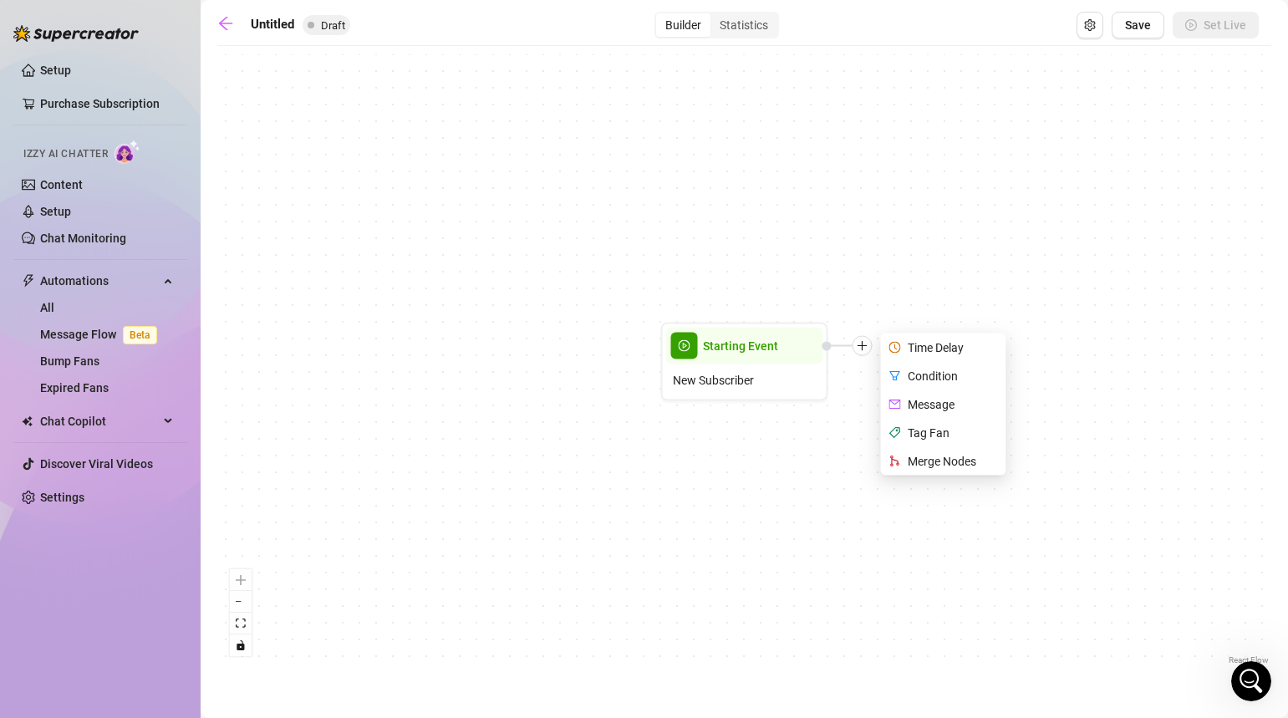
click at [824, 530] on div "Starting Event New Subscriber Time Delay Condition Message Tag Fan Merge Nodes" at bounding box center [744, 361] width 1054 height 615
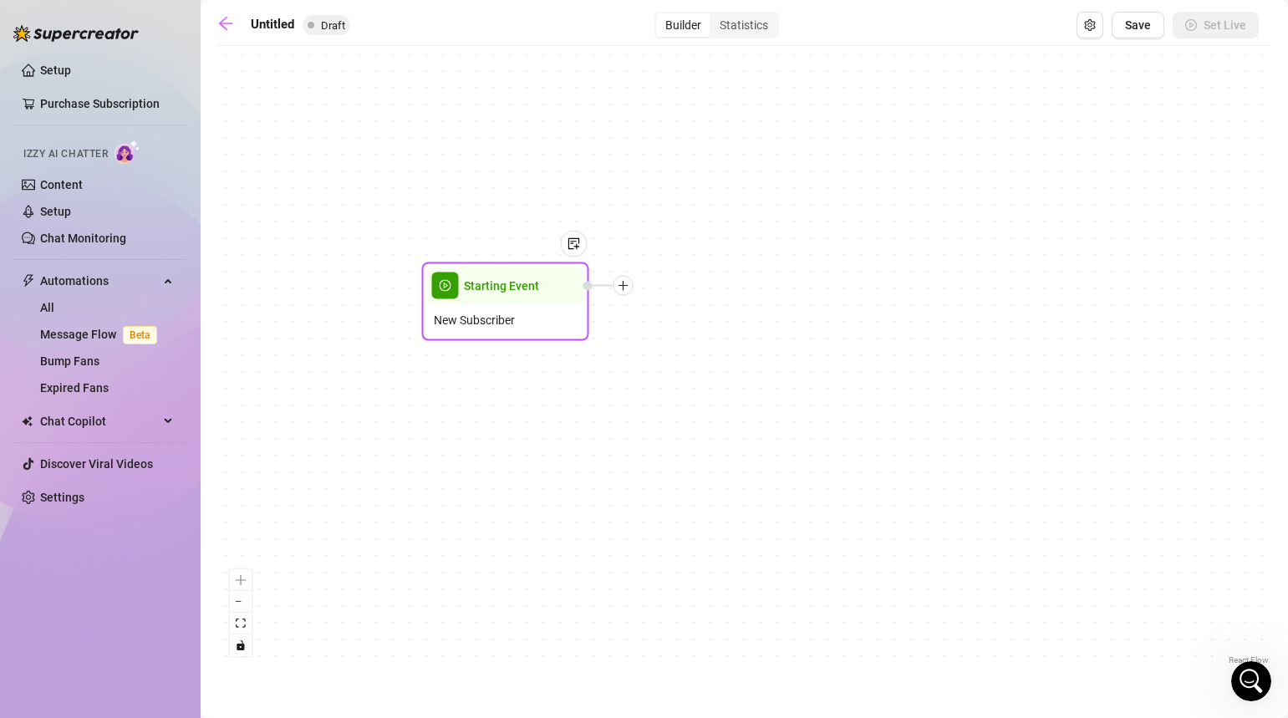
drag, startPoint x: 806, startPoint y: 366, endPoint x: 564, endPoint y: 307, distance: 249.6
click at [564, 307] on div "New Subscriber" at bounding box center [505, 320] width 157 height 32
click at [754, 480] on div "Starting Event New Subscriber" at bounding box center [744, 361] width 1054 height 615
click at [773, 18] on div "Statistics" at bounding box center [744, 24] width 67 height 23
click at [715, 16] on input "Statistics" at bounding box center [715, 16] width 0 height 0
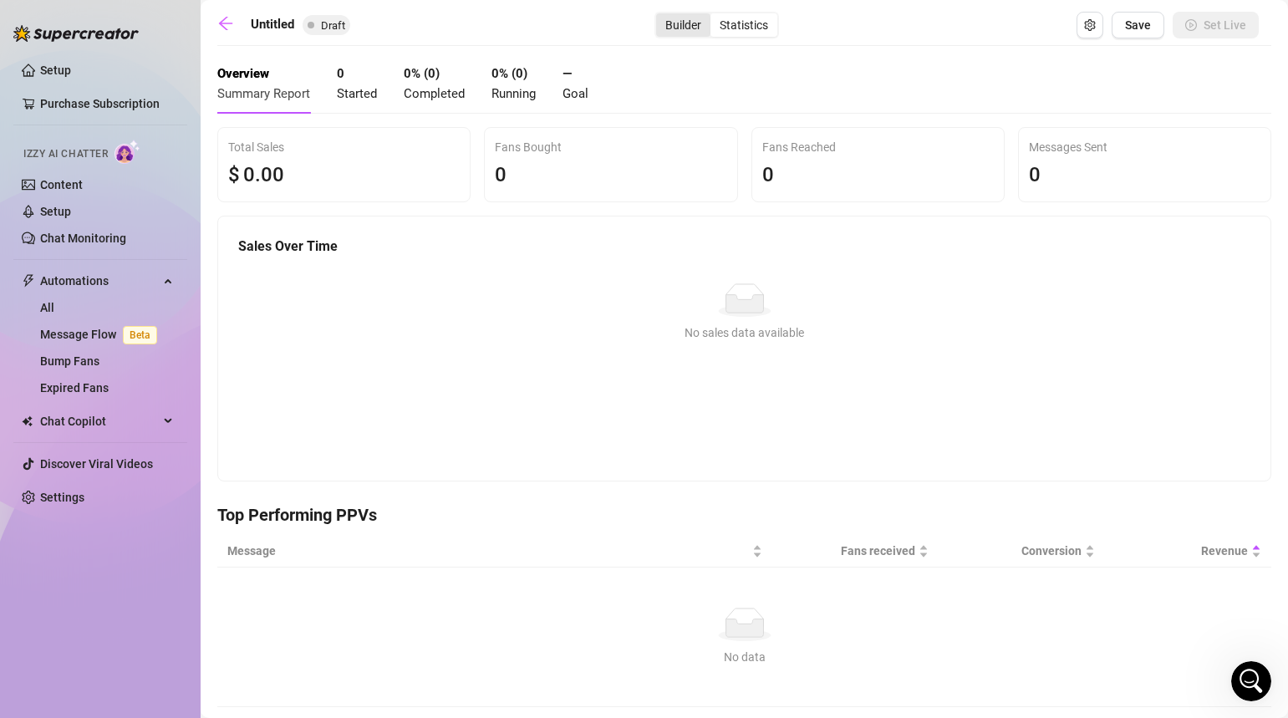
click at [689, 31] on div "Builder" at bounding box center [683, 24] width 54 height 23
click at [661, 16] on input "Builder" at bounding box center [661, 16] width 0 height 0
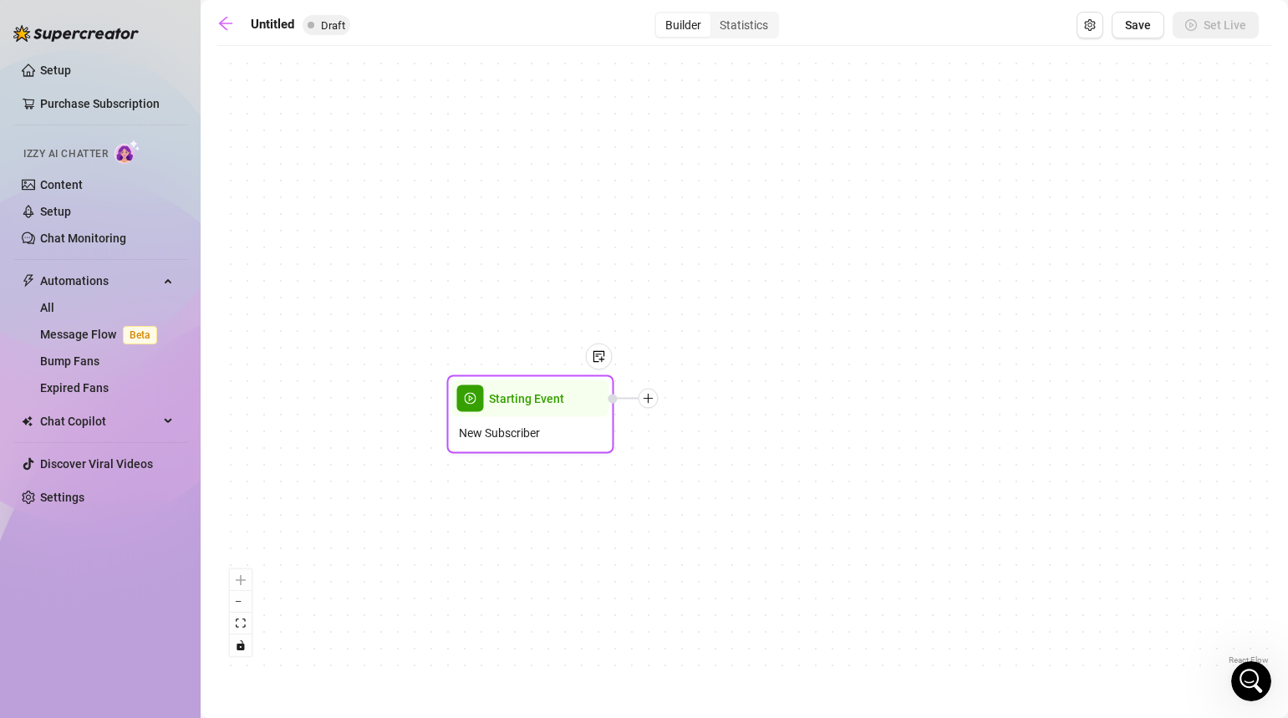
drag, startPoint x: 765, startPoint y: 370, endPoint x: 549, endPoint y: 422, distance: 222.1
click at [549, 422] on div "New Subscriber" at bounding box center [530, 433] width 157 height 32
click at [1089, 33] on button "Open Exit Rules" at bounding box center [1090, 25] width 27 height 27
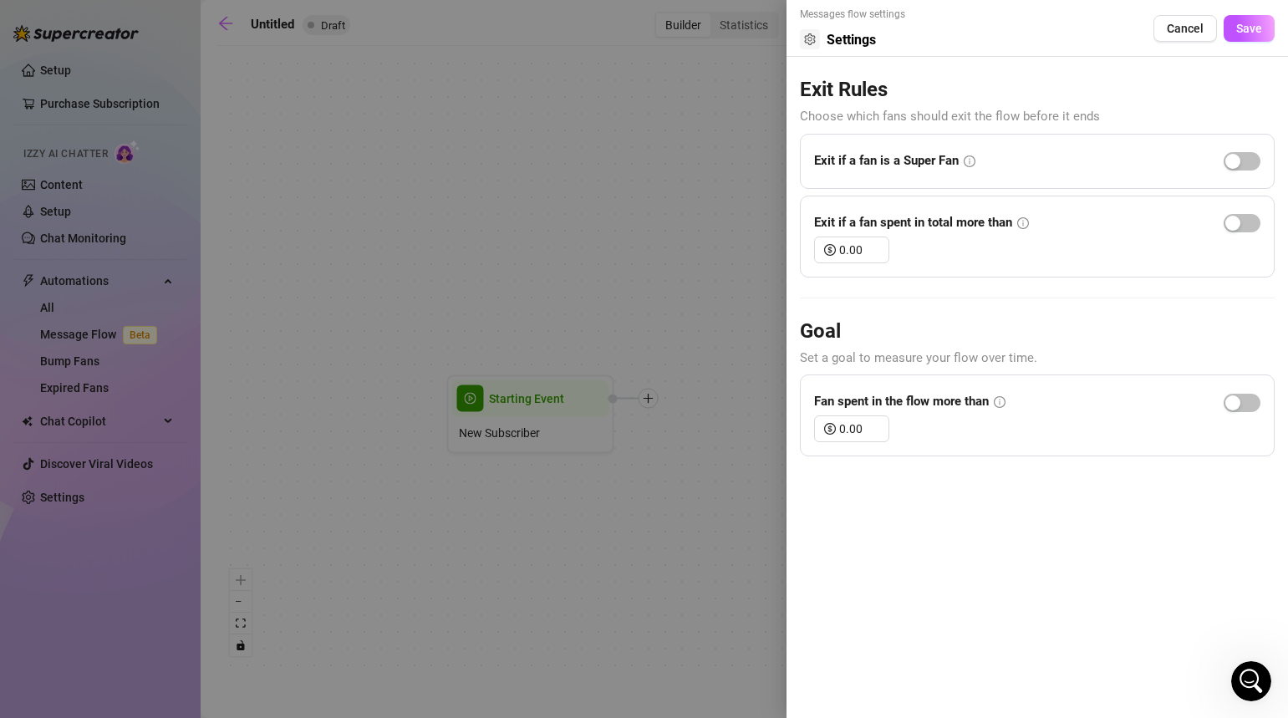
click at [599, 125] on div at bounding box center [644, 359] width 1288 height 718
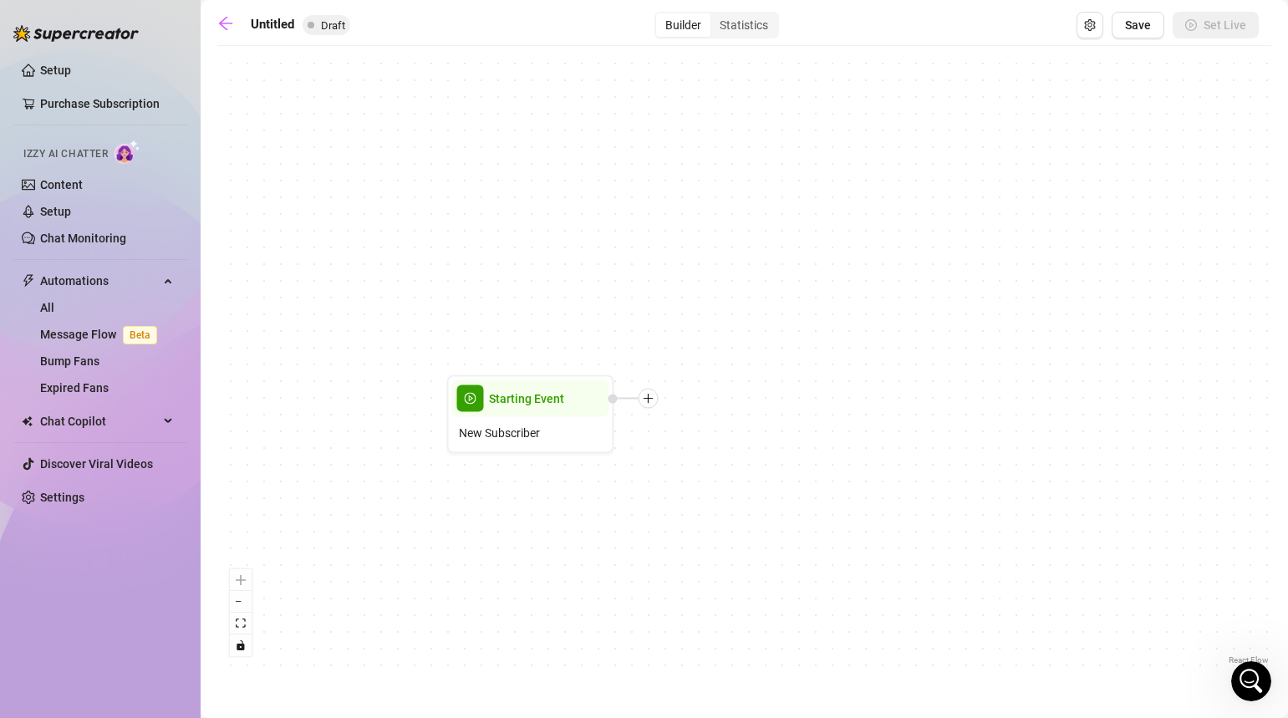
click at [493, 570] on div "Starting Event New Subscriber" at bounding box center [744, 361] width 1054 height 615
click at [508, 615] on div "Starting Event New Subscriber" at bounding box center [744, 361] width 1054 height 615
click at [649, 406] on div at bounding box center [649, 399] width 20 height 20
click at [631, 599] on div "Starting Event New Subscriber Time Delay Condition Message Tag Fan Merge Nodes" at bounding box center [744, 361] width 1054 height 615
click at [226, 23] on icon "arrow-left" at bounding box center [225, 23] width 13 height 13
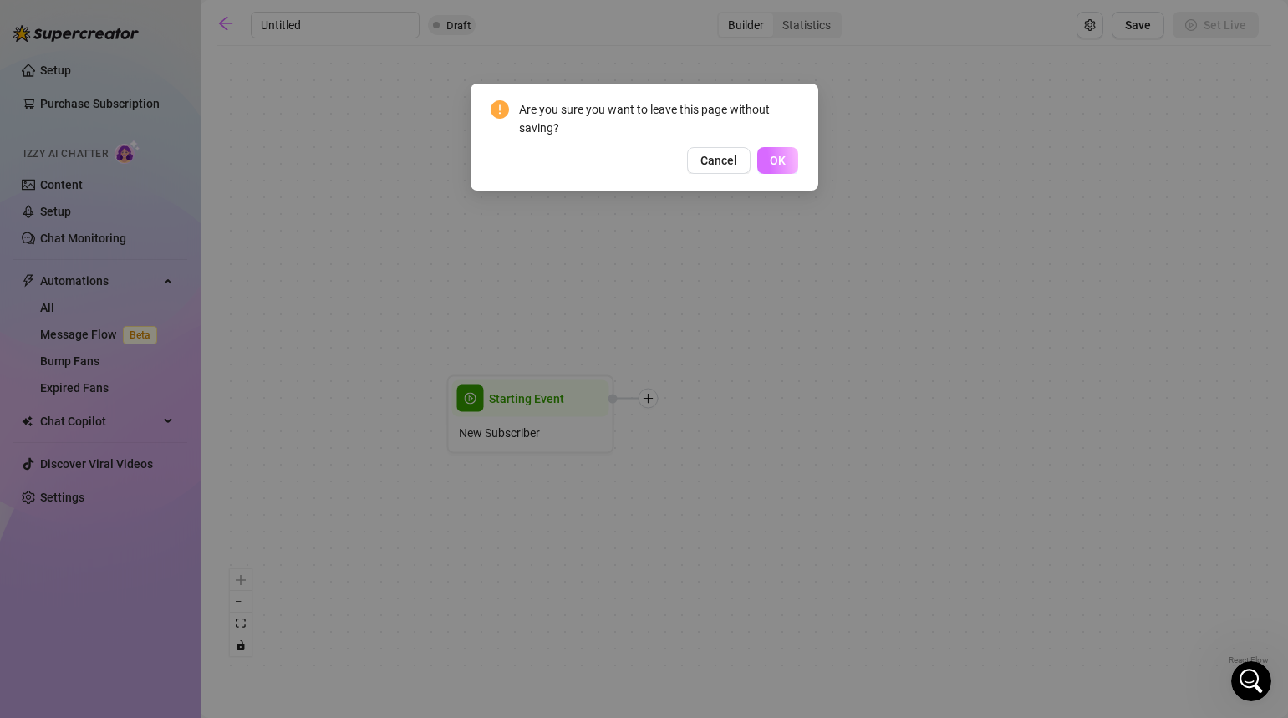
click at [783, 161] on span "OK" at bounding box center [778, 160] width 16 height 13
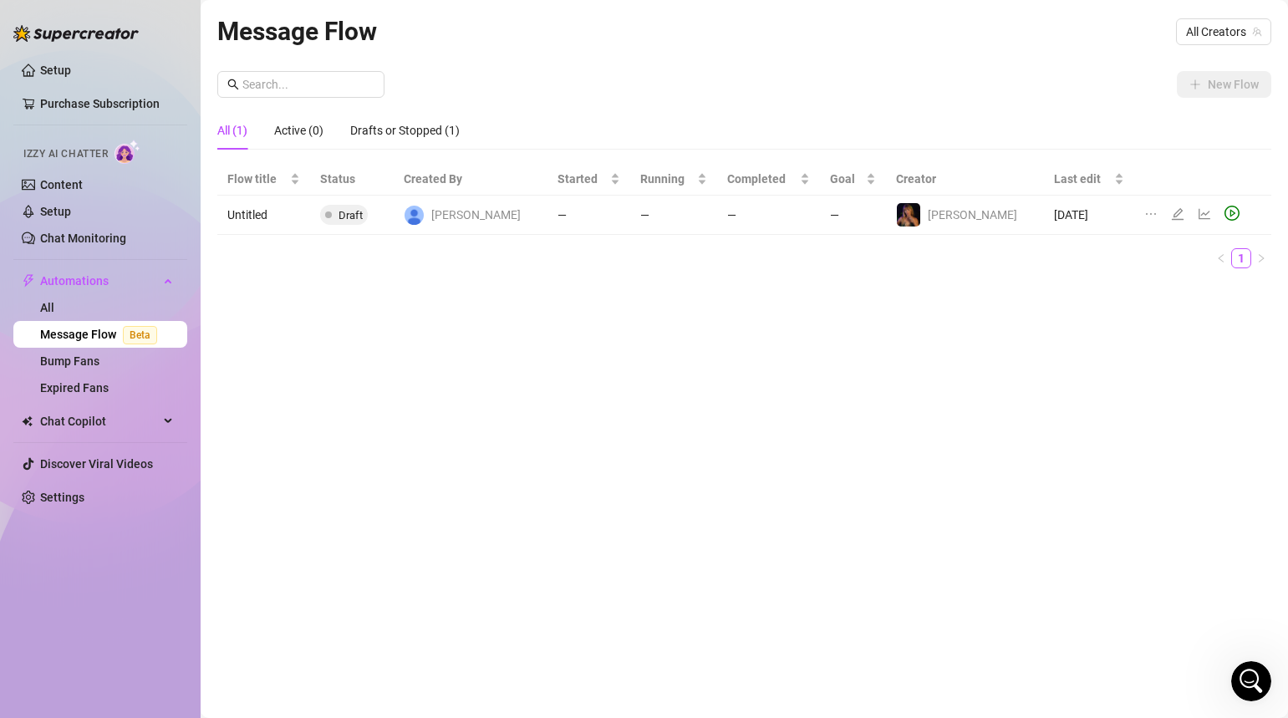
click at [554, 97] on div "New Flow" at bounding box center [744, 84] width 1054 height 27
click at [399, 126] on div "Drafts or Stopped (1)" at bounding box center [405, 130] width 110 height 18
click at [125, 582] on div "Setup Purchase Subscription Izzy AI Chatter Content Setup Chat Monitoring Autom…" at bounding box center [100, 351] width 174 height 703
click at [170, 421] on icon at bounding box center [170, 421] width 8 height 0
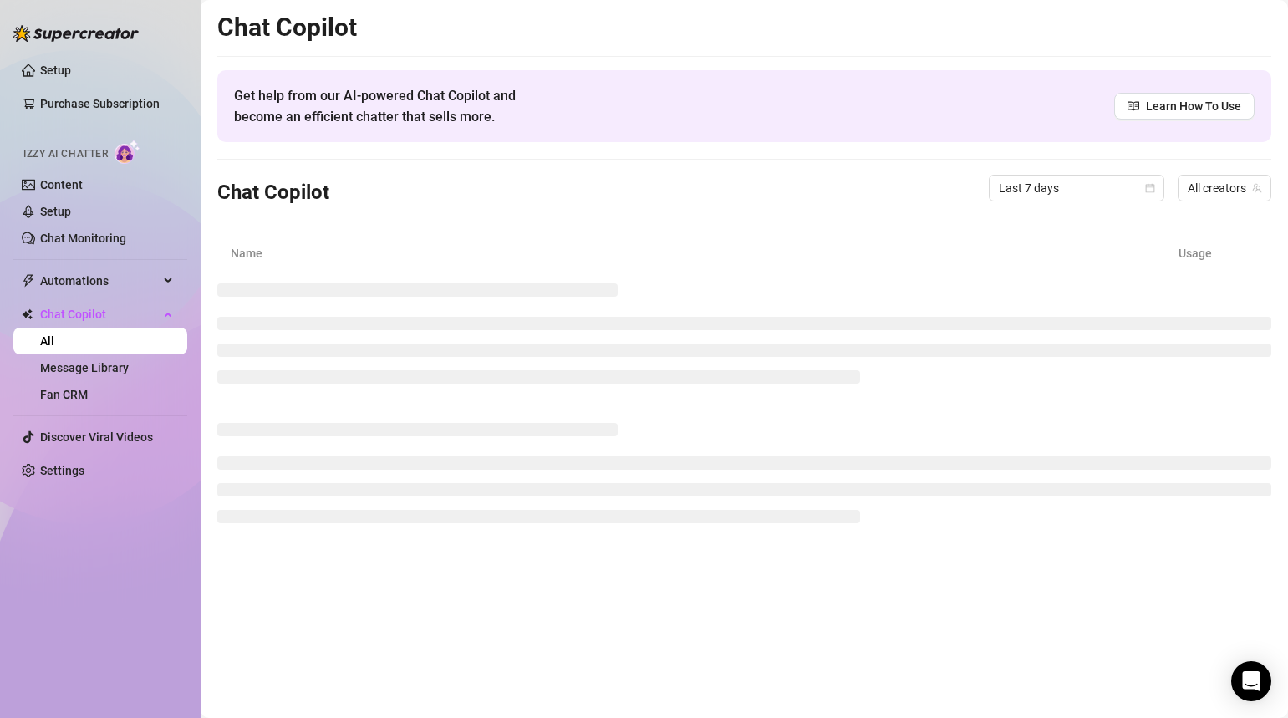
click at [125, 589] on div "Setup Purchase Subscription Izzy AI Chatter Content Setup Chat Monitoring Autom…" at bounding box center [100, 351] width 174 height 703
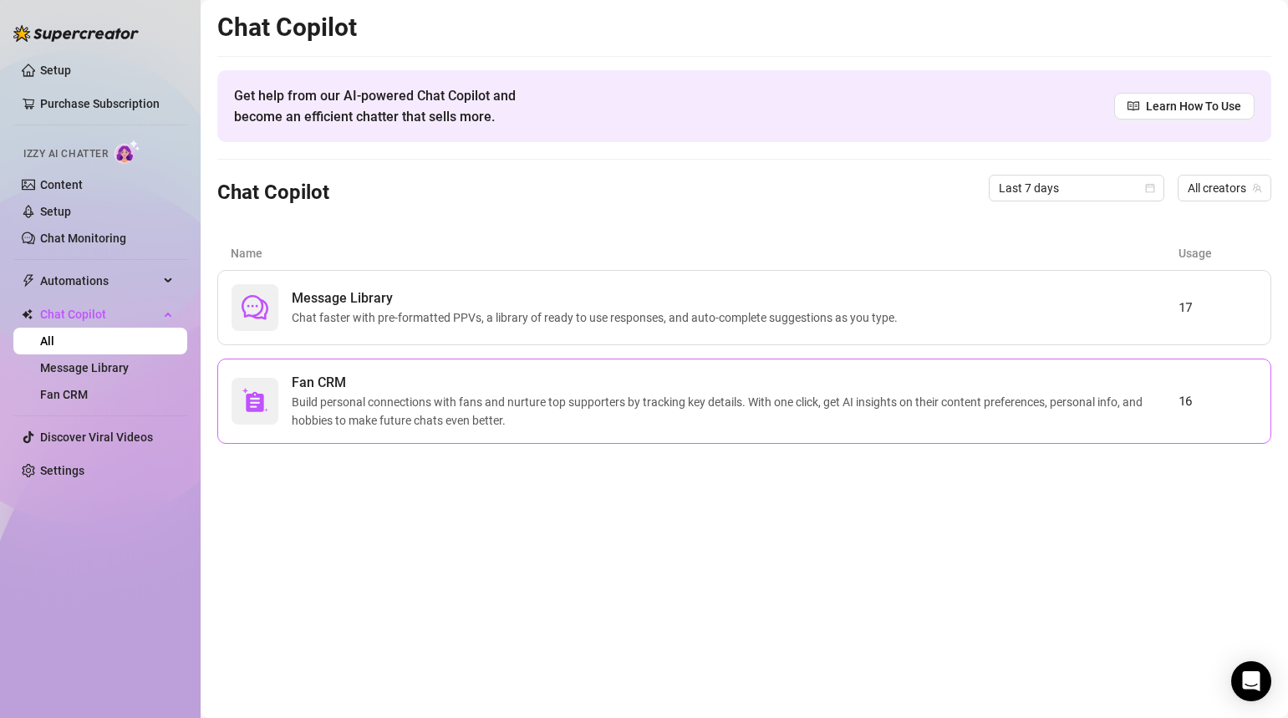
click at [530, 418] on span "Build personal connections with fans and nurture top supporters by tracking key…" at bounding box center [735, 411] width 887 height 37
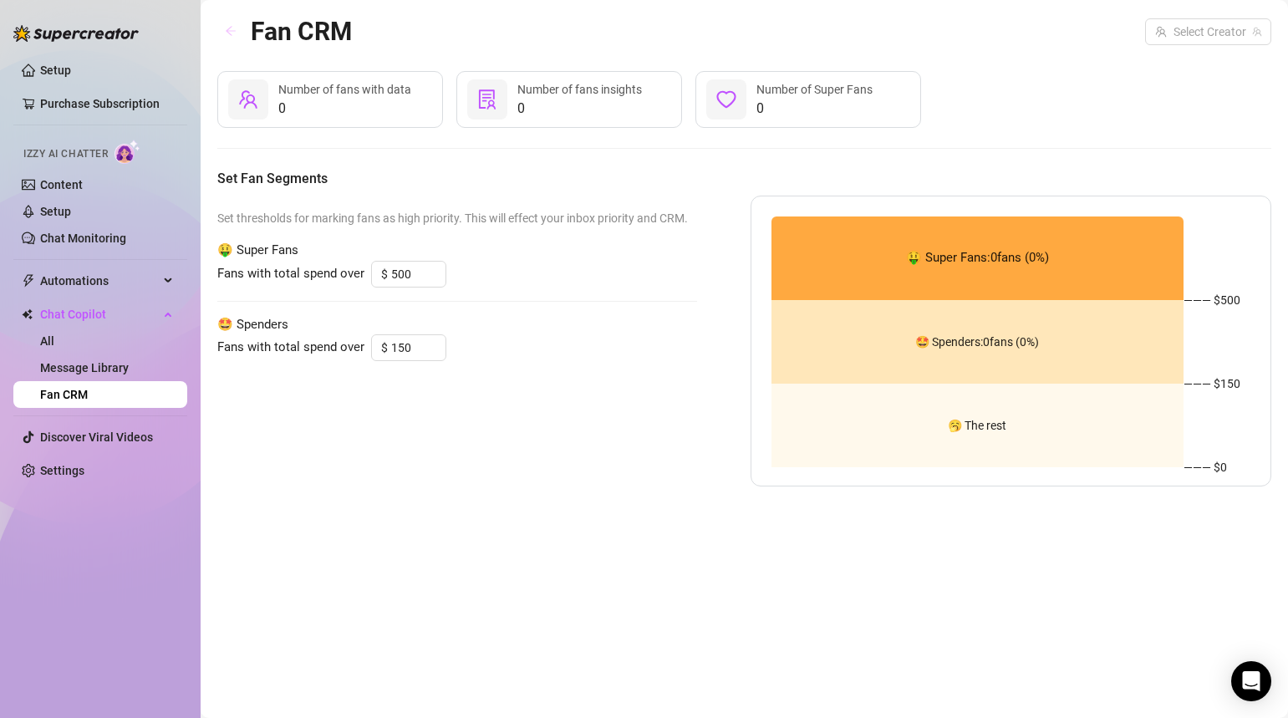
click at [235, 34] on icon "arrow-left" at bounding box center [231, 31] width 12 height 12
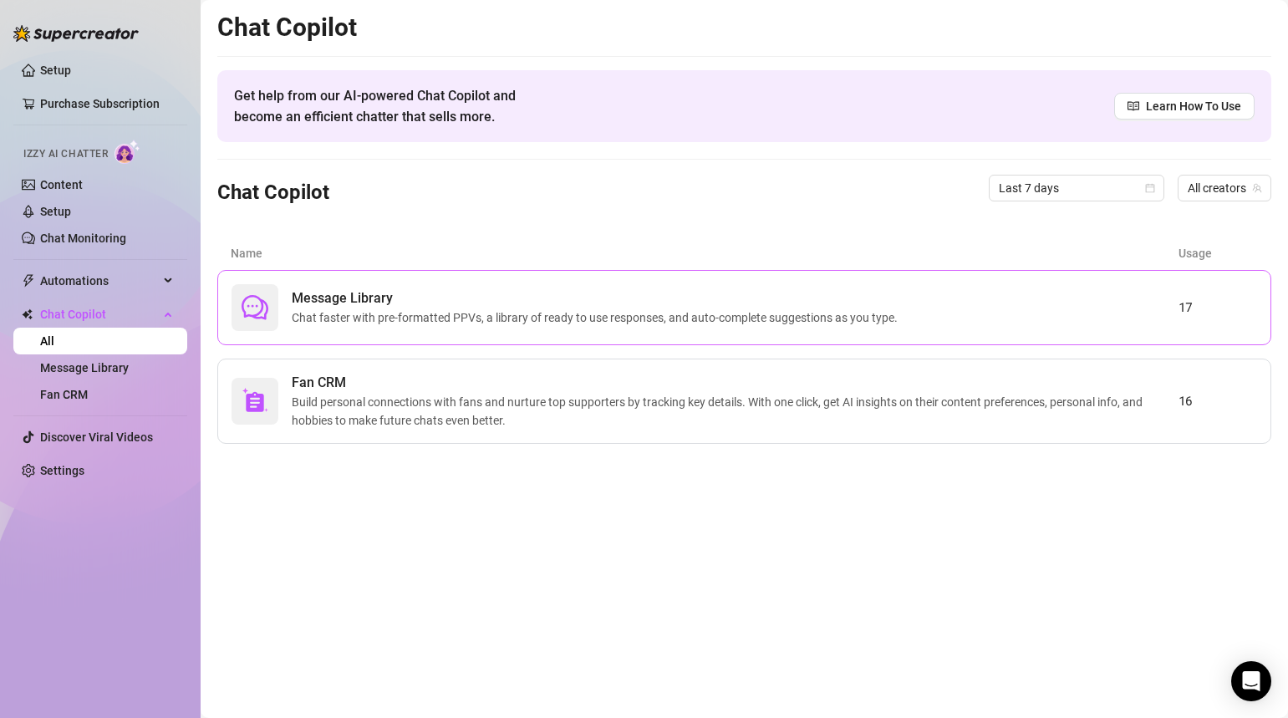
click at [962, 326] on div "Message Library Chat faster with pre-formatted PPVs, a library of ready to use …" at bounding box center [705, 307] width 947 height 47
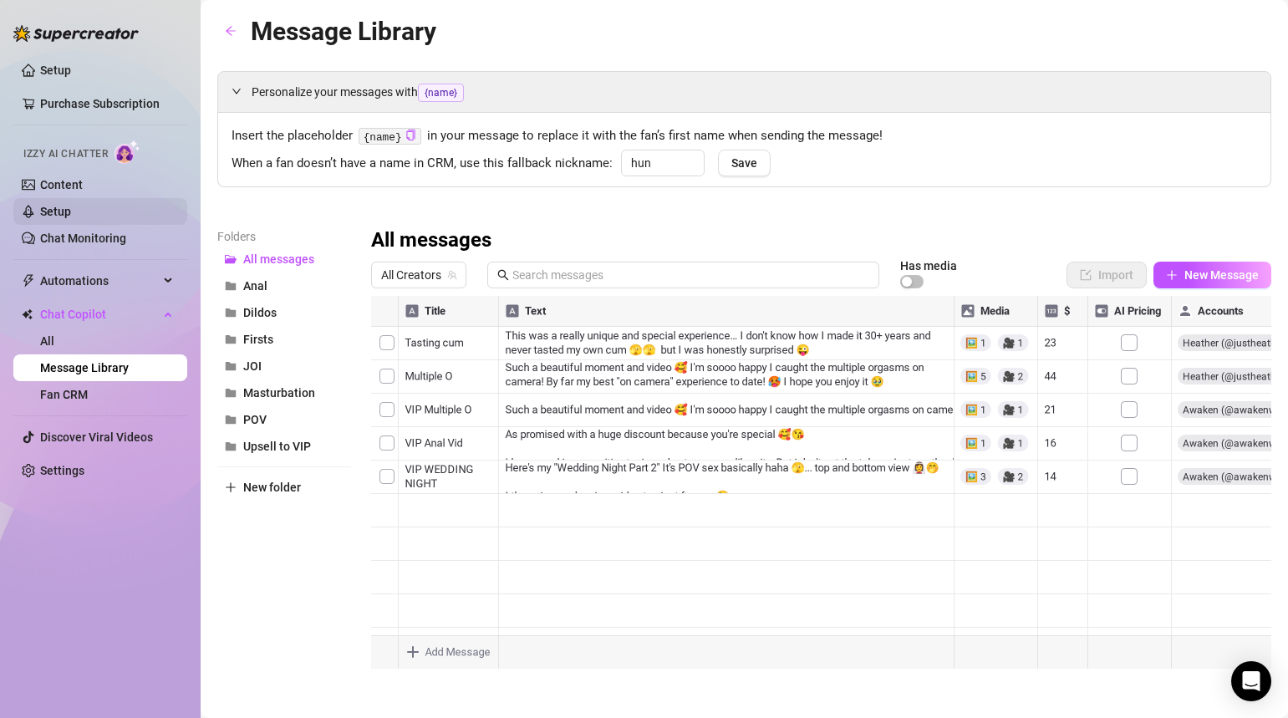
click at [71, 207] on link "Setup" at bounding box center [55, 211] width 31 height 13
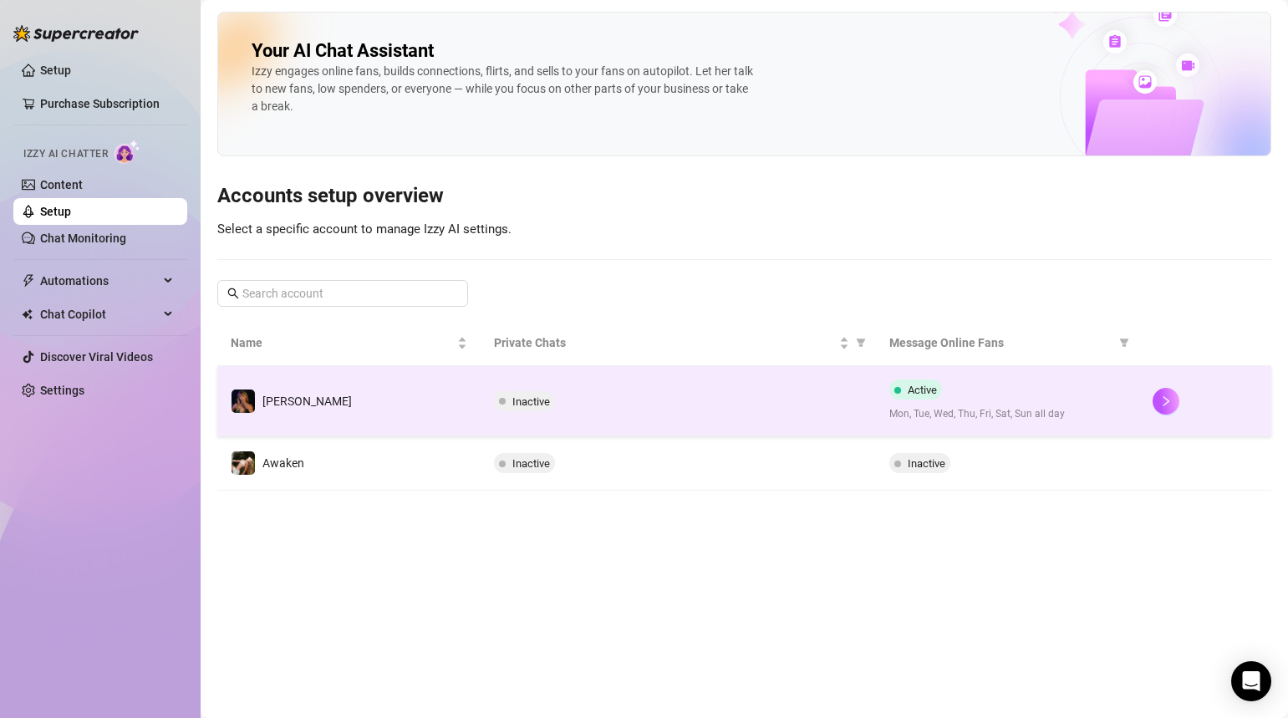
click at [472, 397] on td "[PERSON_NAME]" at bounding box center [348, 401] width 263 height 70
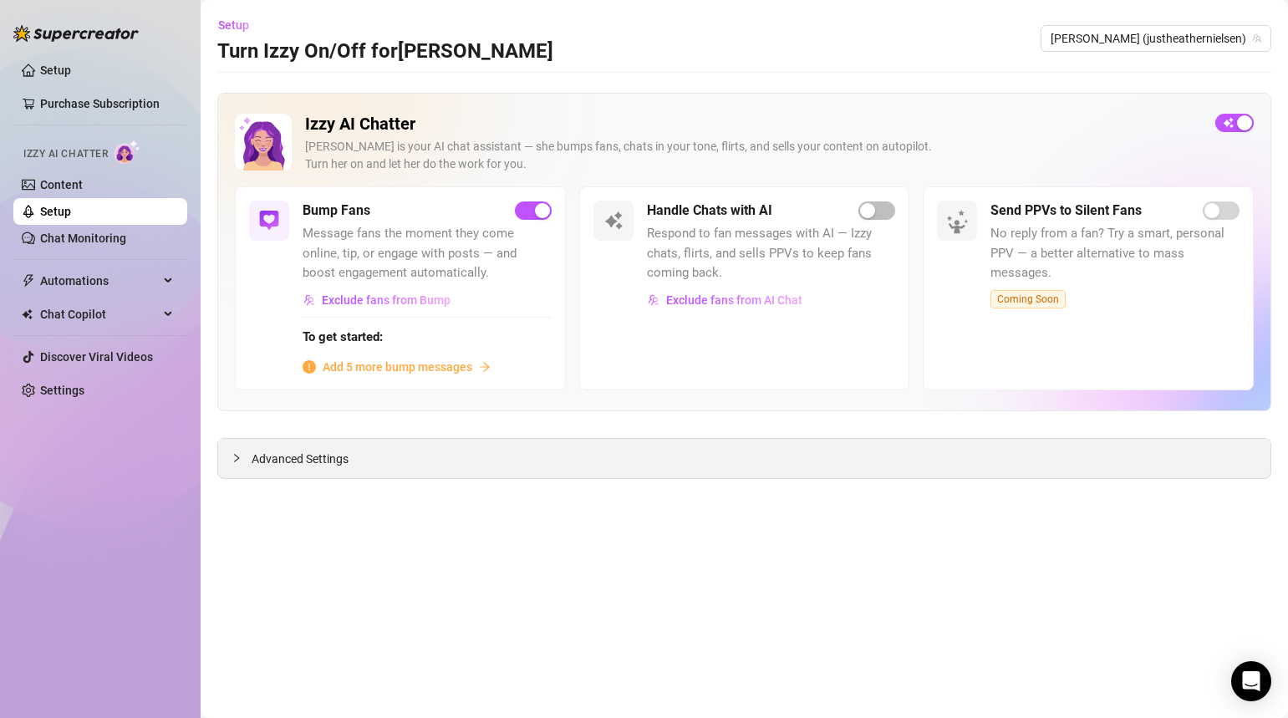
click at [250, 459] on div at bounding box center [242, 458] width 20 height 18
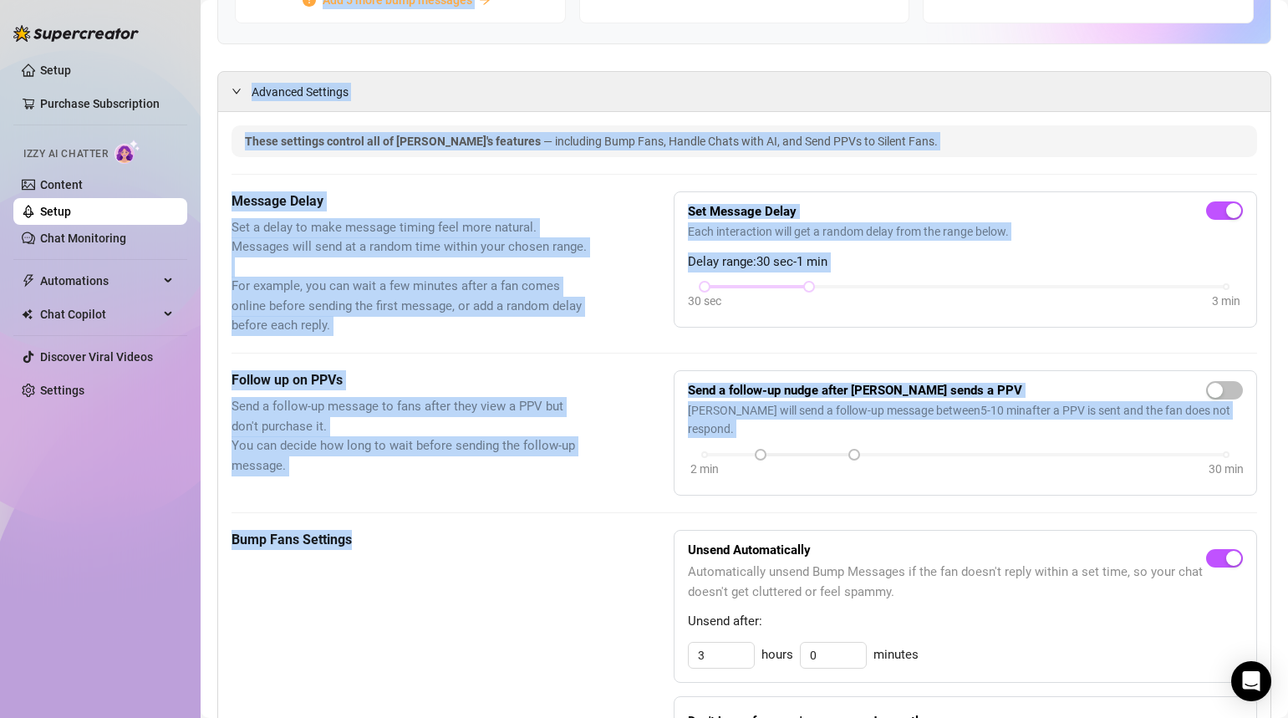
drag, startPoint x: 199, startPoint y: 576, endPoint x: 243, endPoint y: 706, distance: 137.0
click at [259, 717] on html "Setup Purchase Subscription Izzy AI Chatter Content Setup Chat Monitoring Autom…" at bounding box center [644, 359] width 1288 height 718
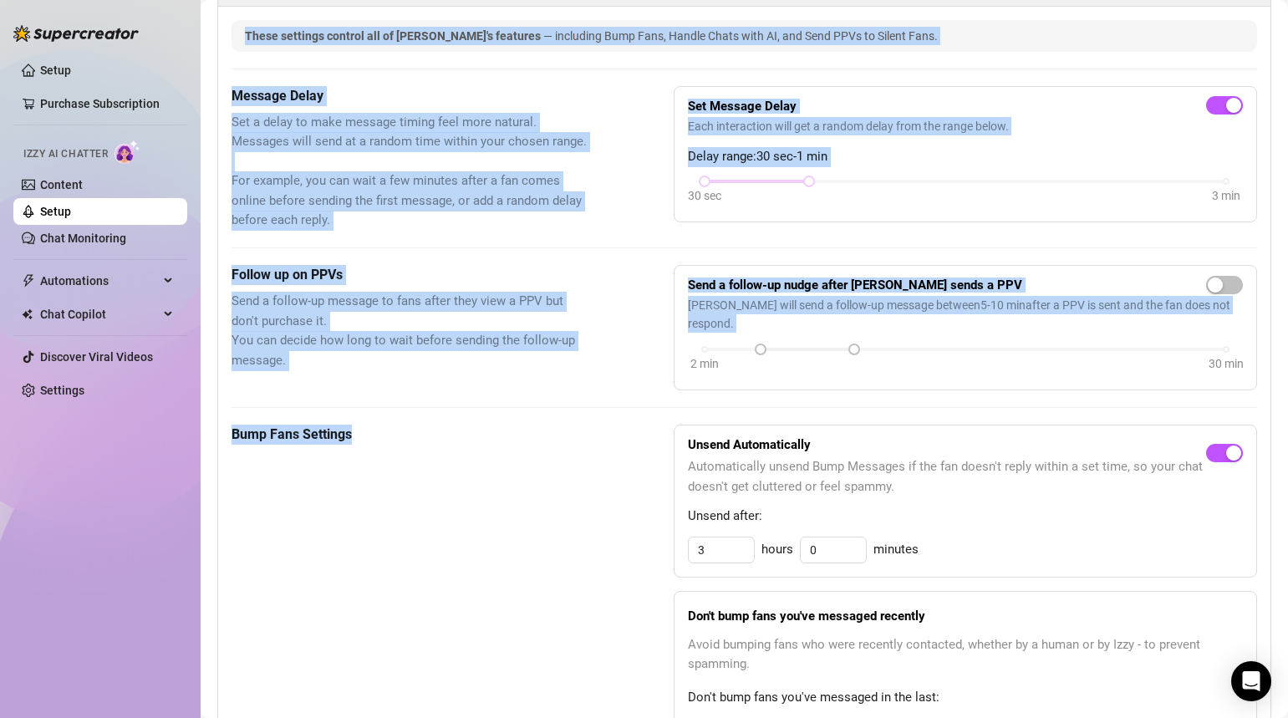
click at [206, 542] on main "Setup Turn Izzy On/Off for [PERSON_NAME] [PERSON_NAME] (justheathernielsen) Izz…" at bounding box center [745, 649] width 1088 height 2242
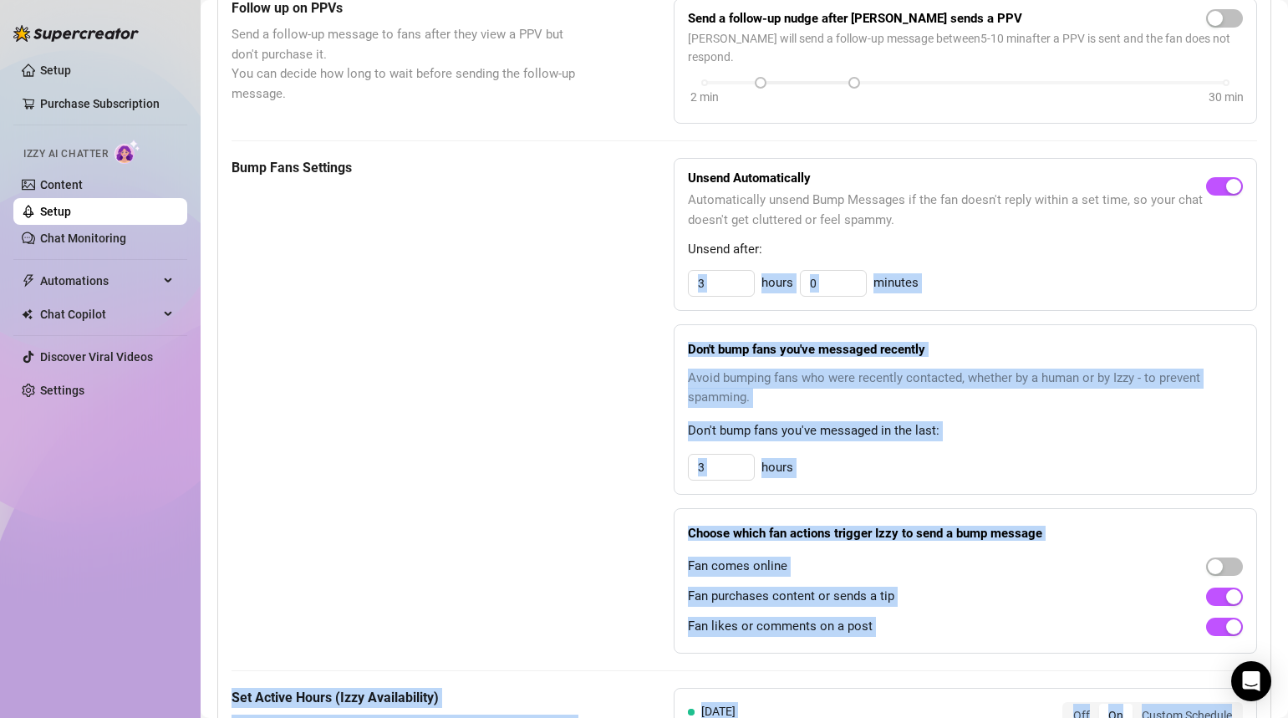
drag, startPoint x: 671, startPoint y: 513, endPoint x: 677, endPoint y: 723, distance: 210.8
click at [677, 717] on html "Setup Purchase Subscription Izzy AI Chatter Content Setup Chat Monitoring Autom…" at bounding box center [644, 359] width 1288 height 718
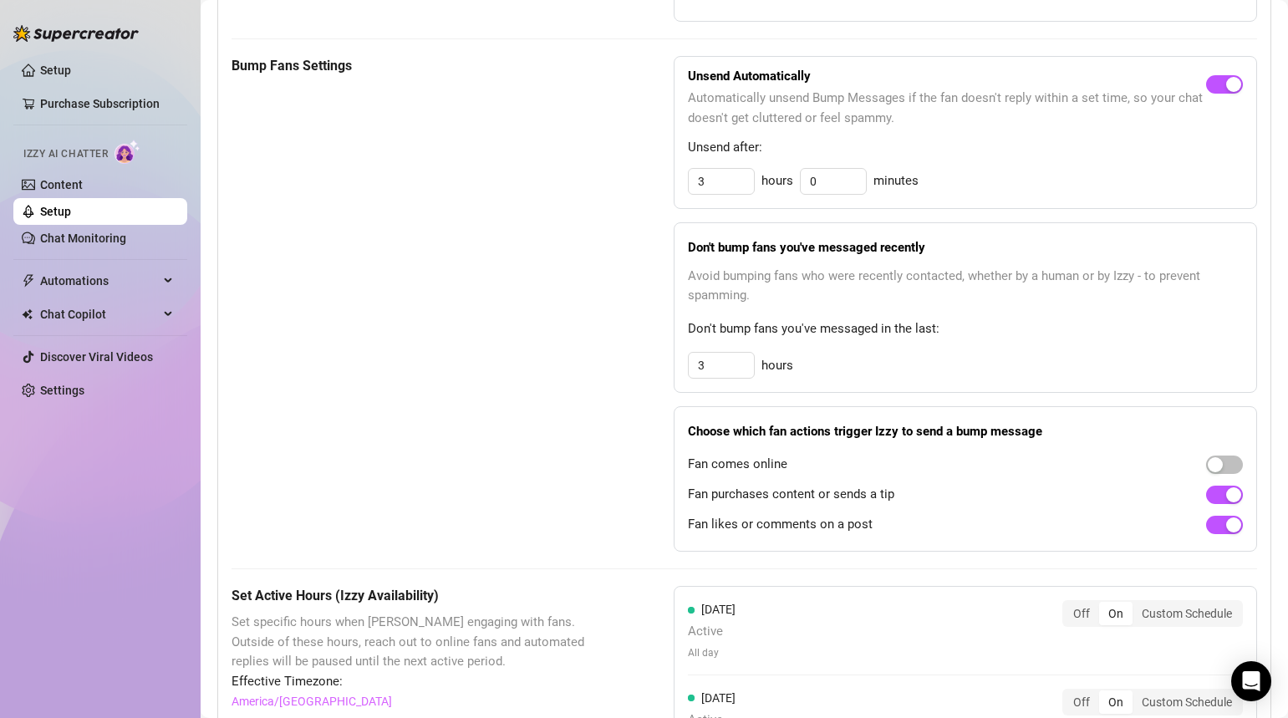
click at [605, 434] on div "Bump Fans Settings Unsend Automatically Automatically unsend Bump Messages if t…" at bounding box center [745, 304] width 1026 height 496
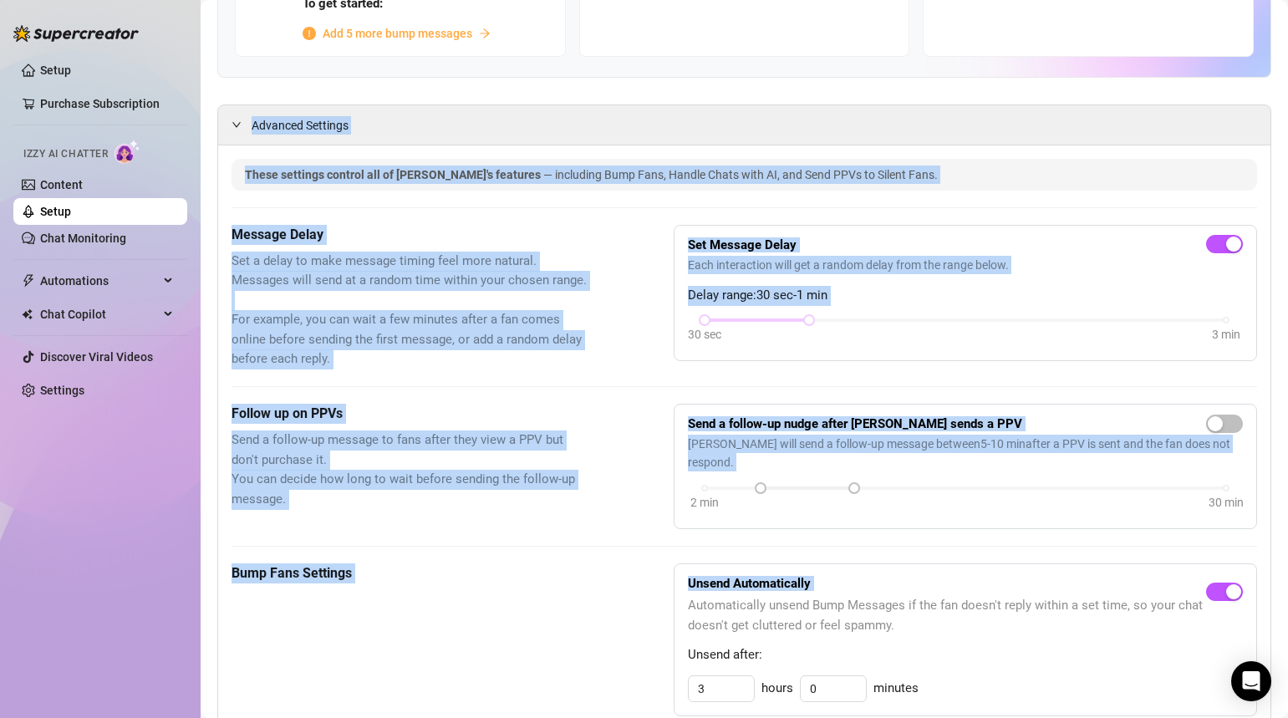
scroll to position [0, 0]
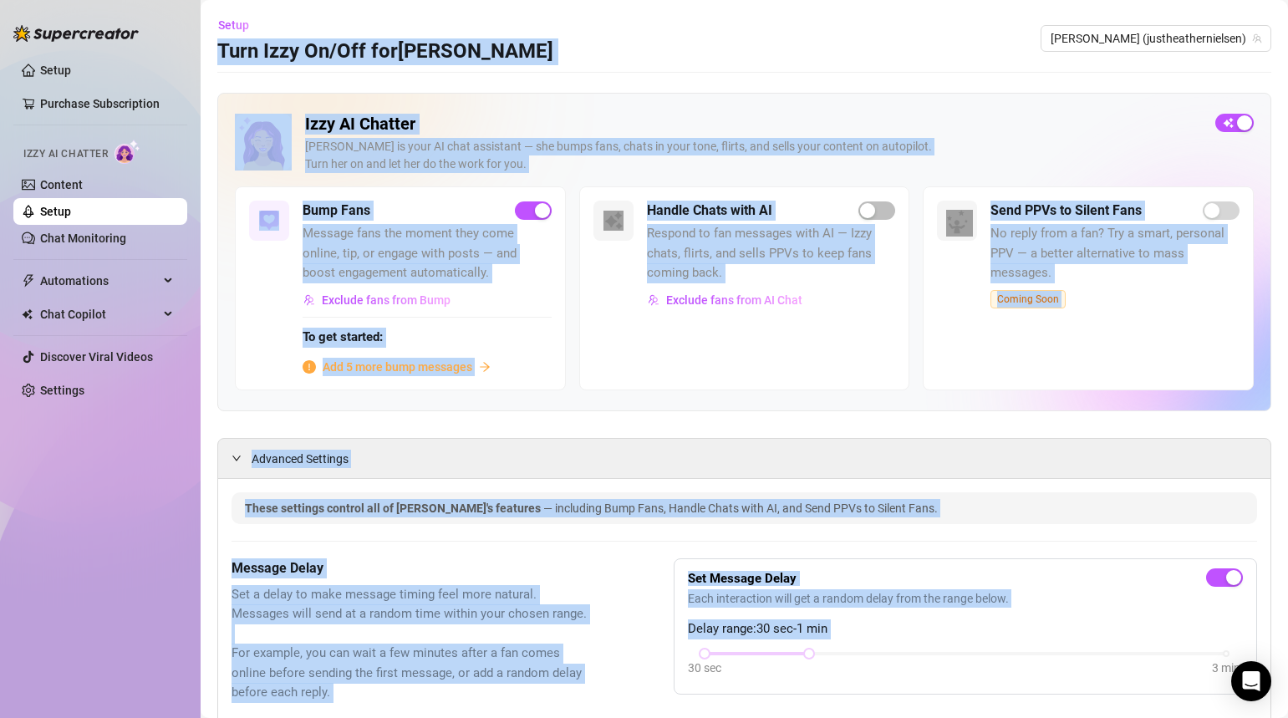
drag, startPoint x: 642, startPoint y: 76, endPoint x: 615, endPoint y: 94, distance: 32.0
click at [636, 0] on html "Setup Purchase Subscription Izzy AI Chatter Content Setup Chat Monitoring Autom…" at bounding box center [644, 359] width 1288 height 718
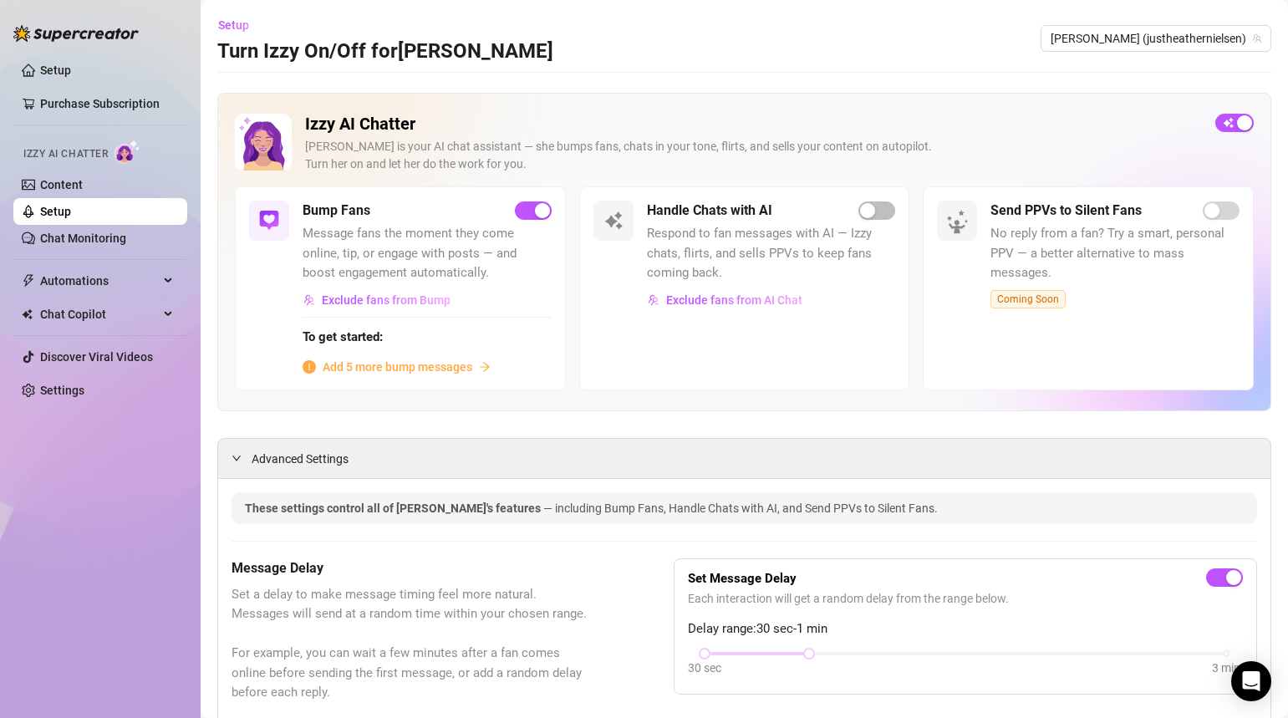
click at [599, 54] on div "Setup Turn Izzy On/Off for [PERSON_NAME] [PERSON_NAME] (justheathernielsen)" at bounding box center [744, 39] width 1054 height 54
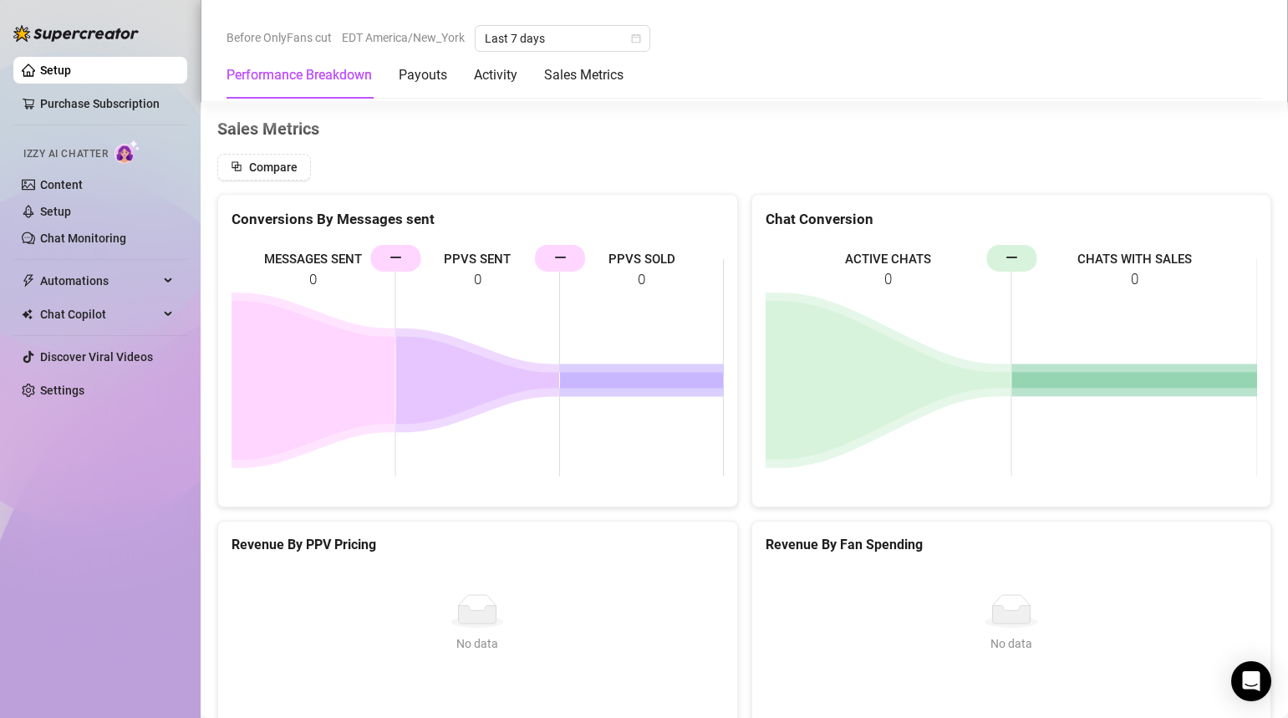
scroll to position [1873, 0]
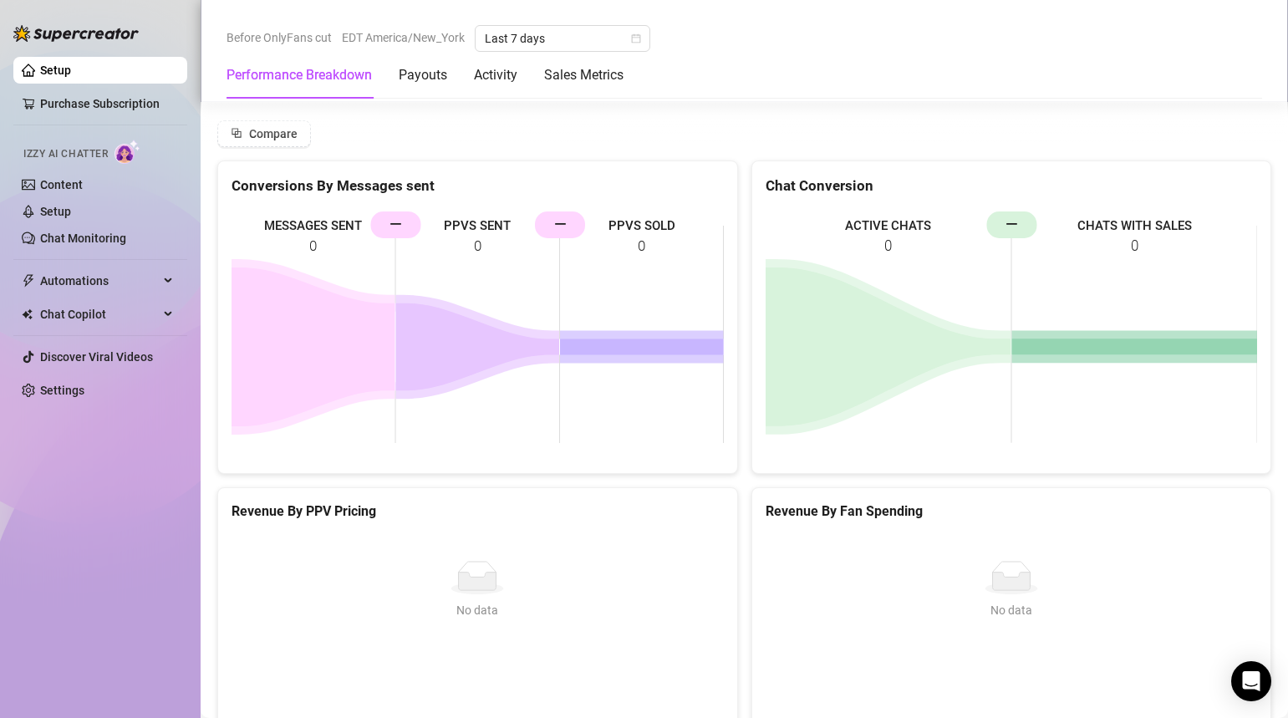
click at [71, 70] on link "Setup" at bounding box center [55, 70] width 31 height 13
click at [1245, 675] on icon "Open Intercom Messenger" at bounding box center [1251, 682] width 19 height 22
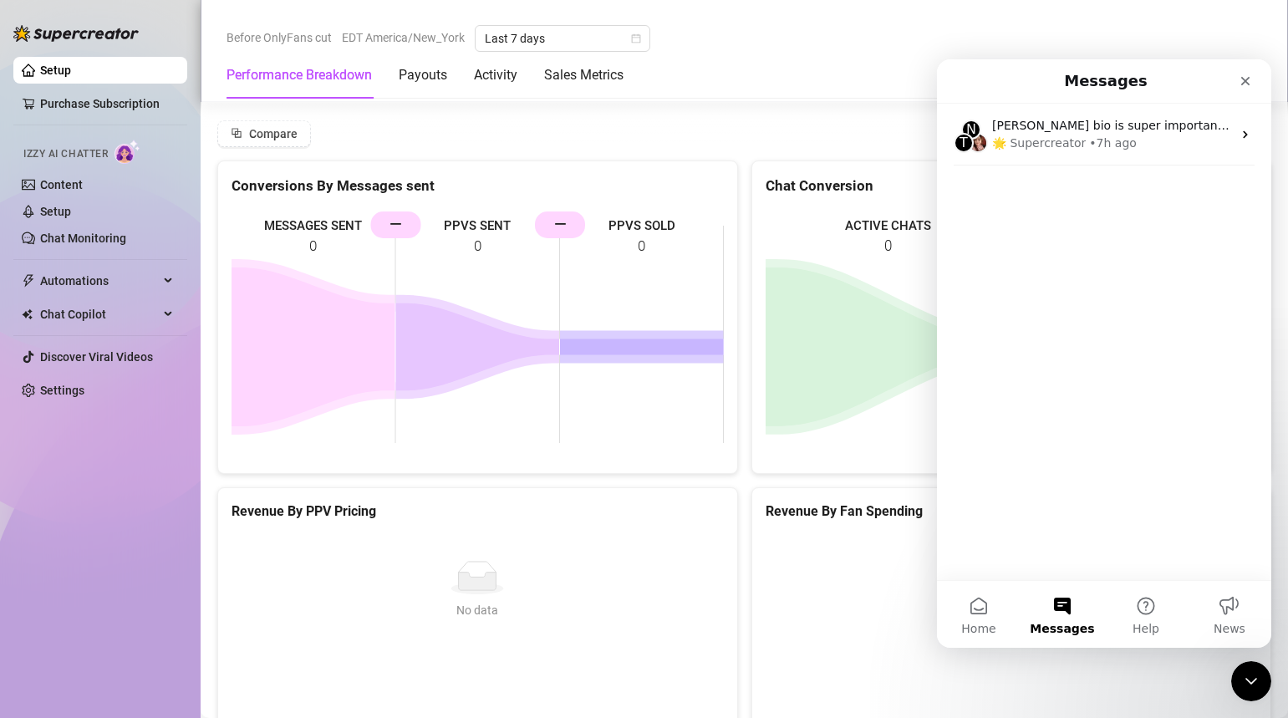
scroll to position [0, 0]
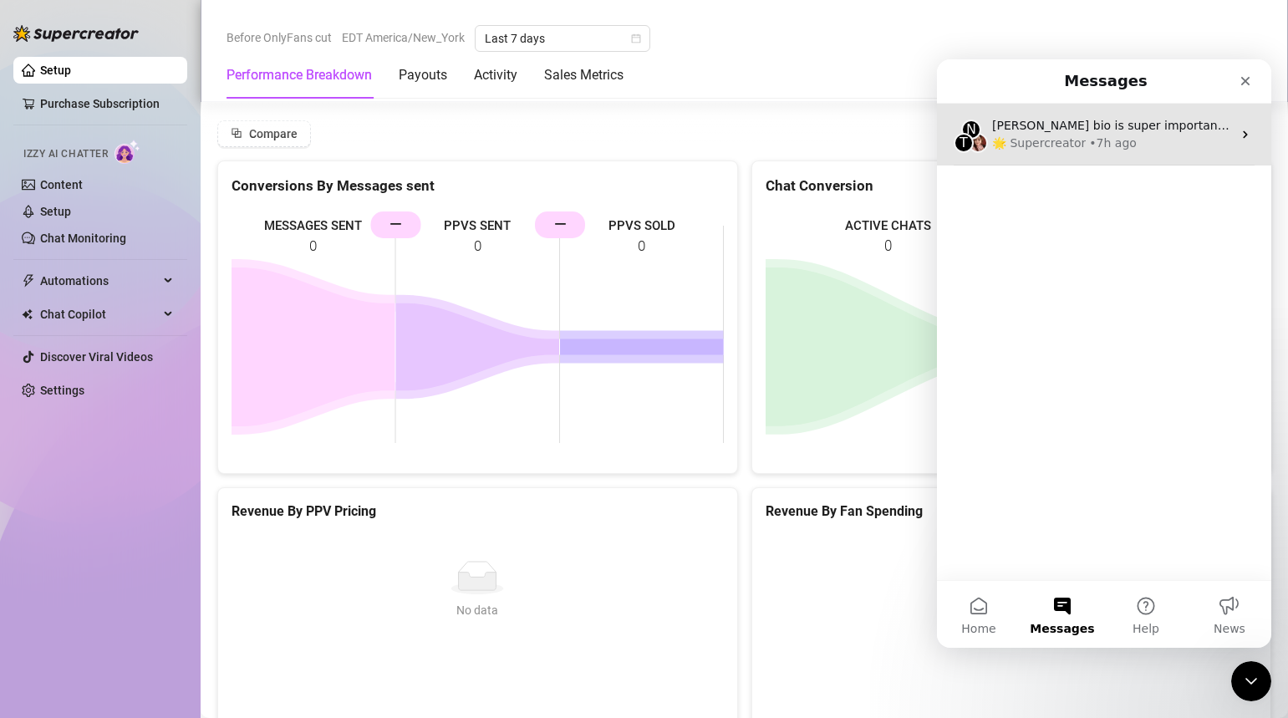
click at [1089, 137] on div "• 7h ago" at bounding box center [1113, 144] width 48 height 18
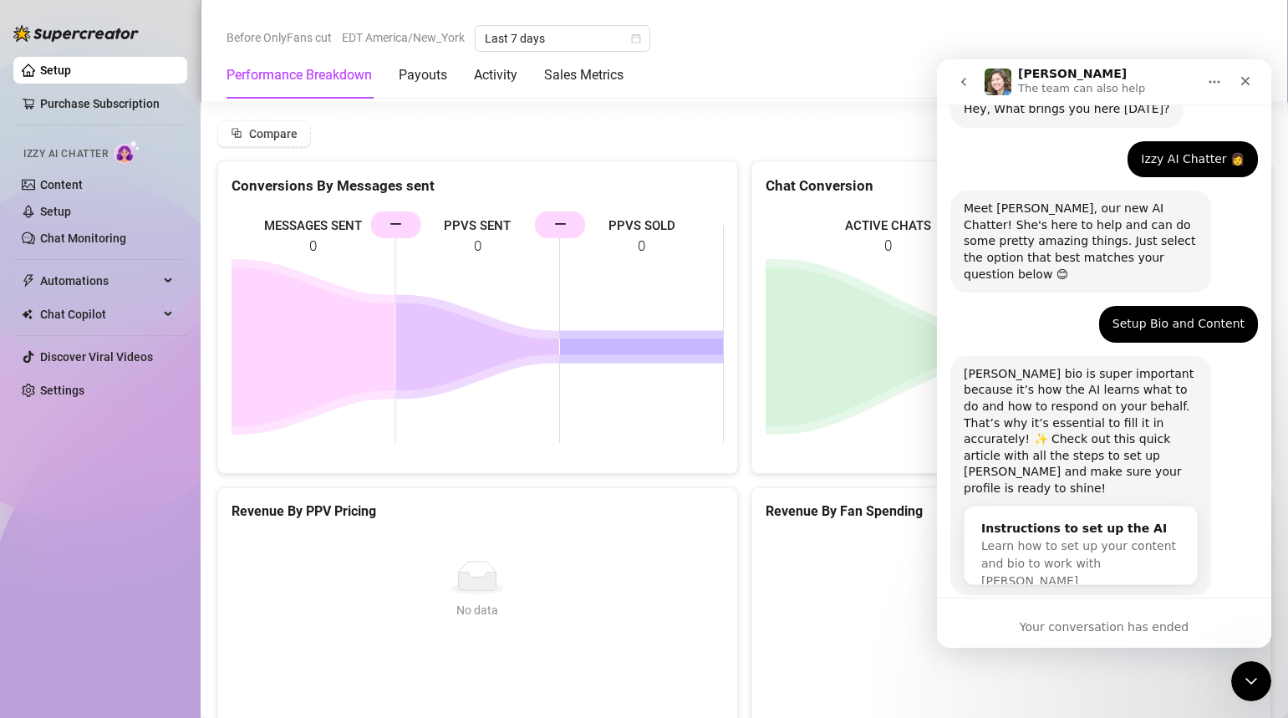
scroll to position [79, 0]
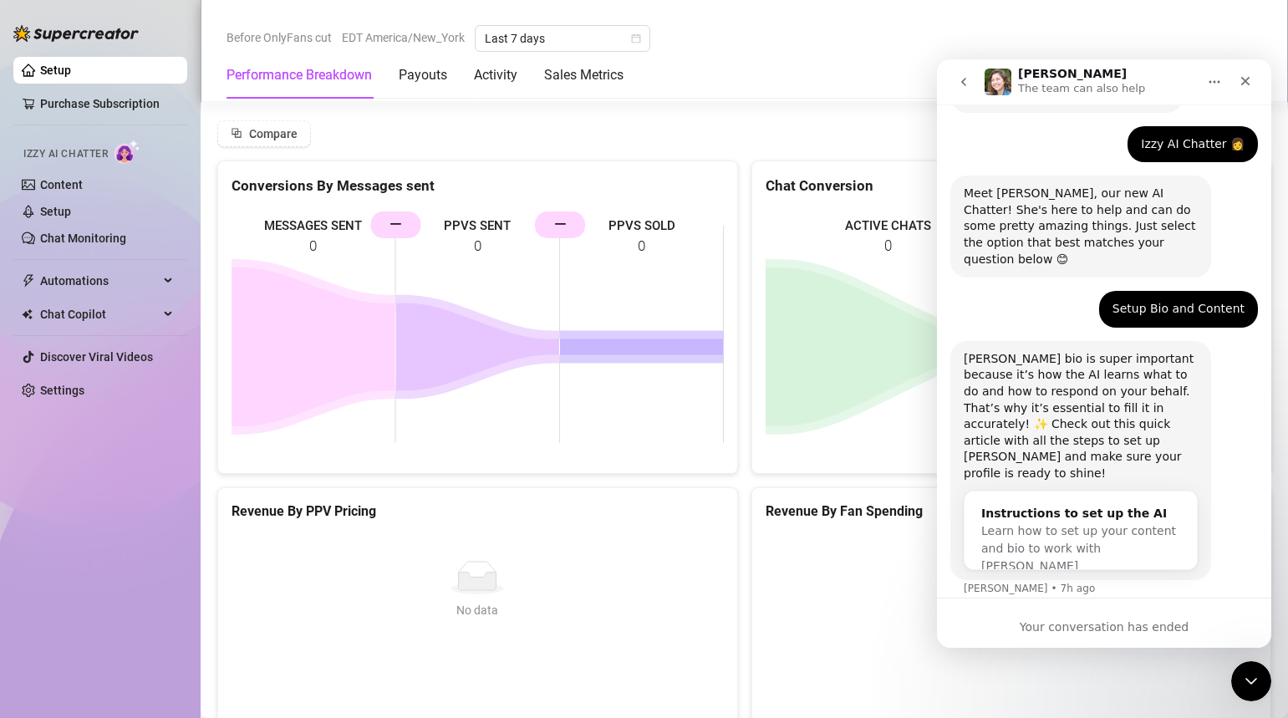
click at [1125, 634] on div "Your conversation has ended" at bounding box center [1104, 628] width 334 height 18
click at [1242, 77] on icon "Close" at bounding box center [1246, 81] width 9 height 9
